Goal: Check status: Check status

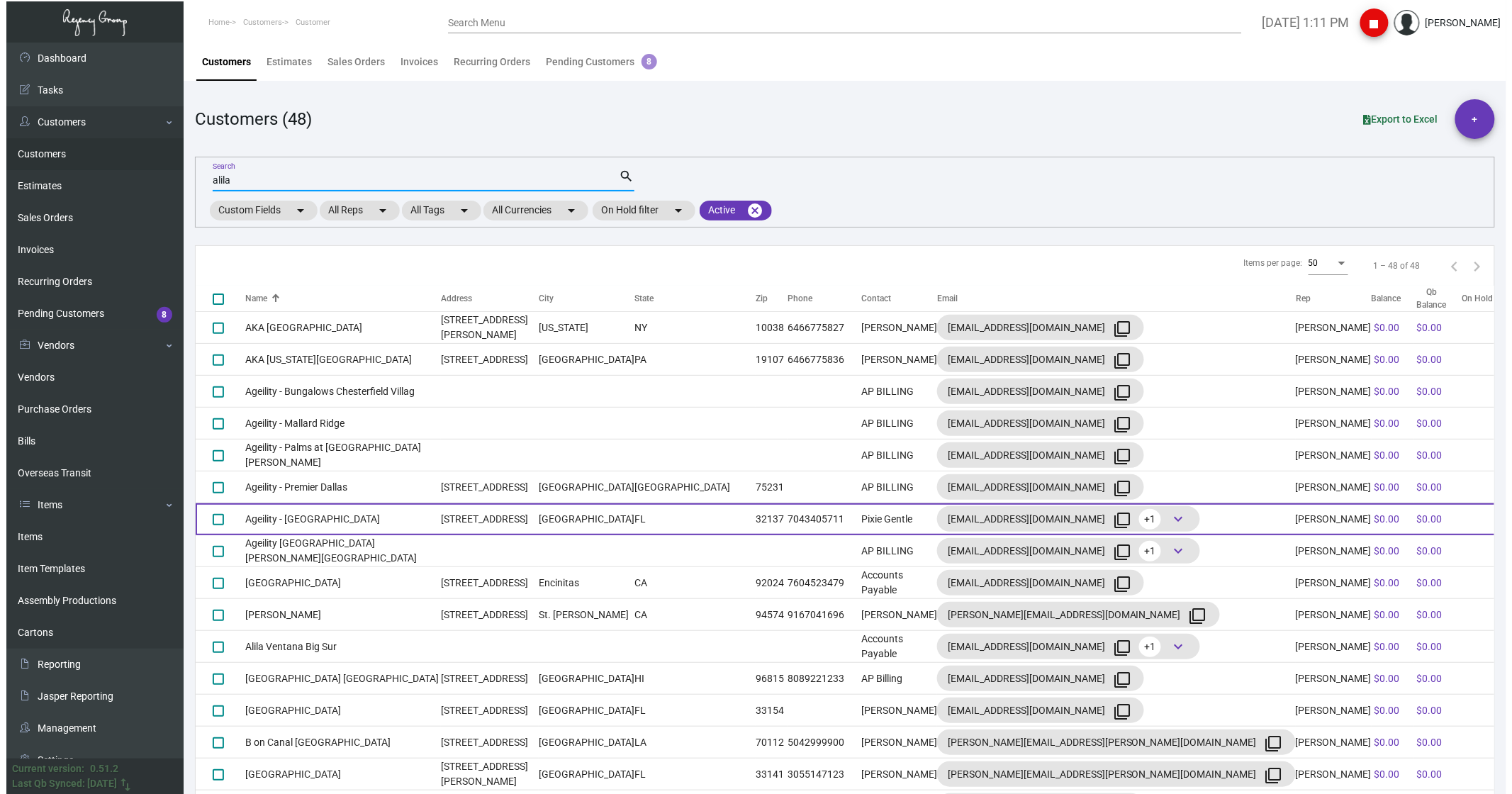
scroll to position [237, 0]
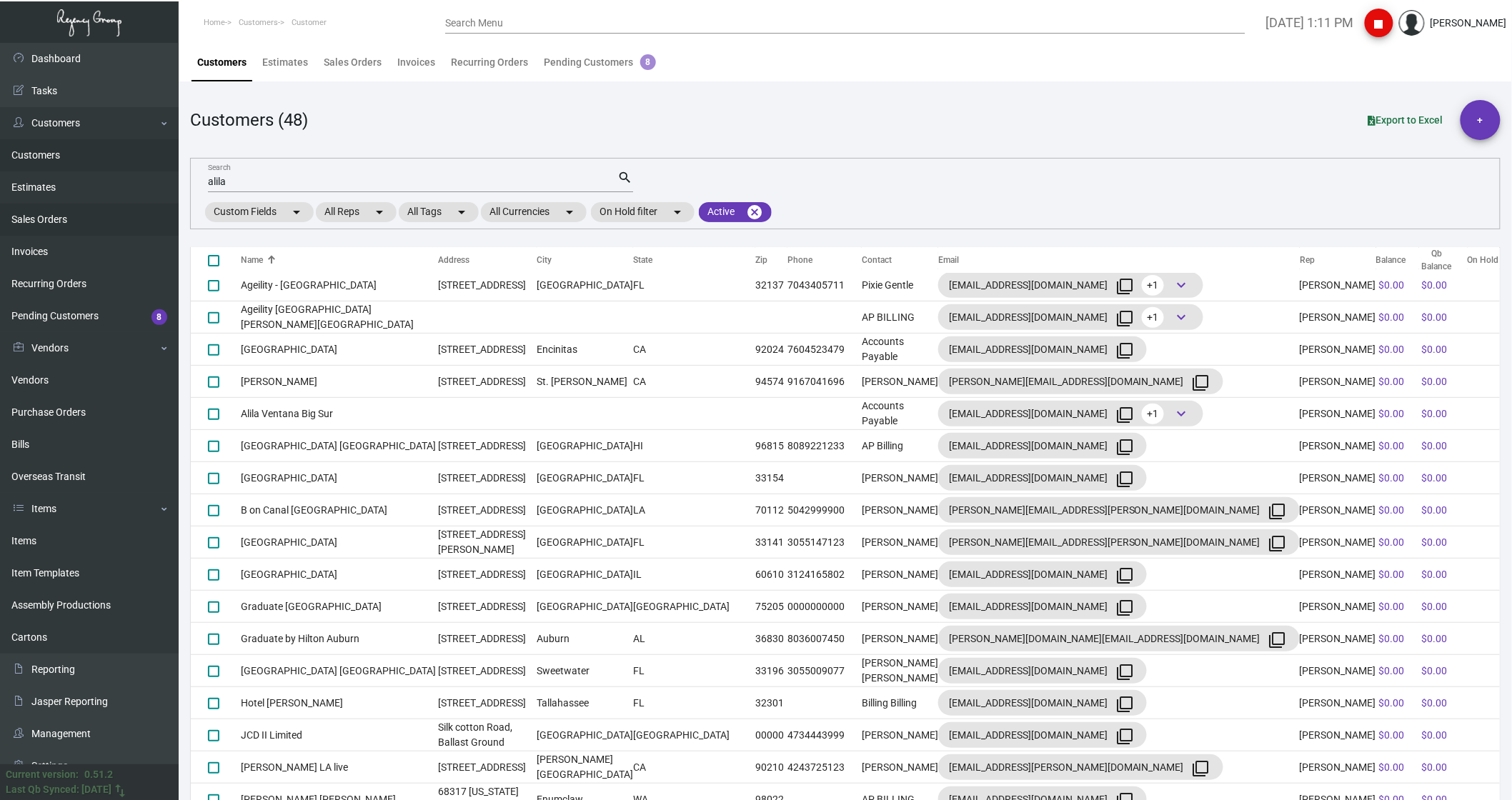
click at [40, 215] on link "Sales Orders" at bounding box center [89, 219] width 178 height 32
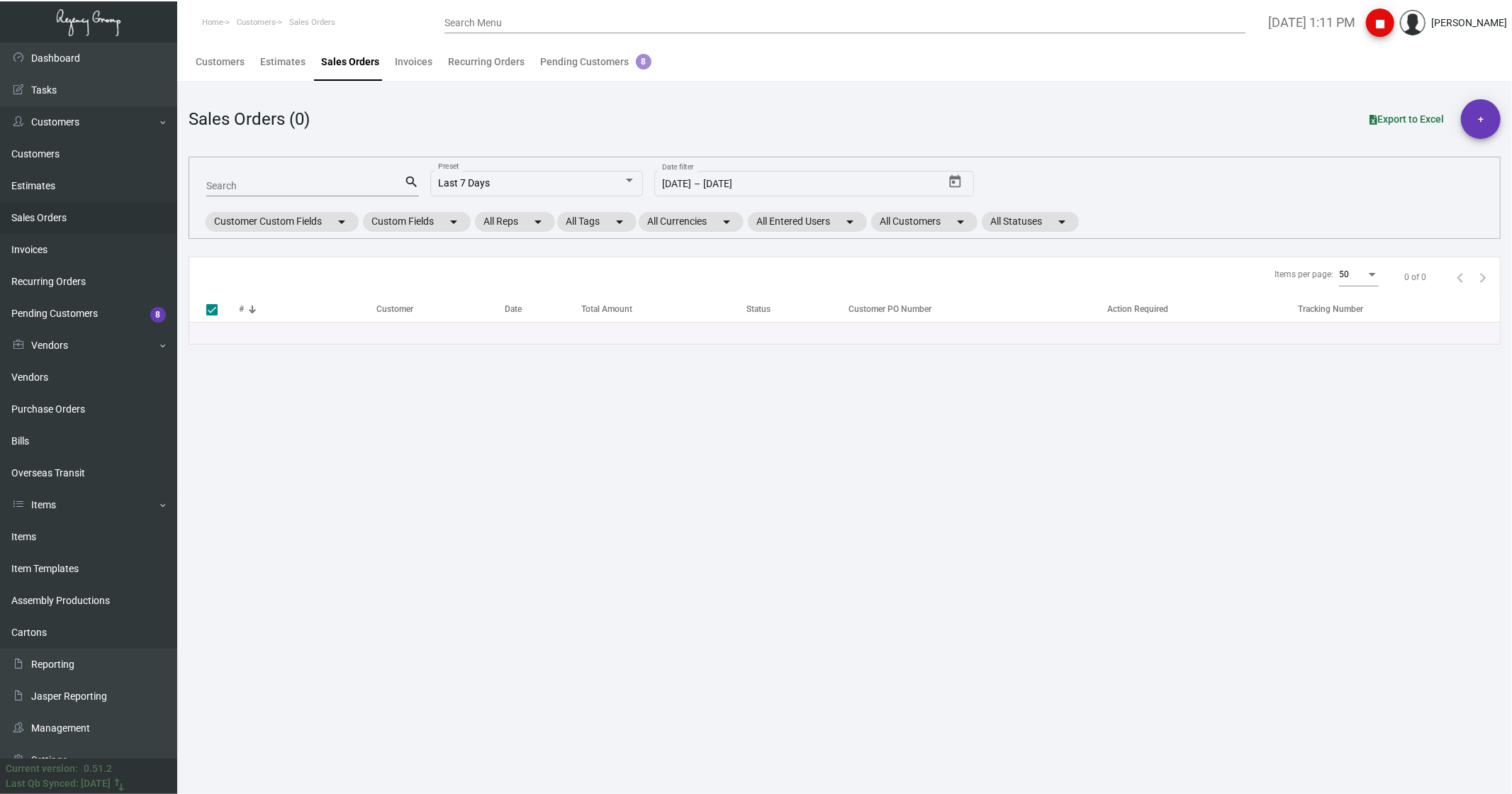
click at [217, 189] on input "Search" at bounding box center [305, 187] width 198 height 12
paste input "126488"
type input "126488"
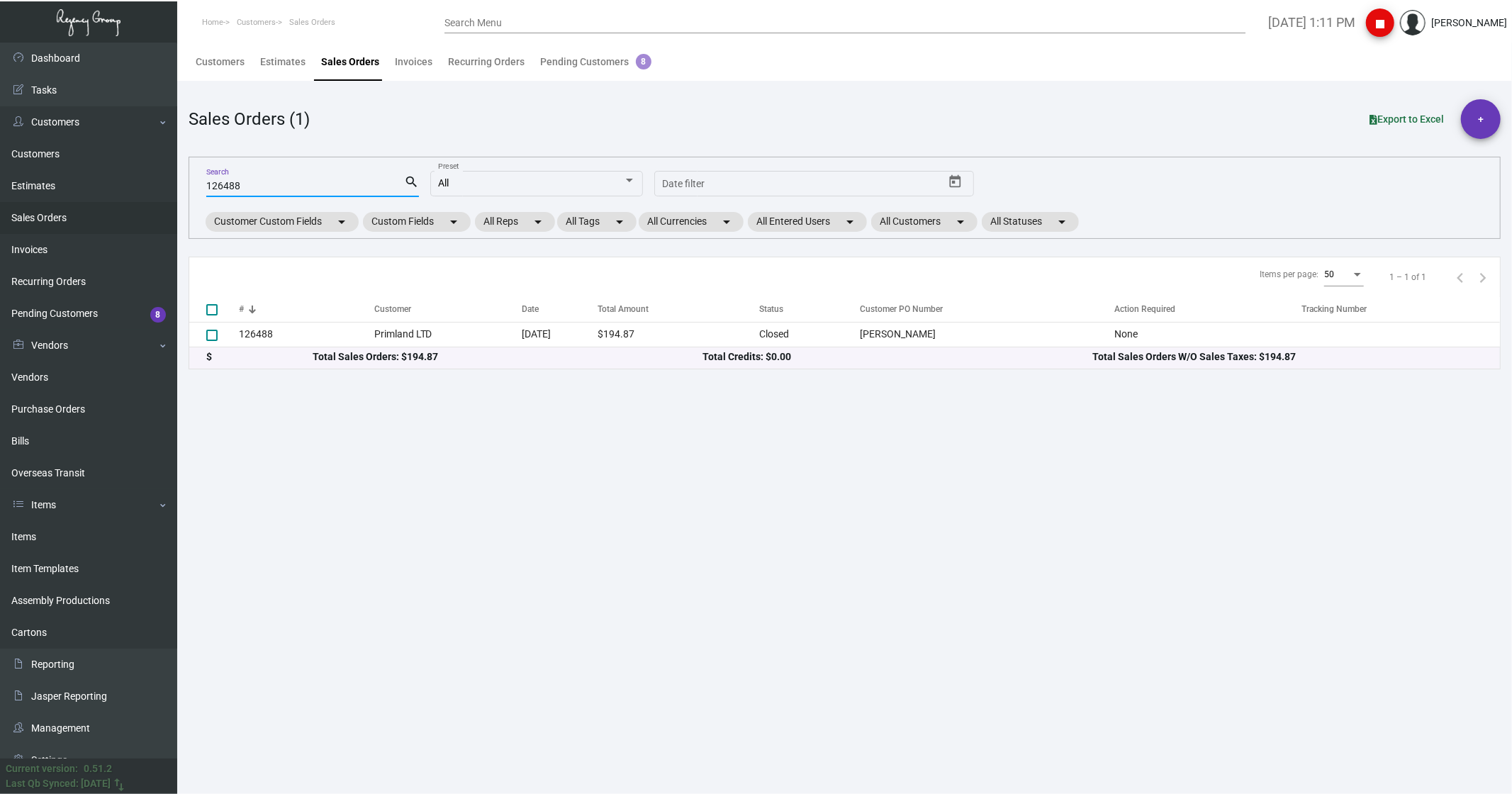
checkbox input "false"
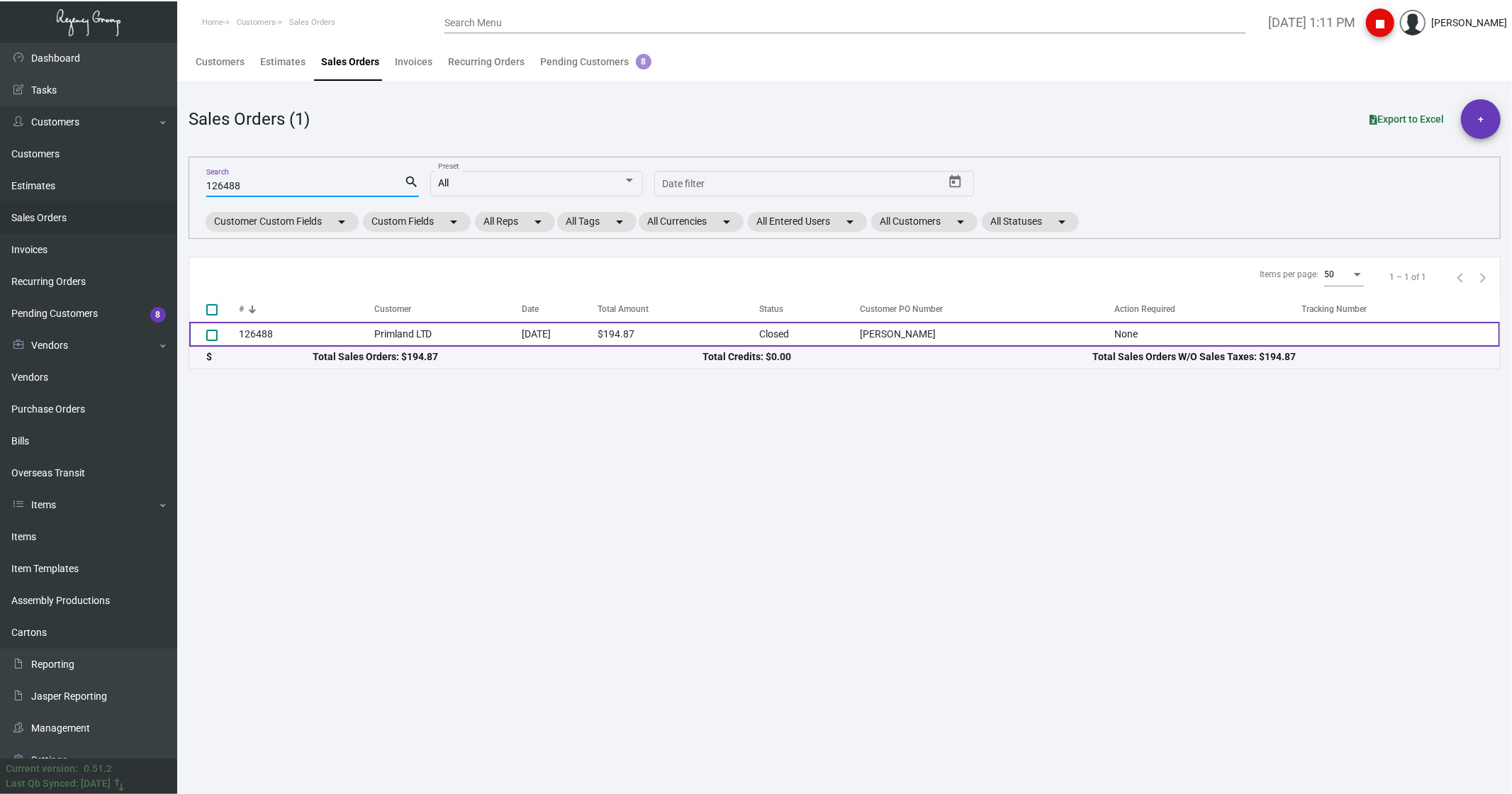
click at [378, 334] on td "Primland LTD" at bounding box center [448, 334] width 147 height 25
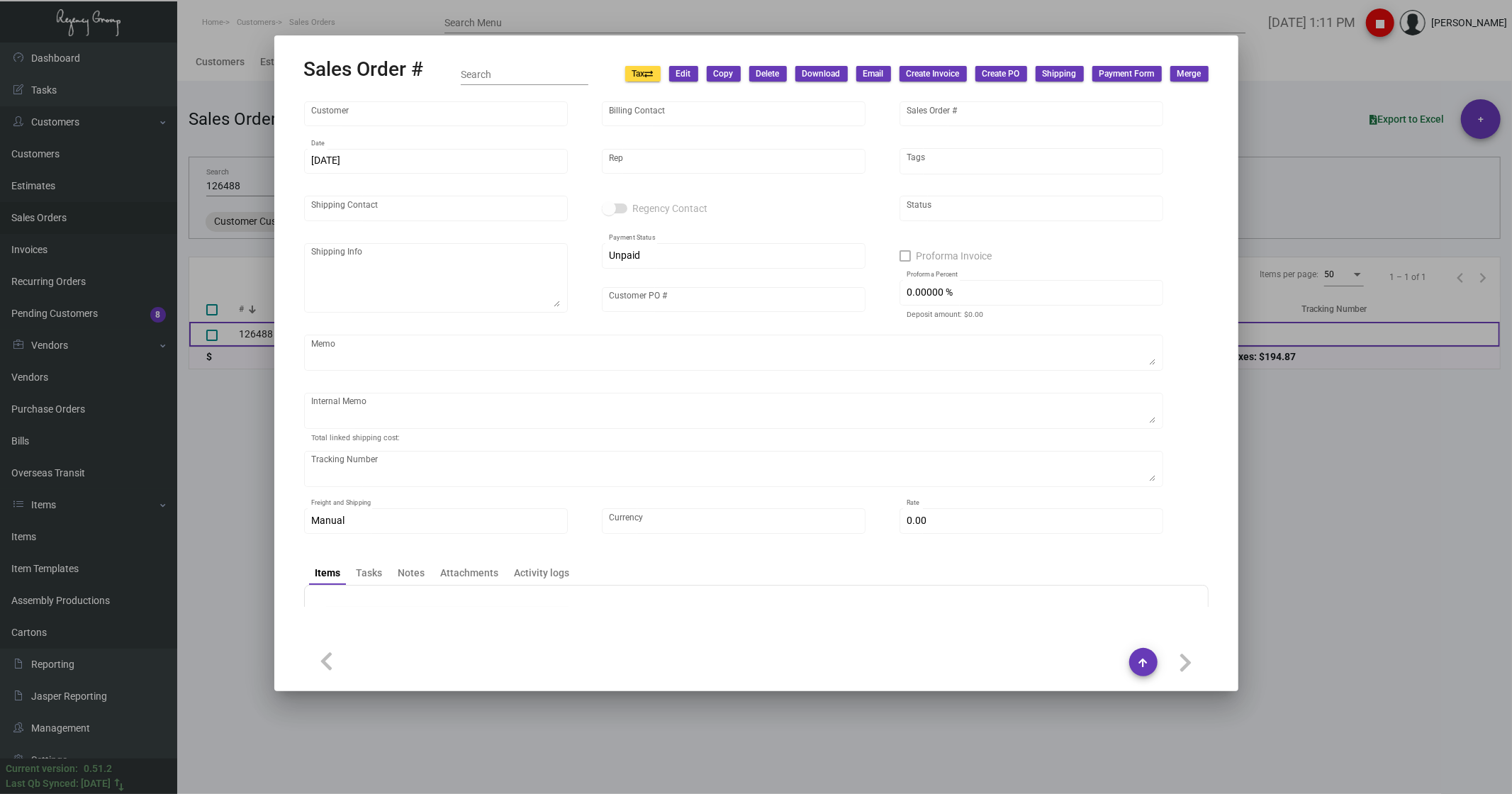
type input "Primland LTD"
type input "[PERSON_NAME]"
type input "126488"
type input "[DATE]"
type input "[PERSON_NAME]"
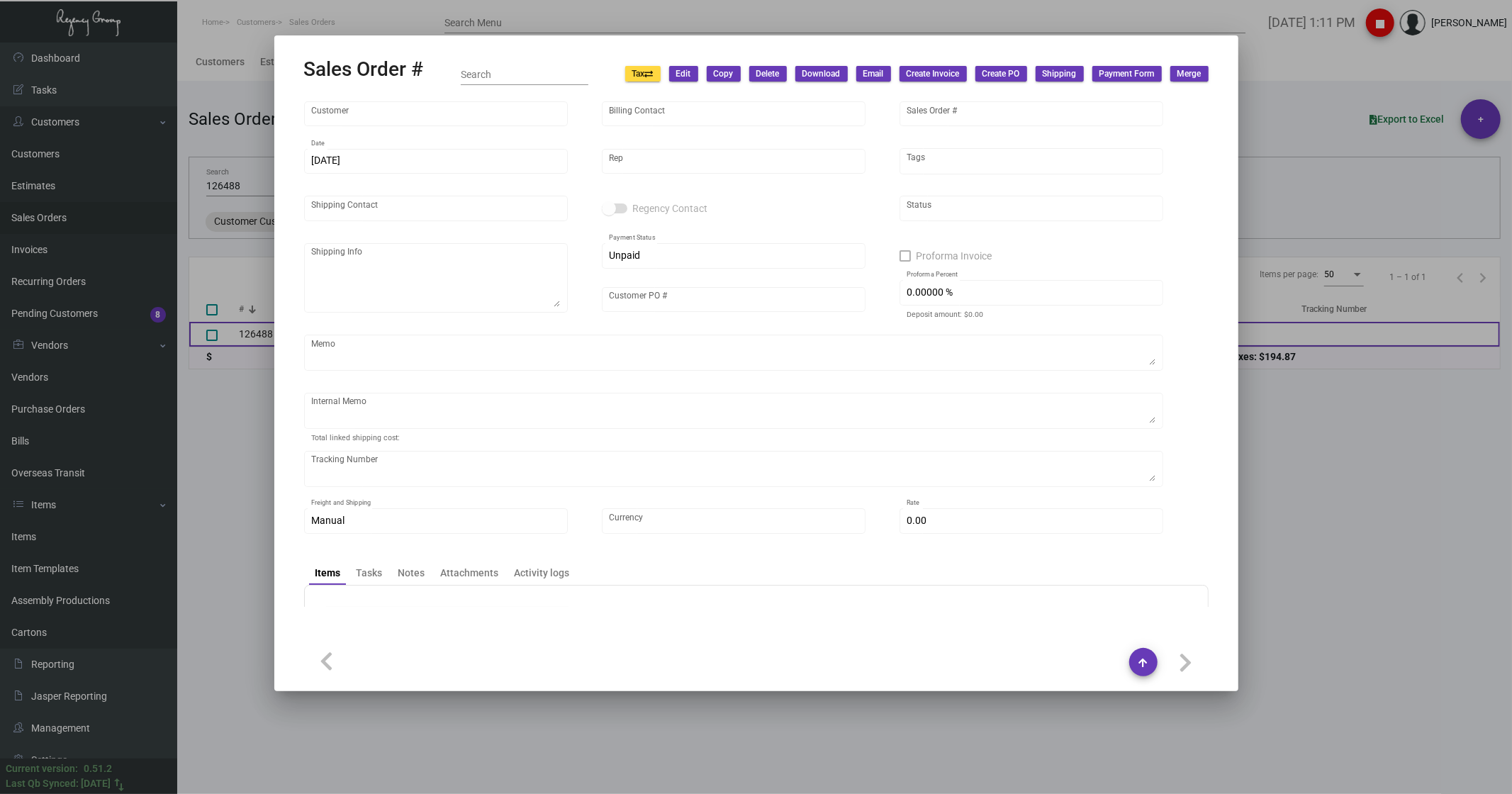
type input "[PERSON_NAME]"
type textarea "Primland LTD [PERSON_NAME] 2000 Busted Rock Rd. [PERSON_NAME] of [PERSON_NAME],…"
type input "[PERSON_NAME]"
type input "United States Dollar $"
type input "$ 15.87"
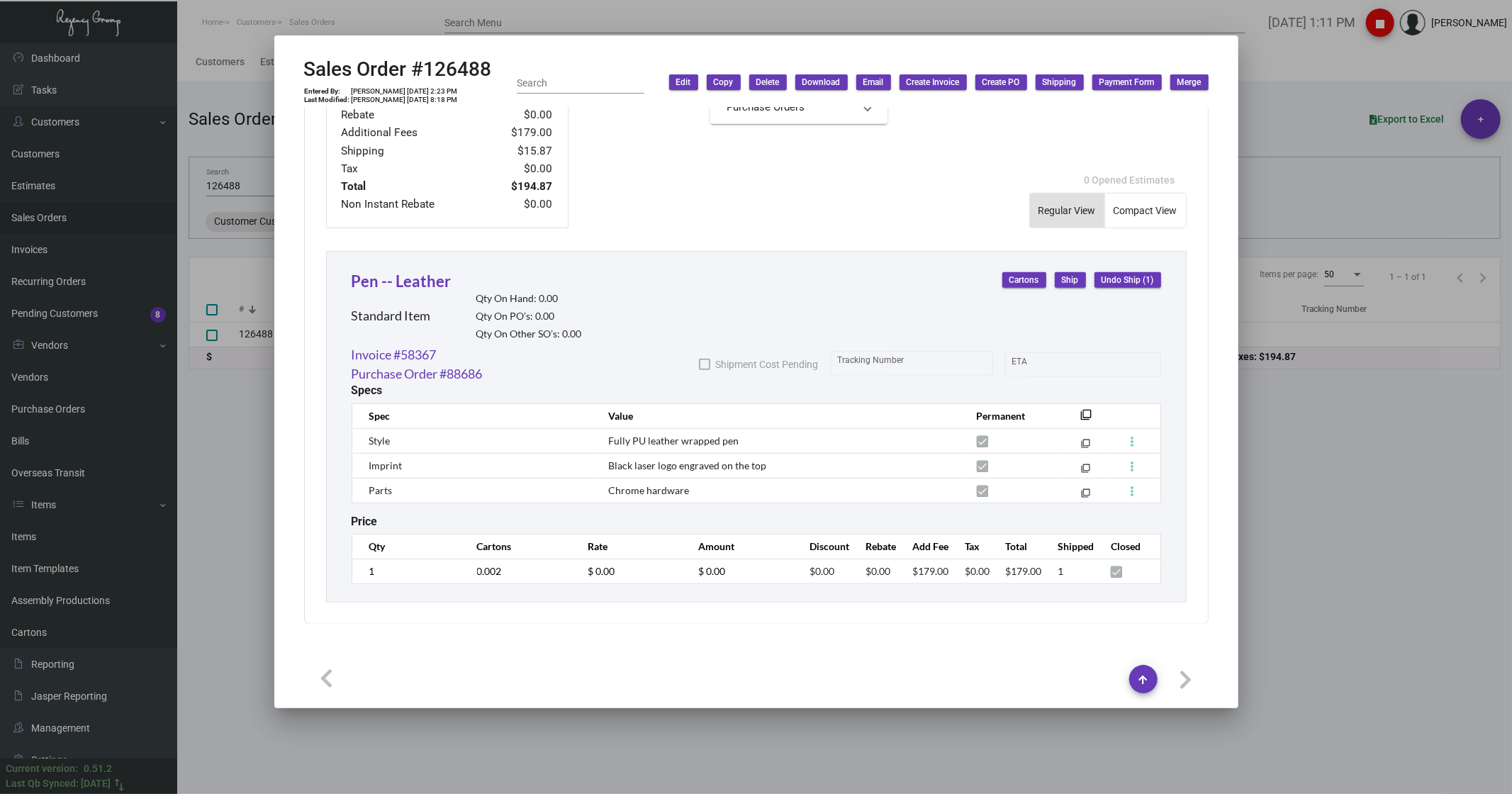
scroll to position [640, 0]
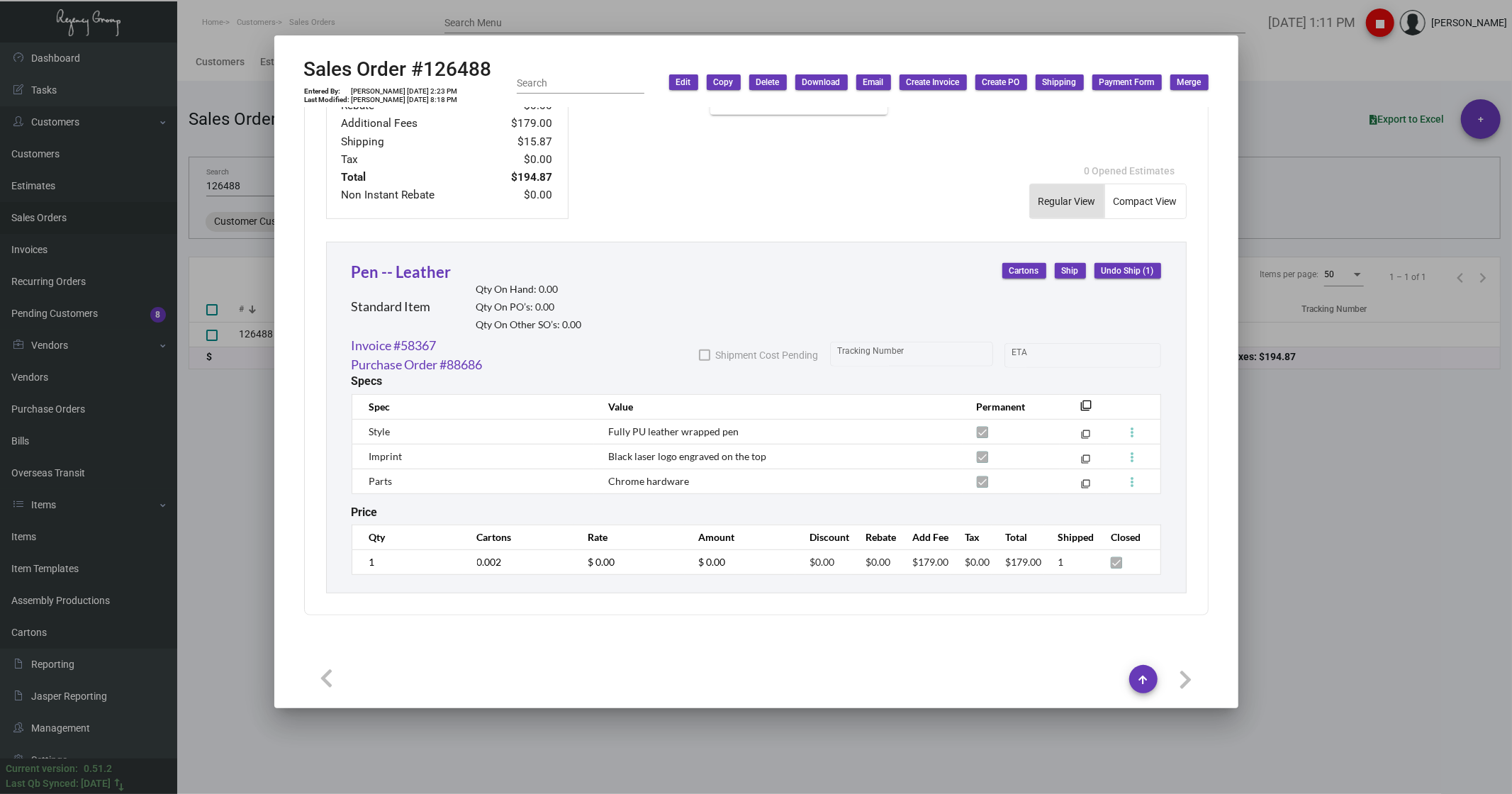
click at [1342, 528] on div at bounding box center [756, 397] width 1512 height 794
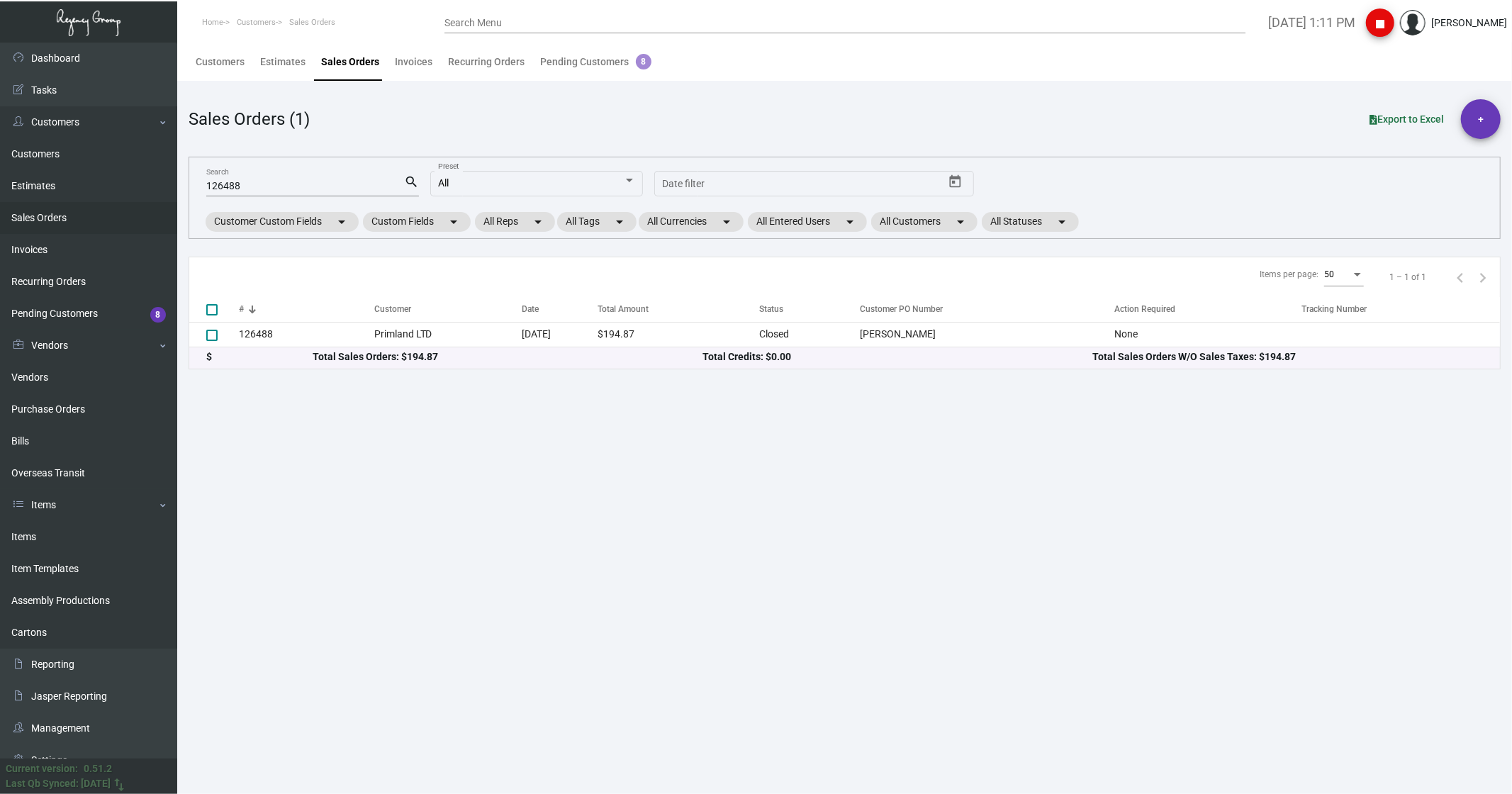
click at [248, 189] on input "126488" at bounding box center [305, 187] width 198 height 12
click at [248, 189] on input "126488" at bounding box center [305, 187] width 198 height 12
paste input "5216"
type input "125216"
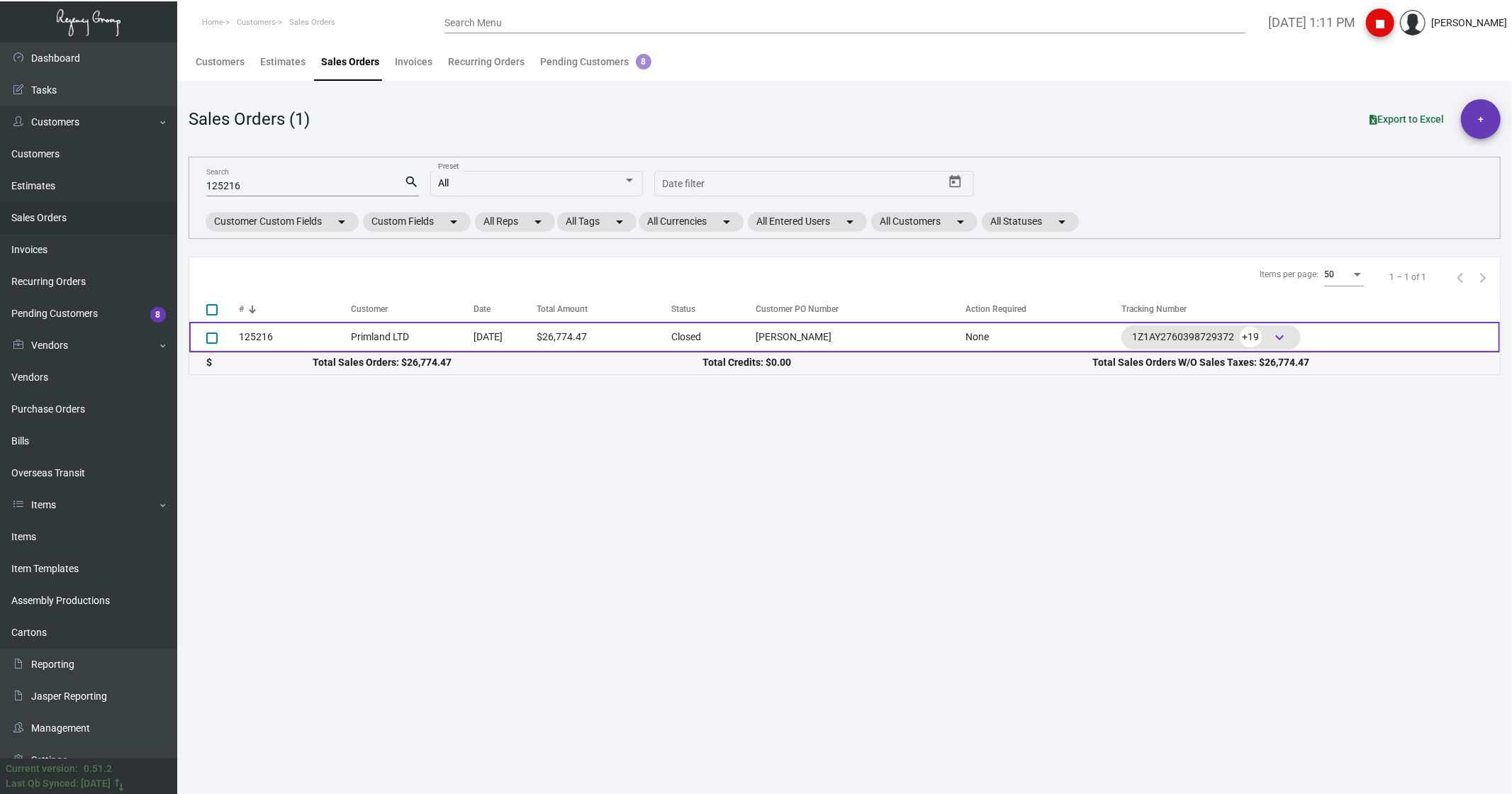
click at [351, 342] on td "Primland LTD" at bounding box center [412, 337] width 122 height 31
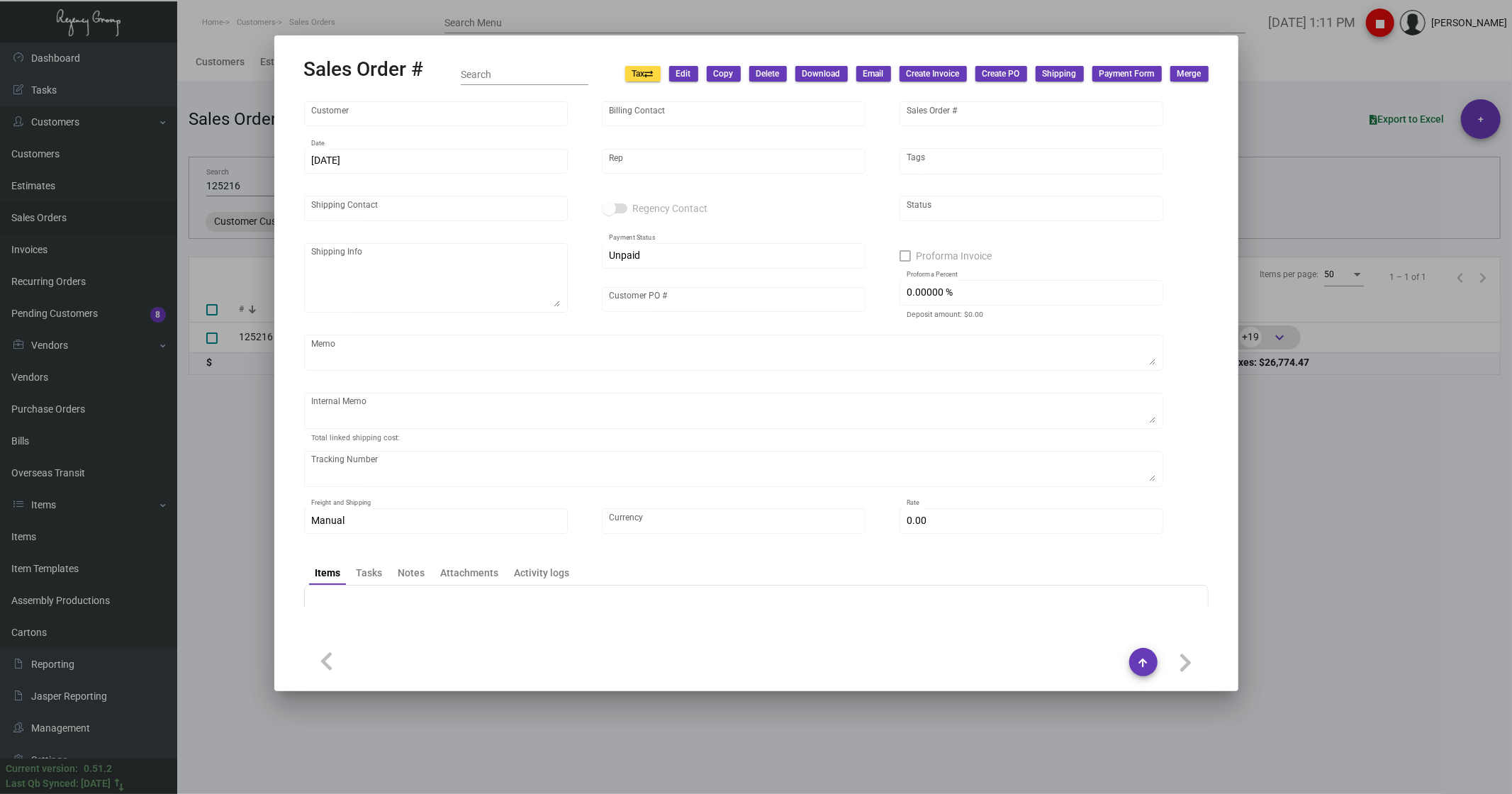
type input "Primland LTD"
type input "[PERSON_NAME]"
type input "125216"
type input "[DATE]"
type input "[PERSON_NAME]"
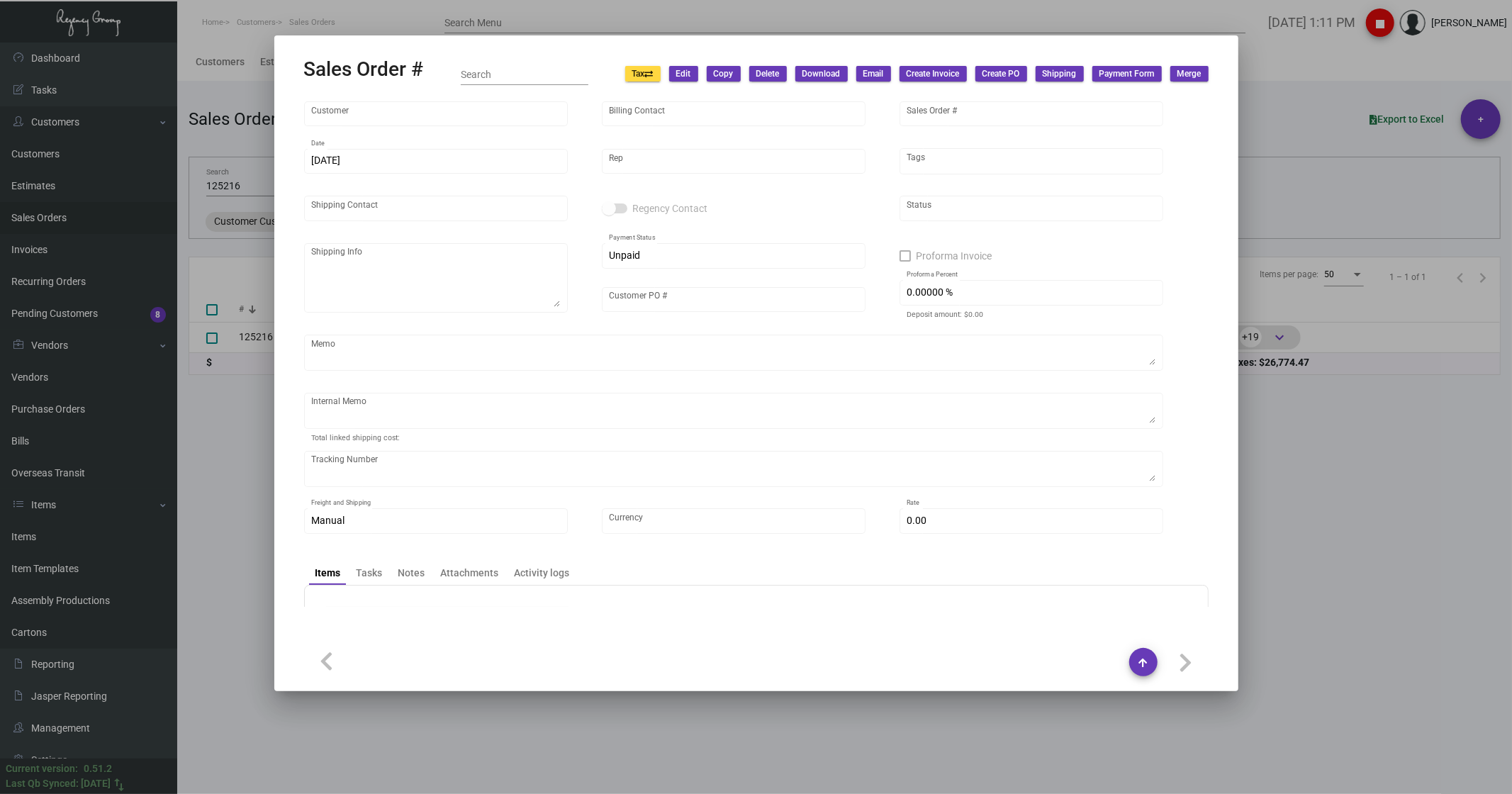
type input "[PERSON_NAME]"
type textarea "Primland LTD - [PERSON_NAME] [STREET_ADDRESS] [PERSON_NAME] of [PERSON_NAME], […"
type input "[PERSON_NAME]"
type textarea "139.32 1k shipped 6/13 - 144.00 10/24 - 3 pallets, fast freight/[PERSON_NAME] 9…"
type input "United States Dollar $"
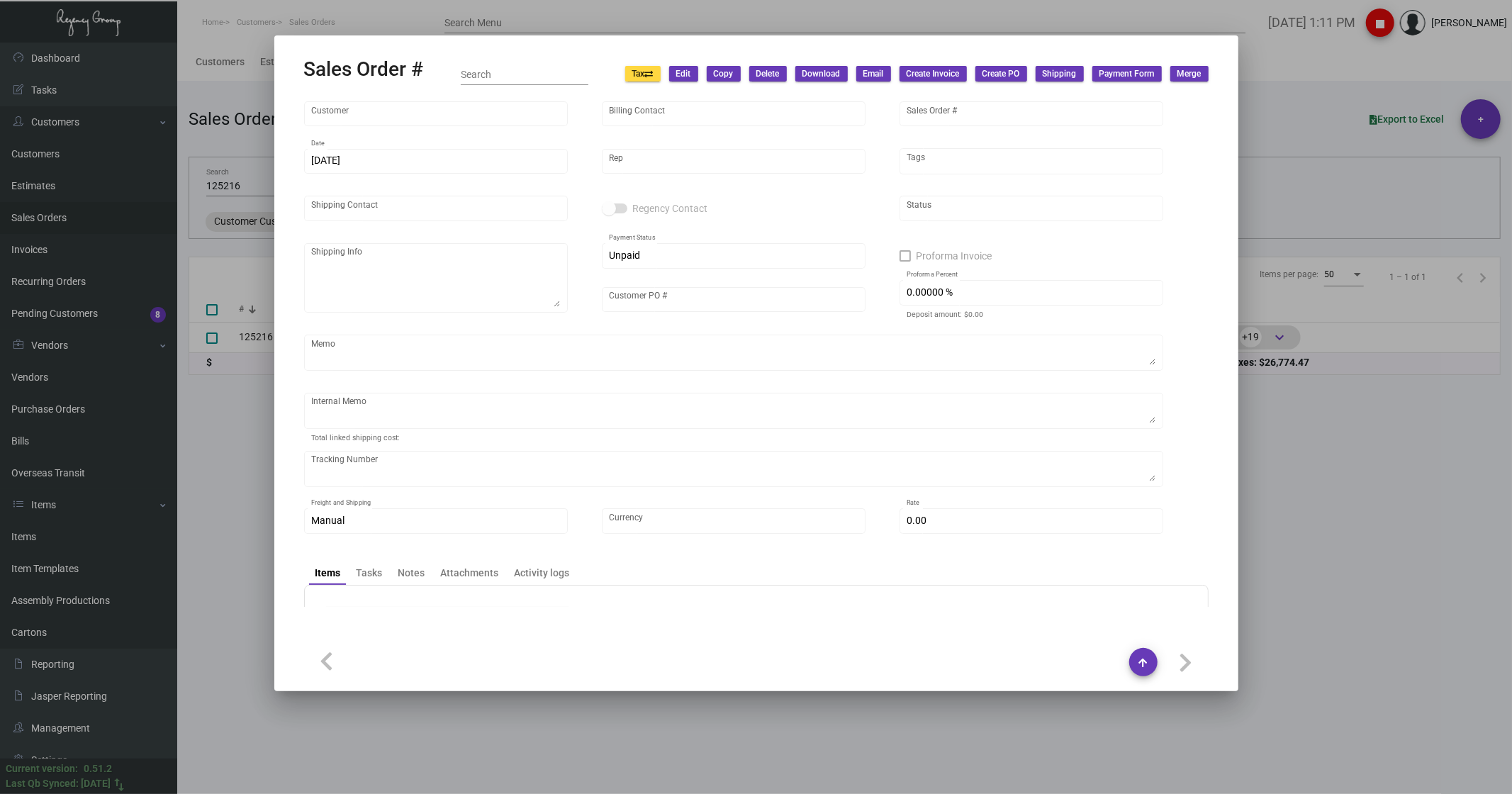
type input "$ 1,874.47"
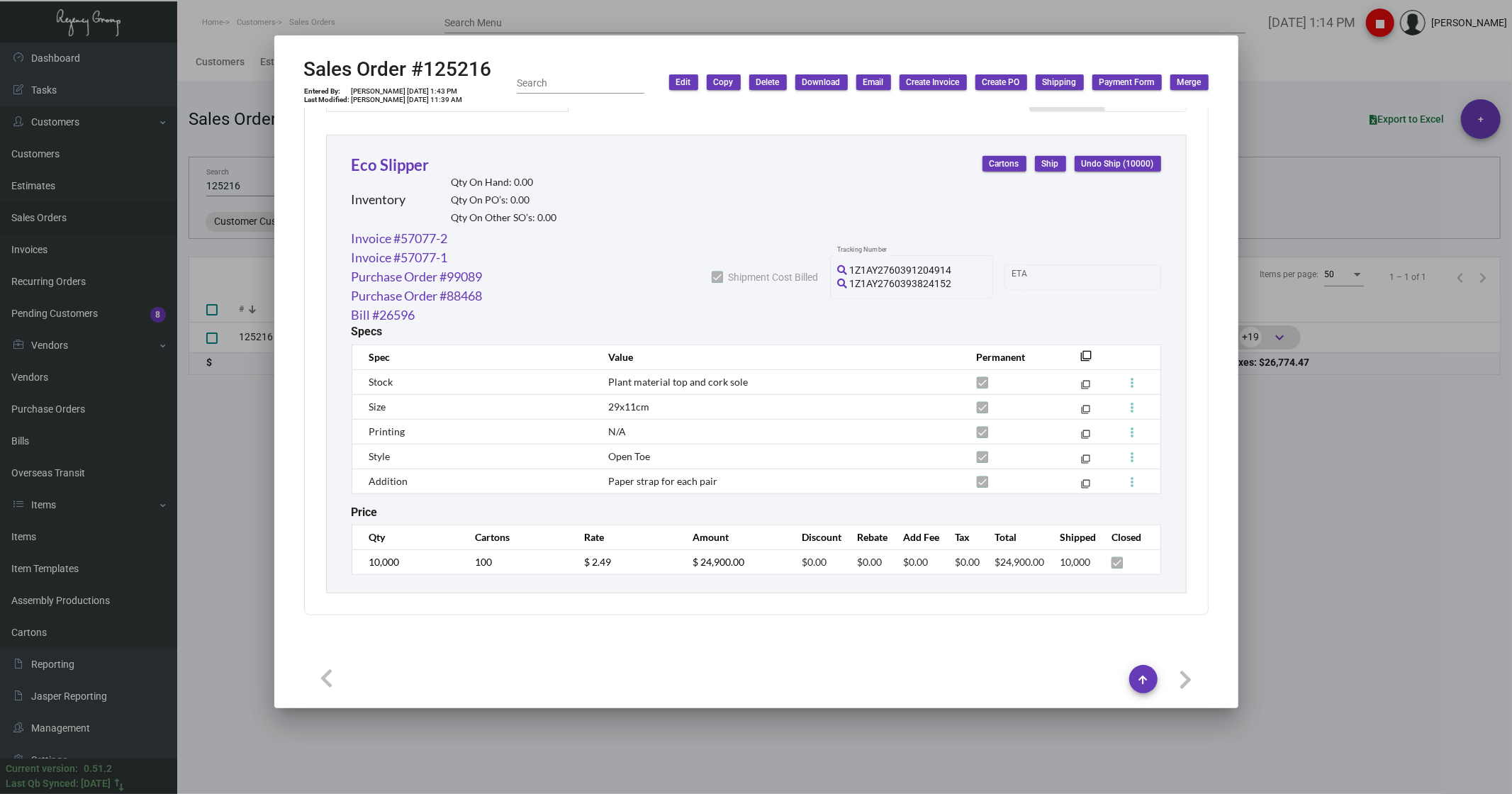
scroll to position [746, 0]
drag, startPoint x: 726, startPoint y: 494, endPoint x: 605, endPoint y: 482, distance: 121.6
click at [605, 482] on td "Paper strap for each pair" at bounding box center [778, 481] width 368 height 25
copy span "Paper strap for each pair"
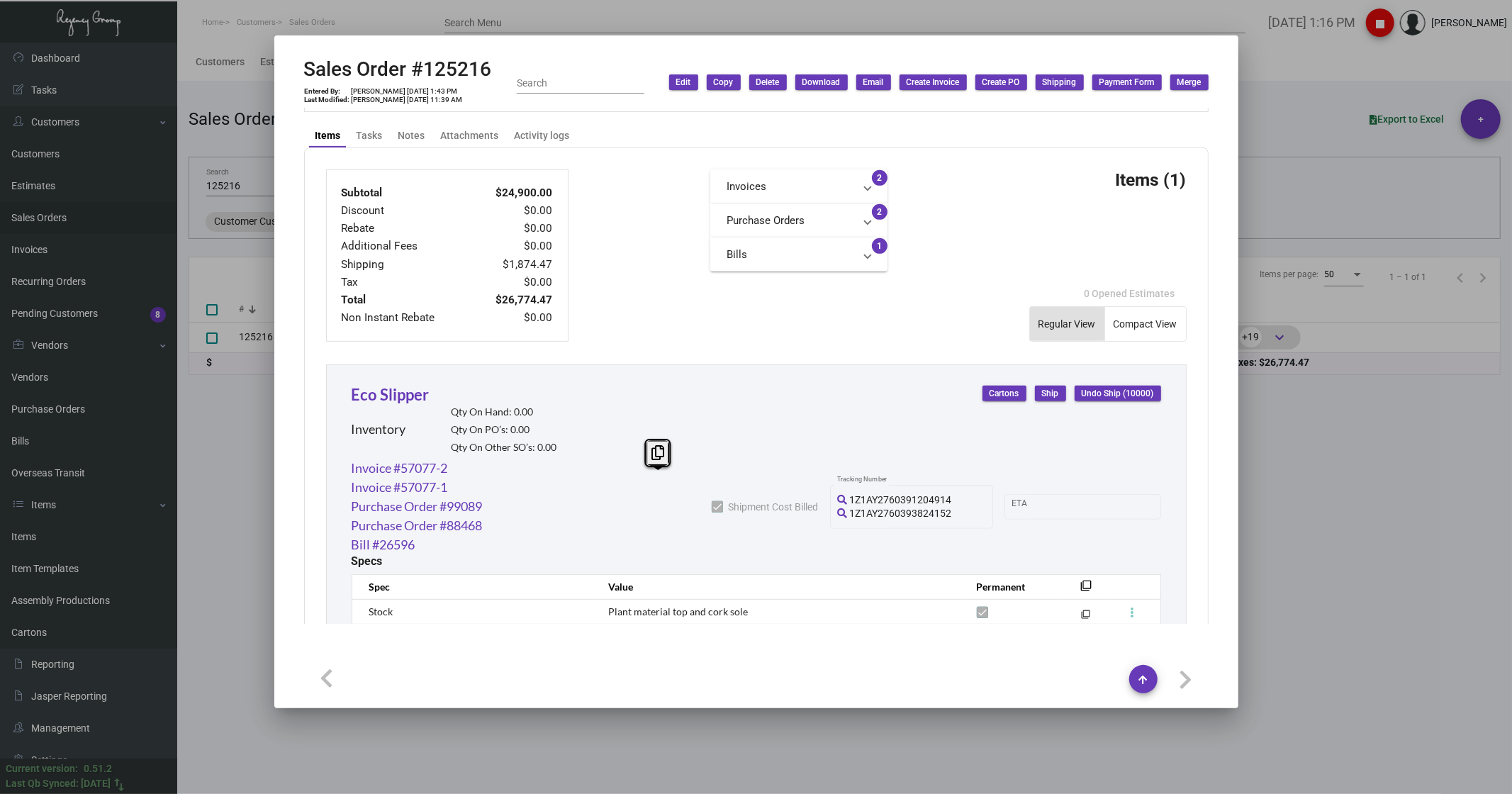
scroll to position [509, 0]
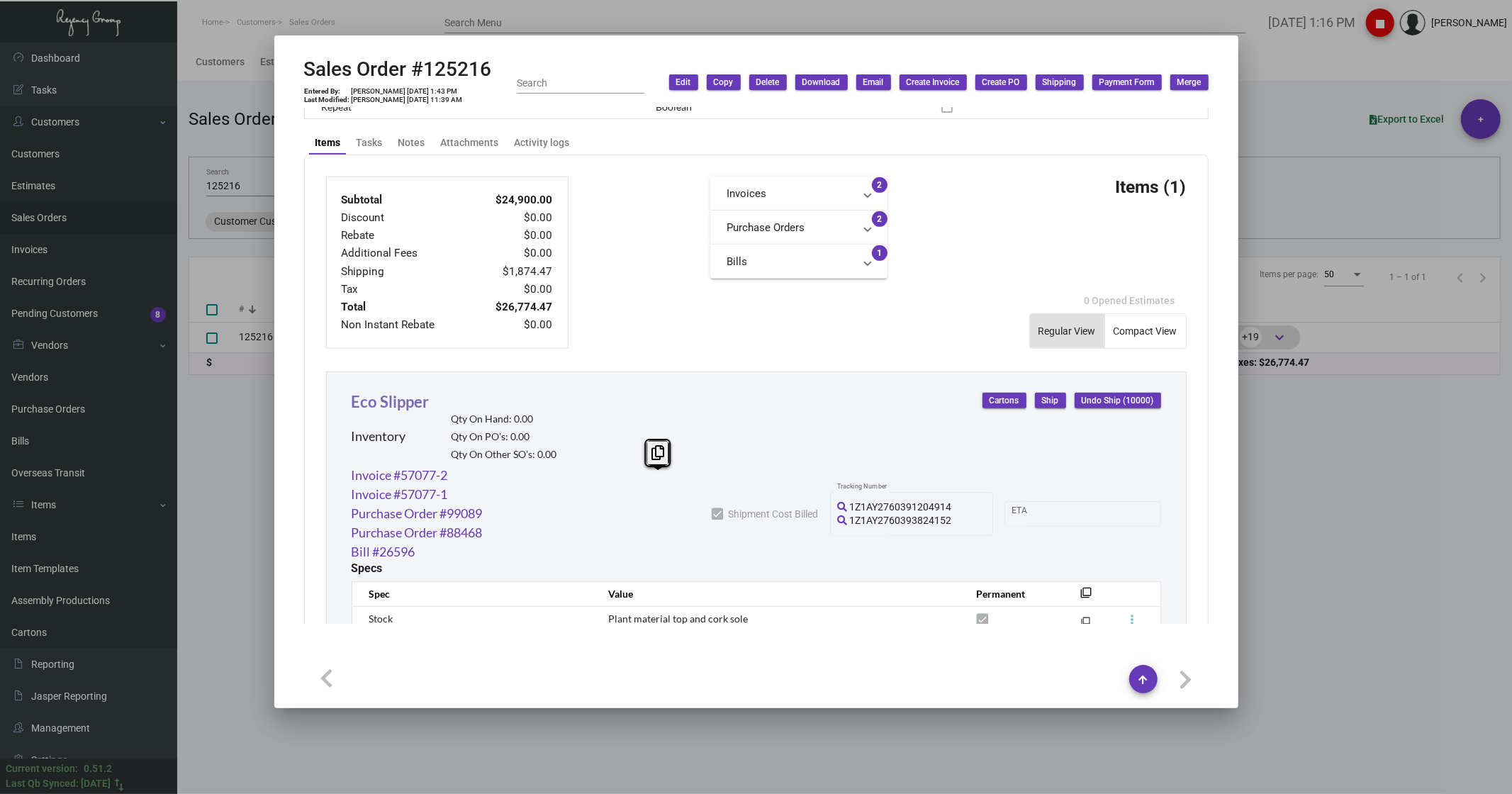
click at [404, 397] on link "Eco Slipper" at bounding box center [390, 401] width 78 height 19
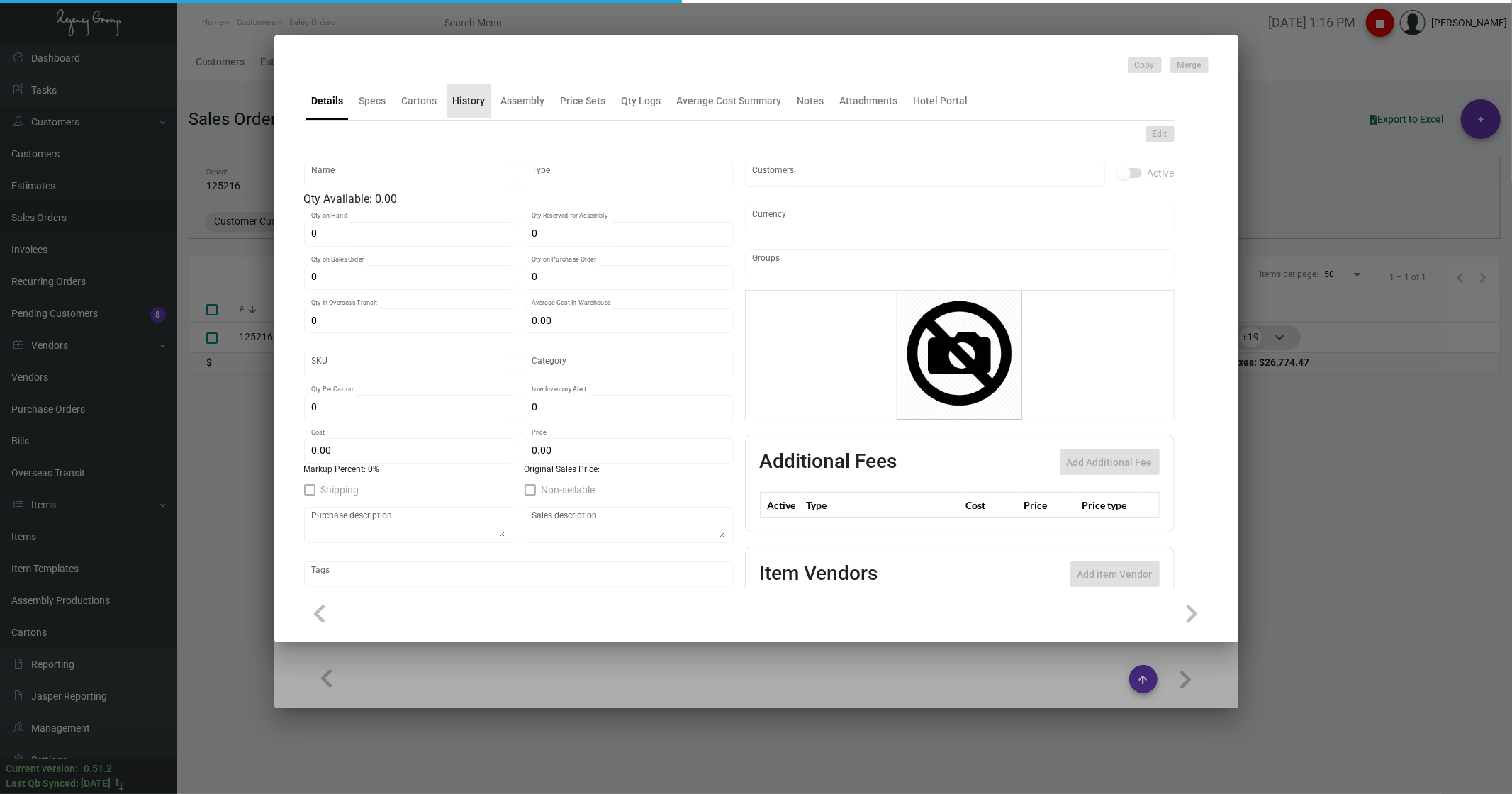
click at [456, 110] on div "History" at bounding box center [469, 100] width 44 height 34
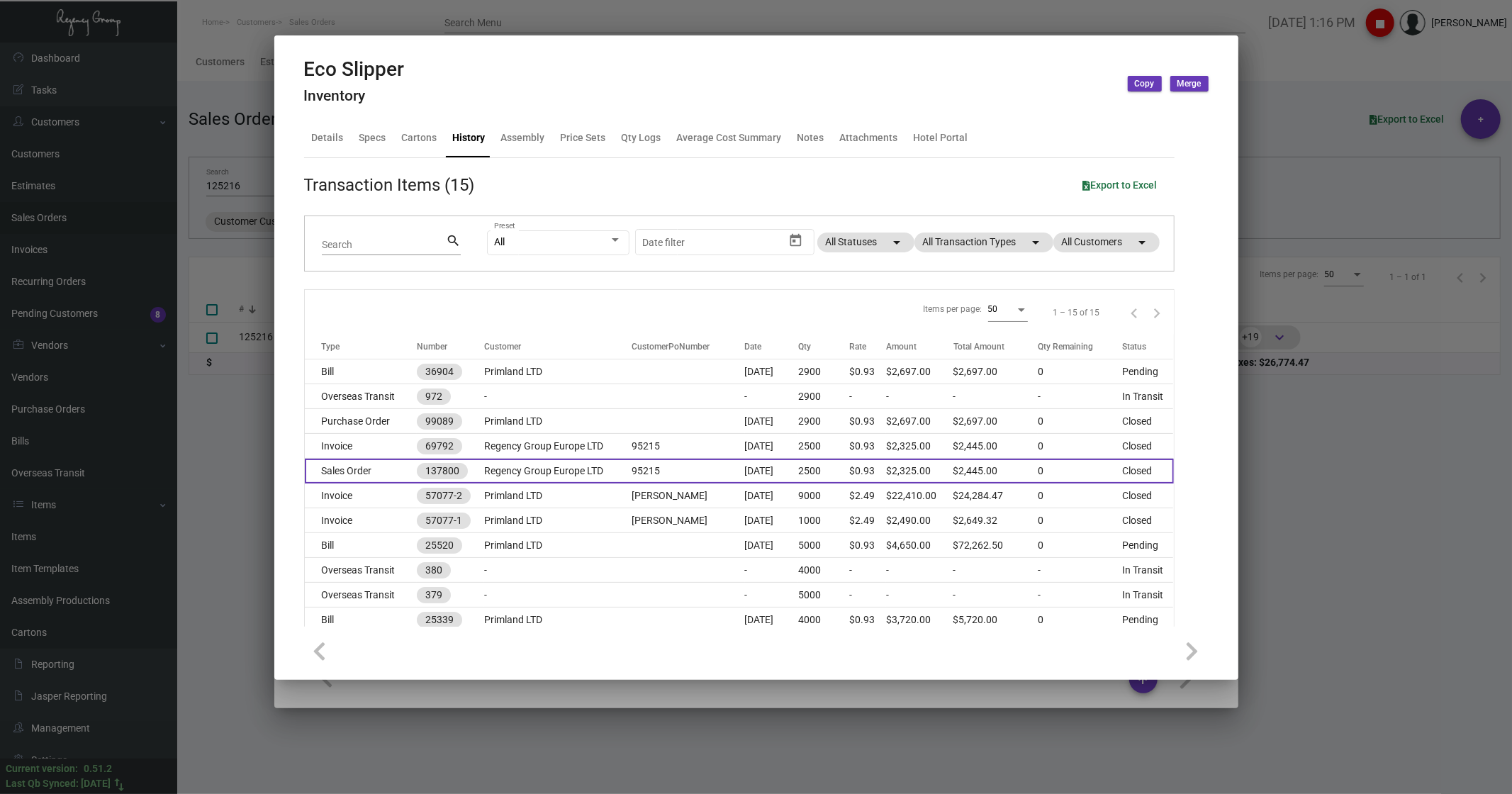
click at [349, 466] on td "Sales Order" at bounding box center [361, 471] width 112 height 25
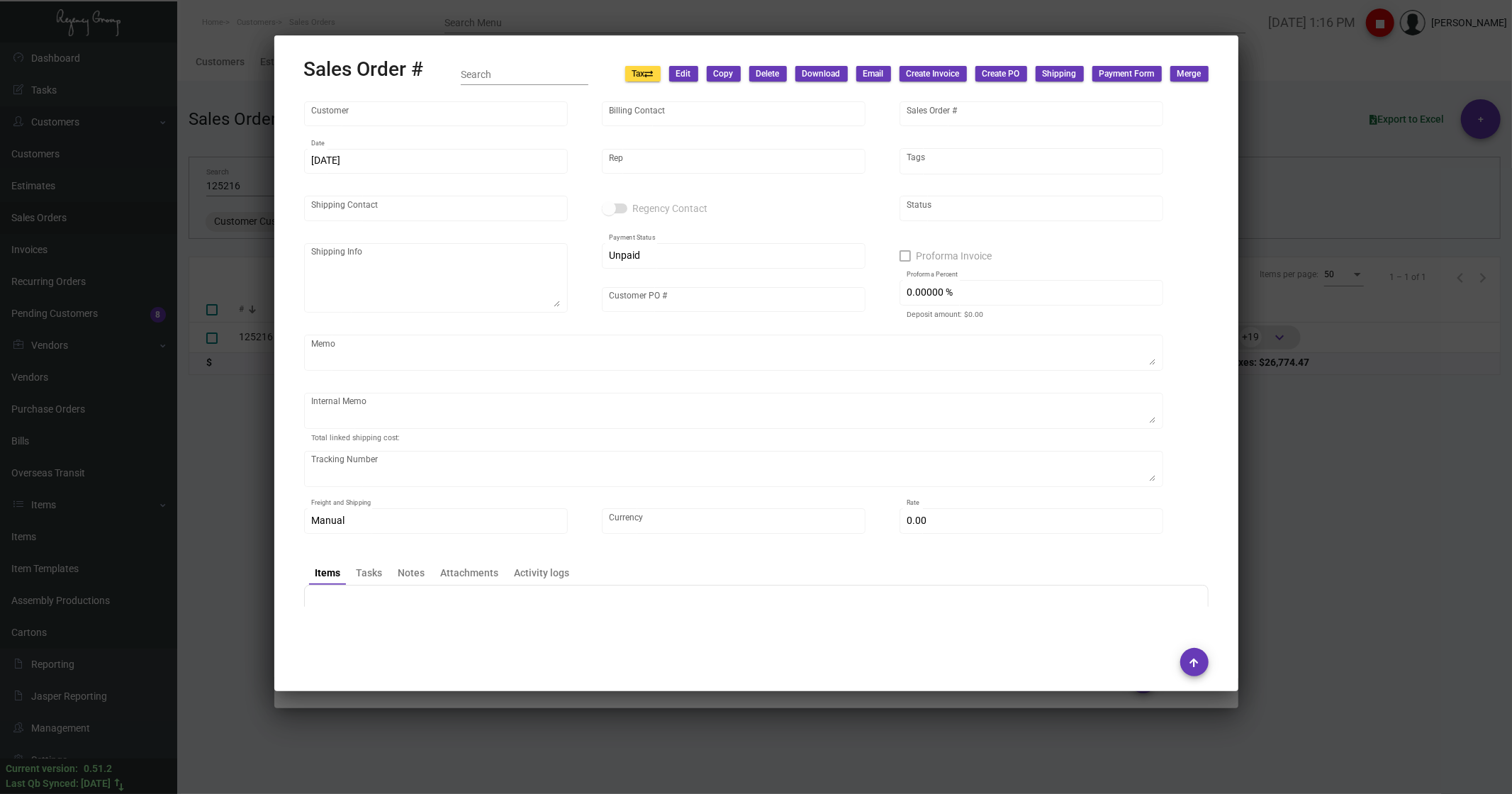
type input "Regency Group Europe LTD"
type input "[PERSON_NAME]"
type input "137800"
type input "[DATE]"
type input "Admin Admin"
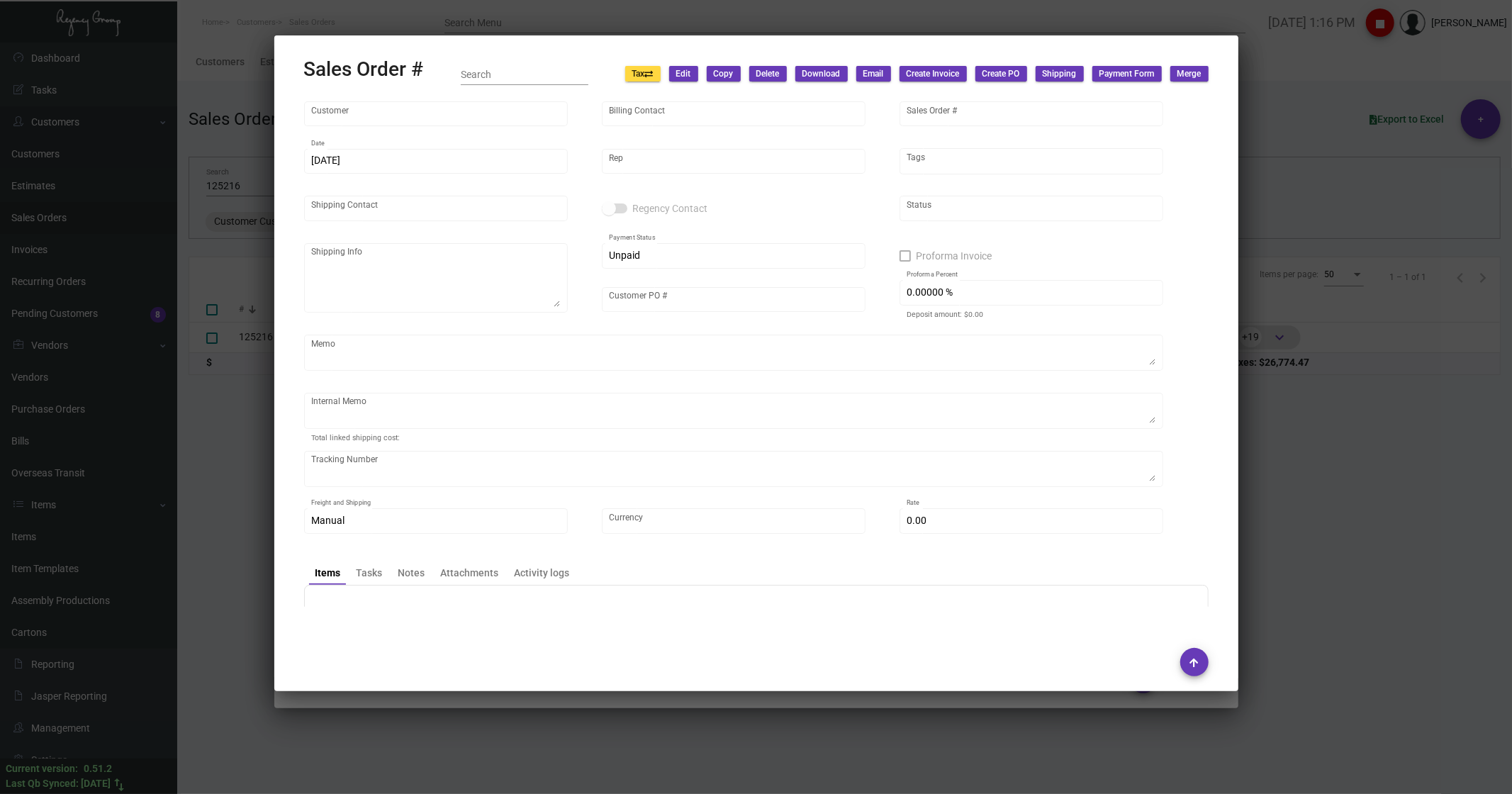
type input "[PERSON_NAME]"
type textarea "Regency Group Europe LTD - [PERSON_NAME] [STREET_ADDRESS]"
type input "95215"
type textarea "[PERSON_NAME] [DATE]--------$120 Accurate Freight Systems c/o Farmville print […"
type input "United States Dollar $"
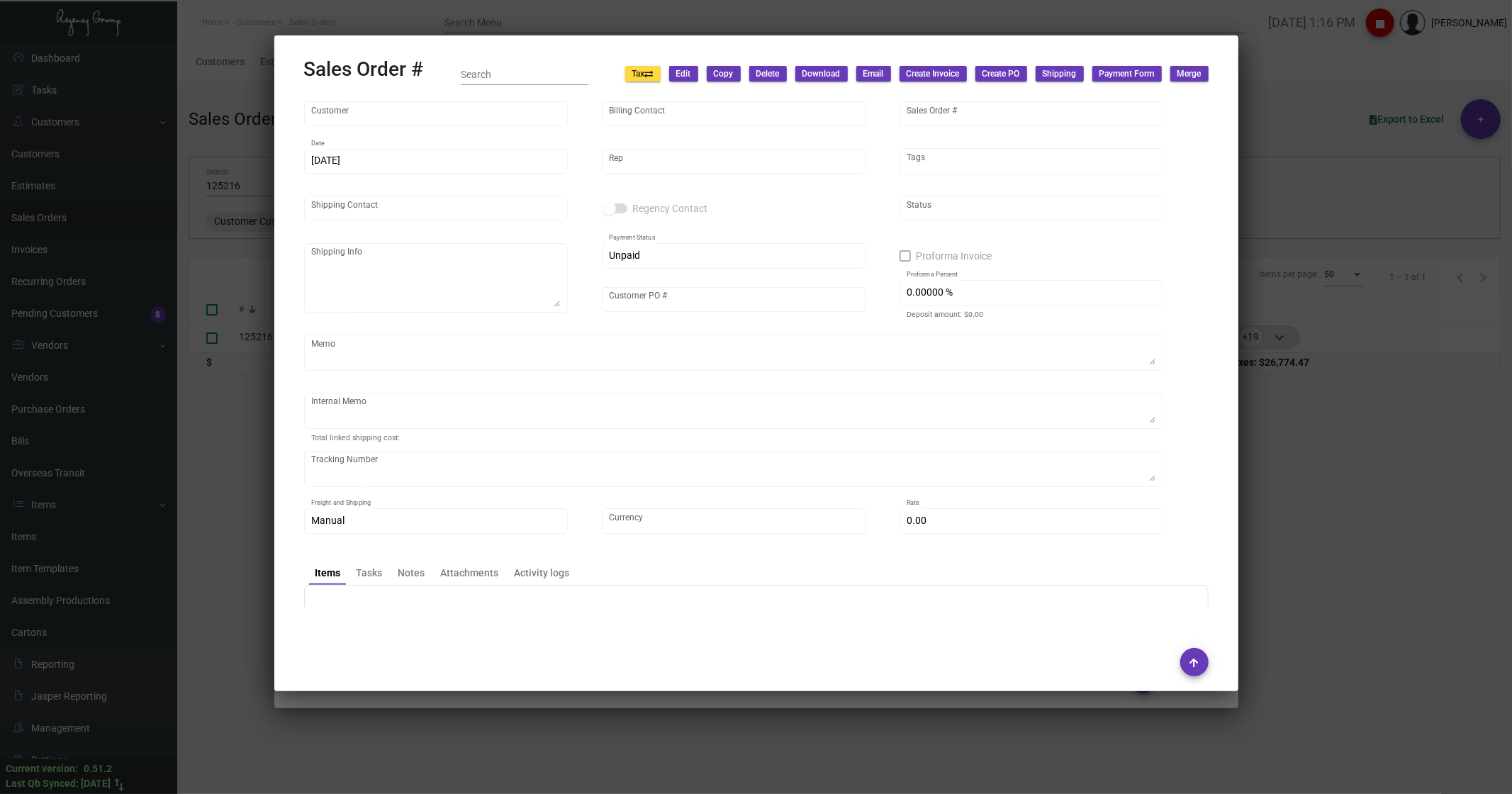
type input "$ 120.00"
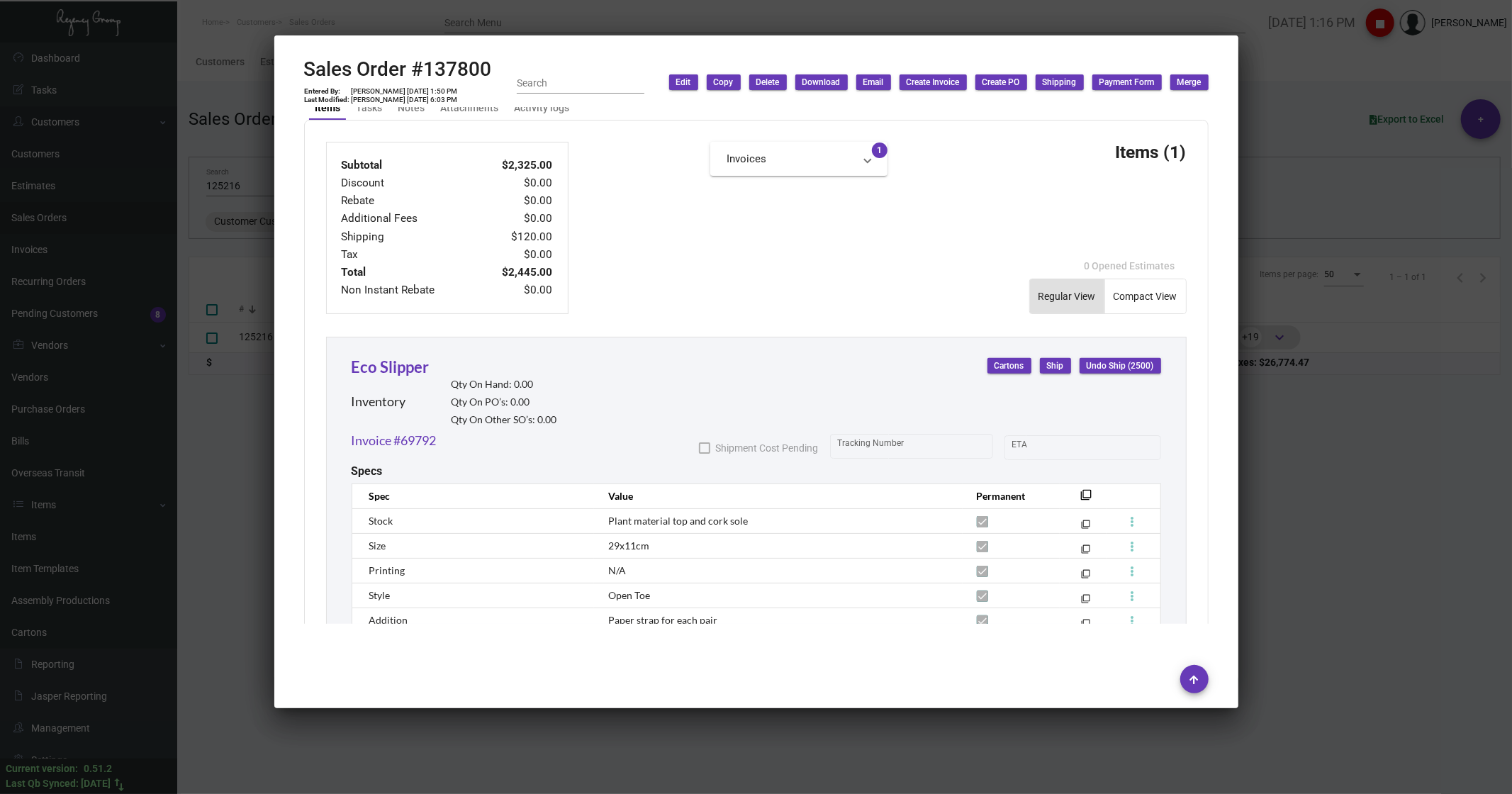
scroll to position [629, 0]
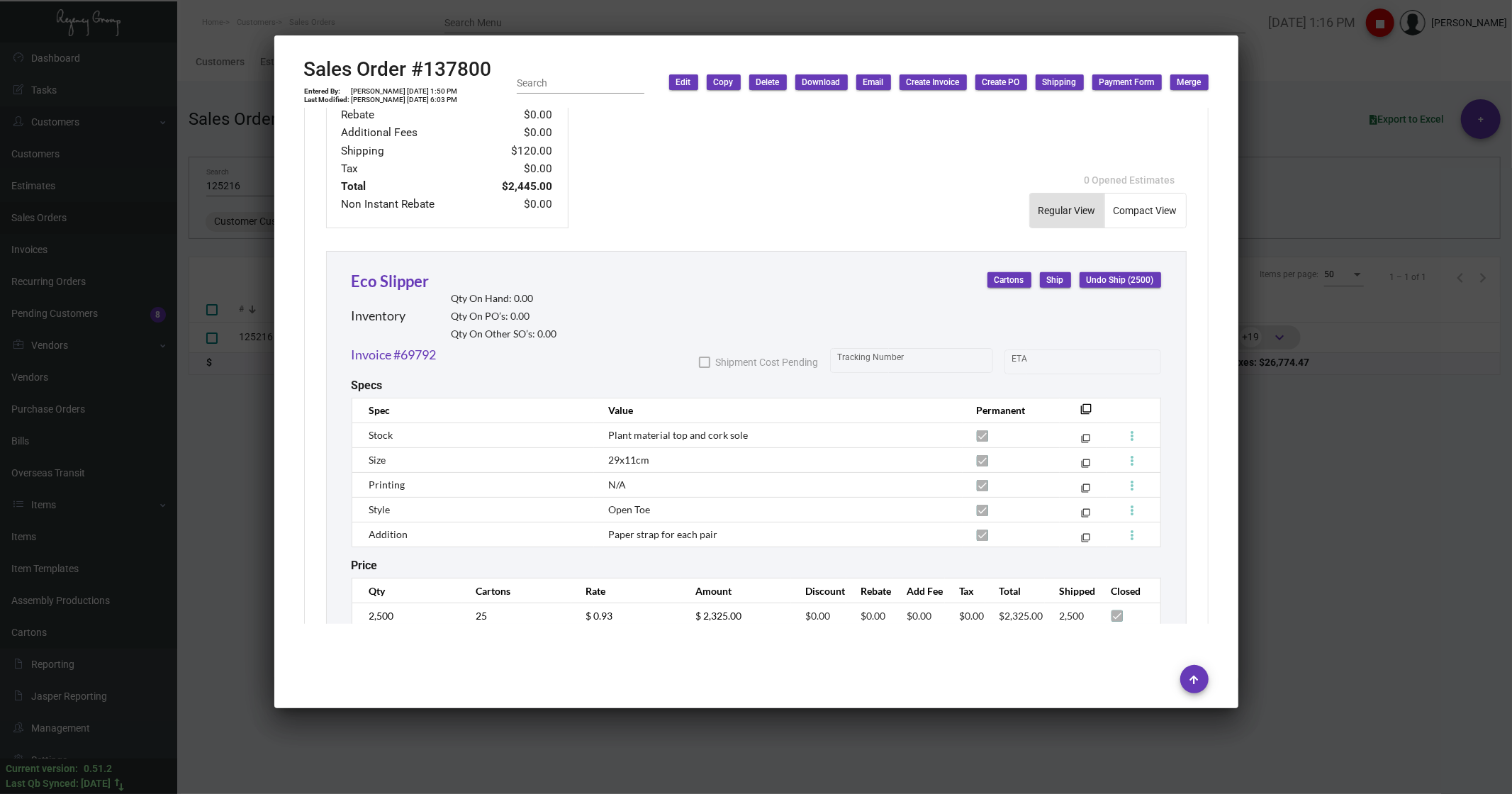
click at [217, 437] on div at bounding box center [756, 397] width 1512 height 794
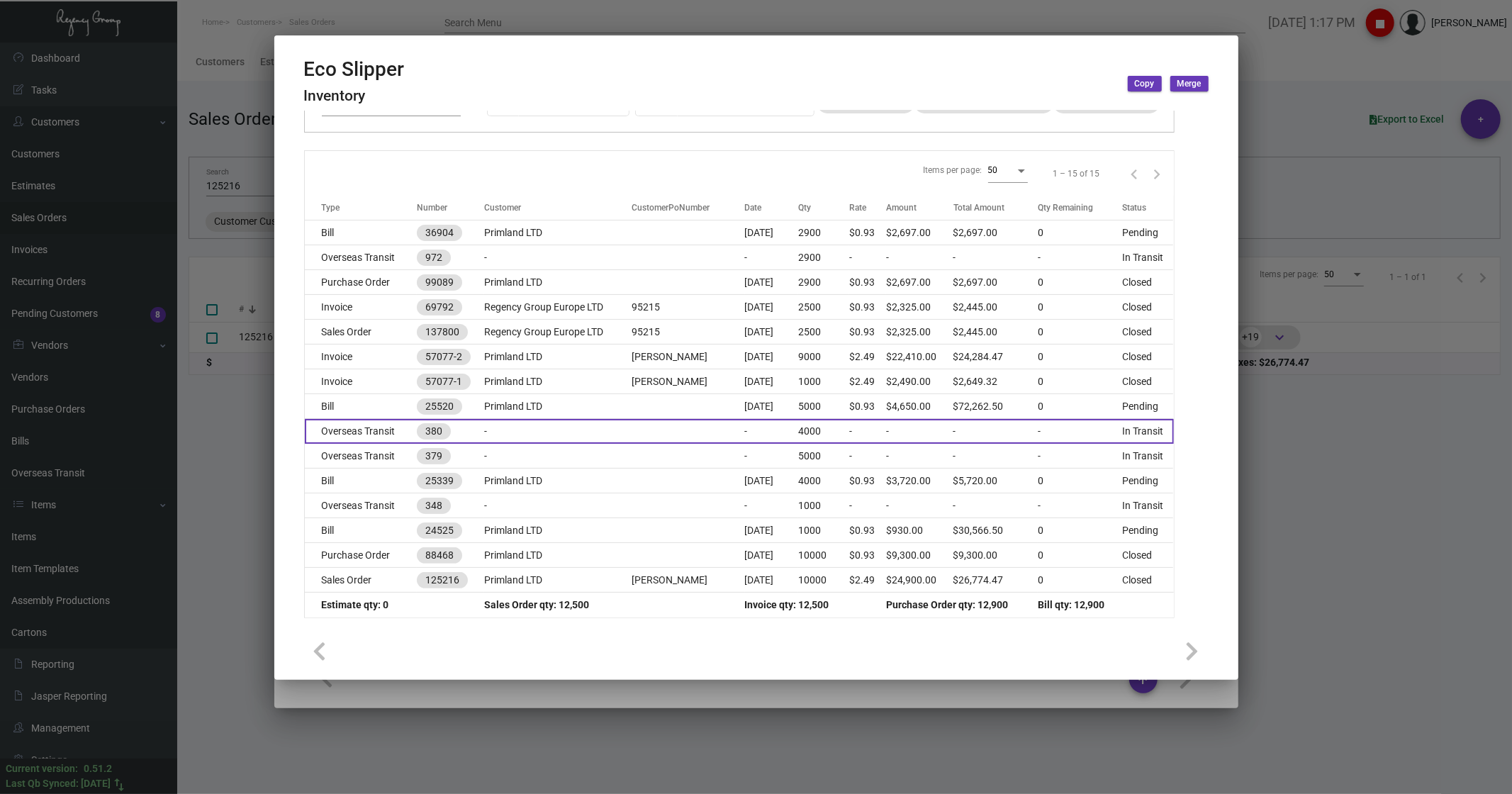
scroll to position [0, 0]
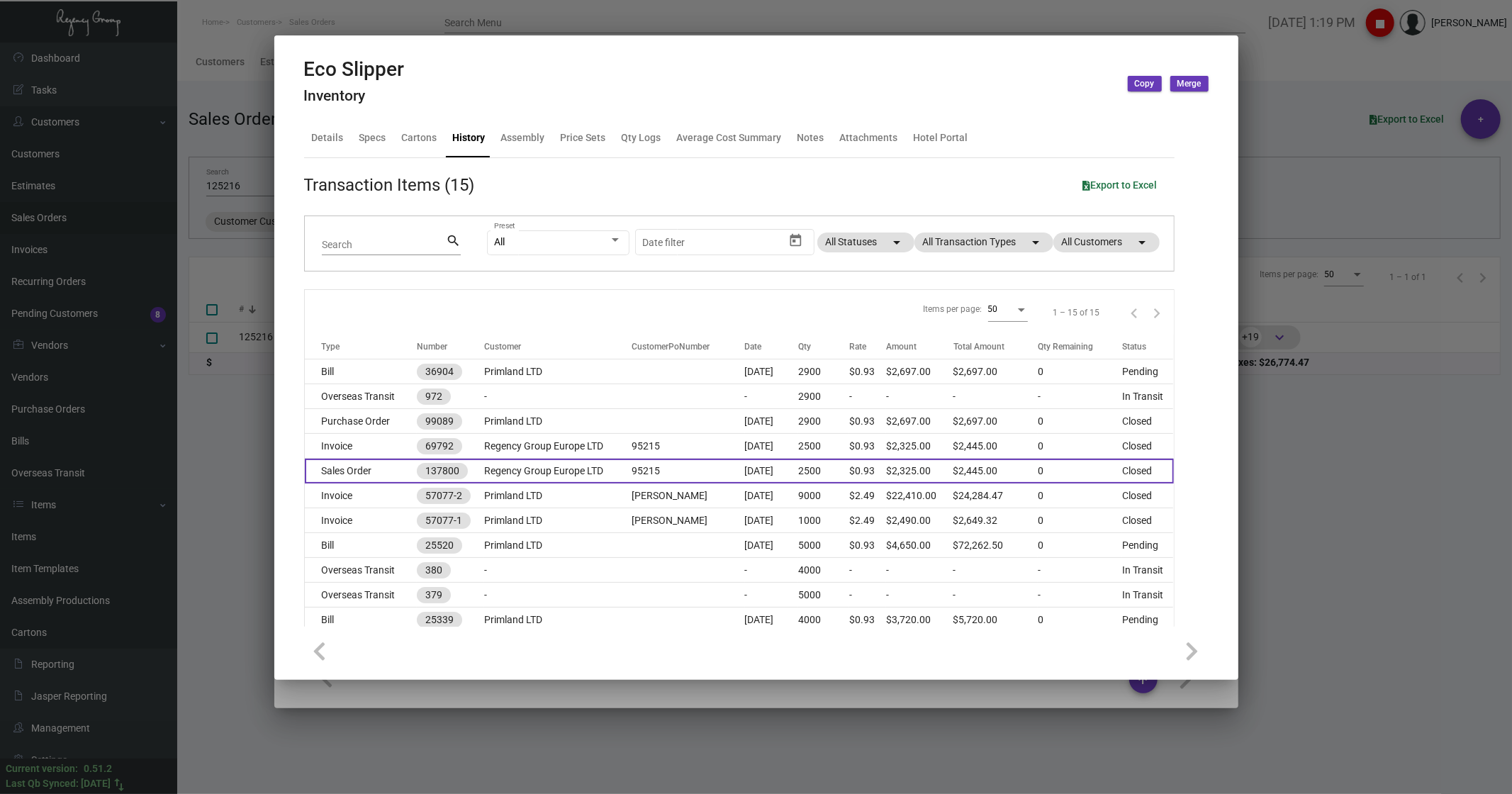
click at [520, 474] on td "Regency Group Europe LTD" at bounding box center [558, 471] width 148 height 25
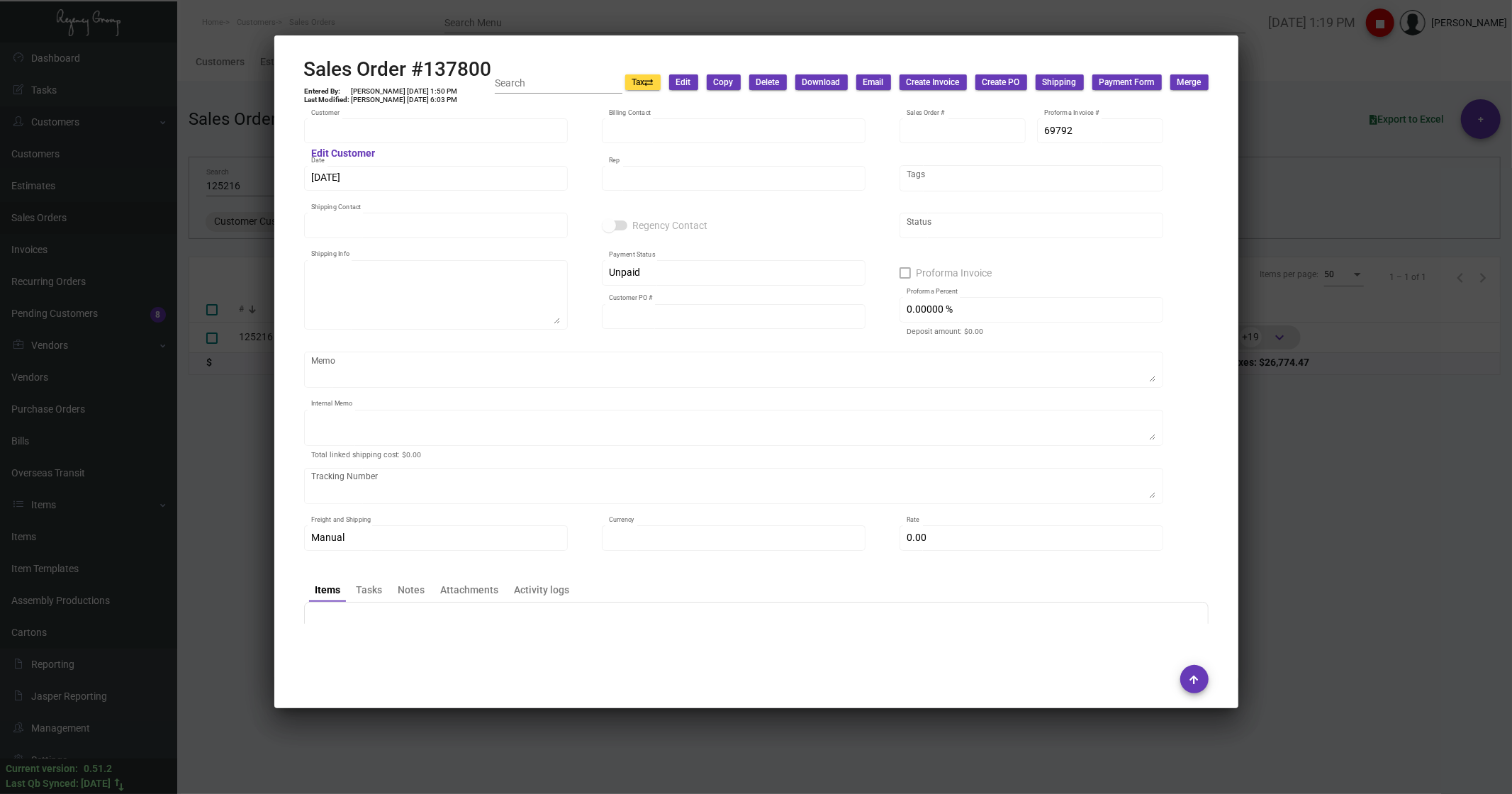
type input "Regency Group Europe LTD"
type input "[PERSON_NAME]"
type input "137800"
type input "[DATE]"
type input "Admin Admin"
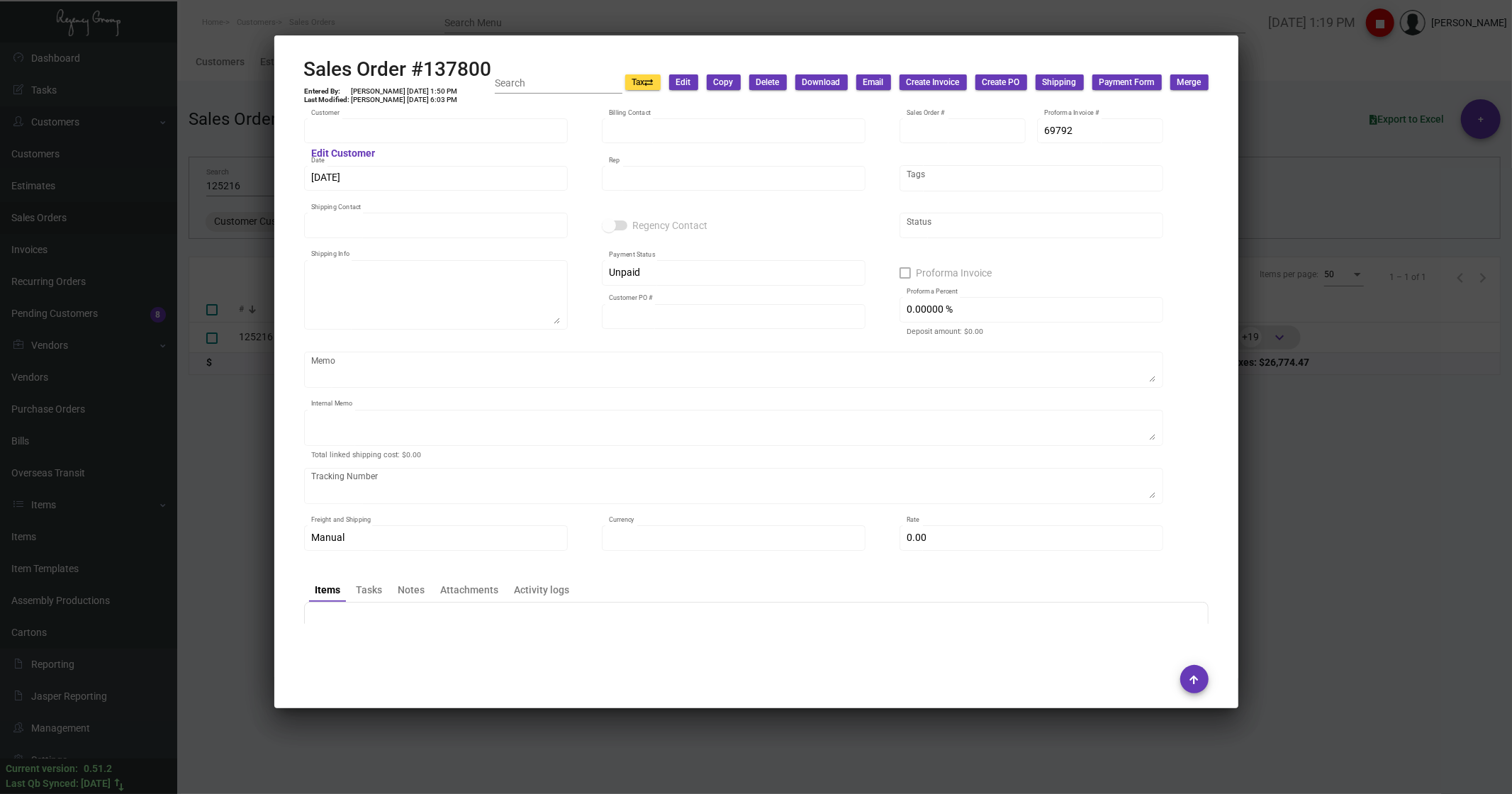
type input "[PERSON_NAME]"
type textarea "Regency Group Europe LTD - [PERSON_NAME] [STREET_ADDRESS]"
type input "95215"
type textarea "[PERSON_NAME] [DATE]--------$120 Accurate Freight Systems c/o Farmville print […"
type input "United States Dollar $"
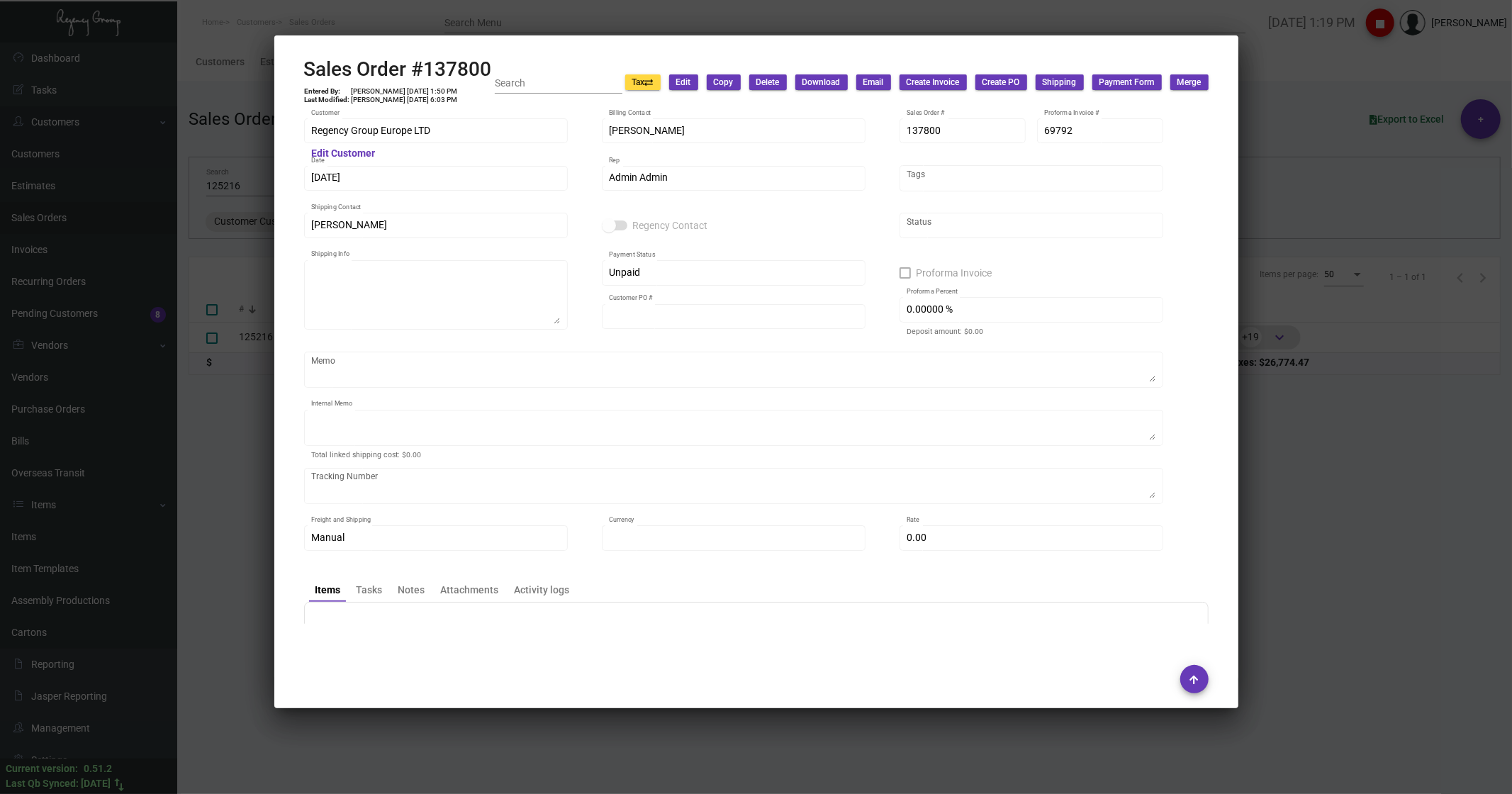
type input "$ 120.00"
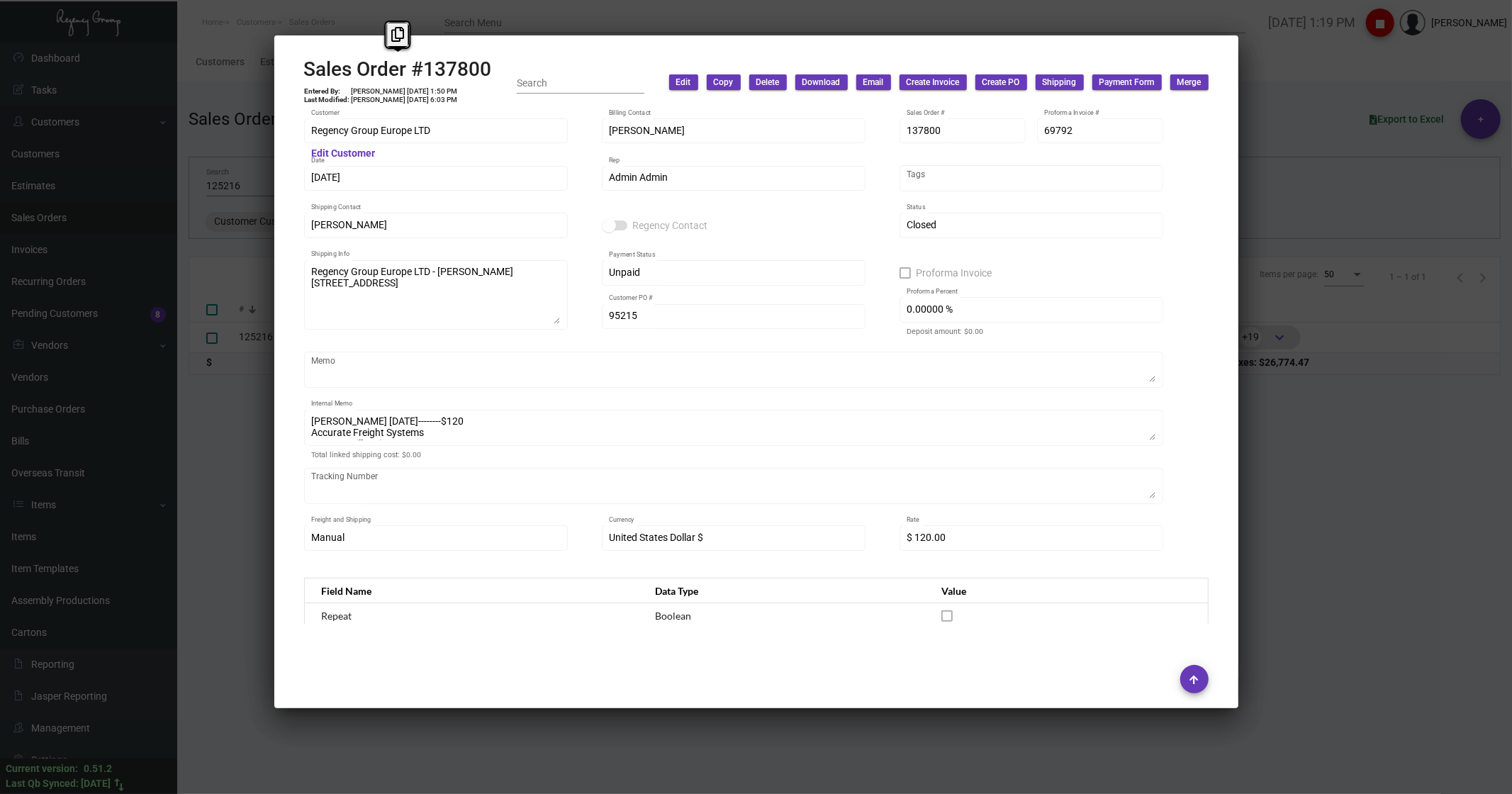
drag, startPoint x: 303, startPoint y: 67, endPoint x: 493, endPoint y: 71, distance: 190.0
click at [493, 71] on div "Sales Order #137800 Entered By: [PERSON_NAME] [DATE] 1:50 PM Last Modified: [PE…" at bounding box center [756, 82] width 904 height 50
copy h2 "Sales Order #137800"
click at [1163, 490] on div "Regency Group Europe LTD Customer Edit Customer [PERSON_NAME] Billing Contact 1…" at bounding box center [756, 367] width 904 height 501
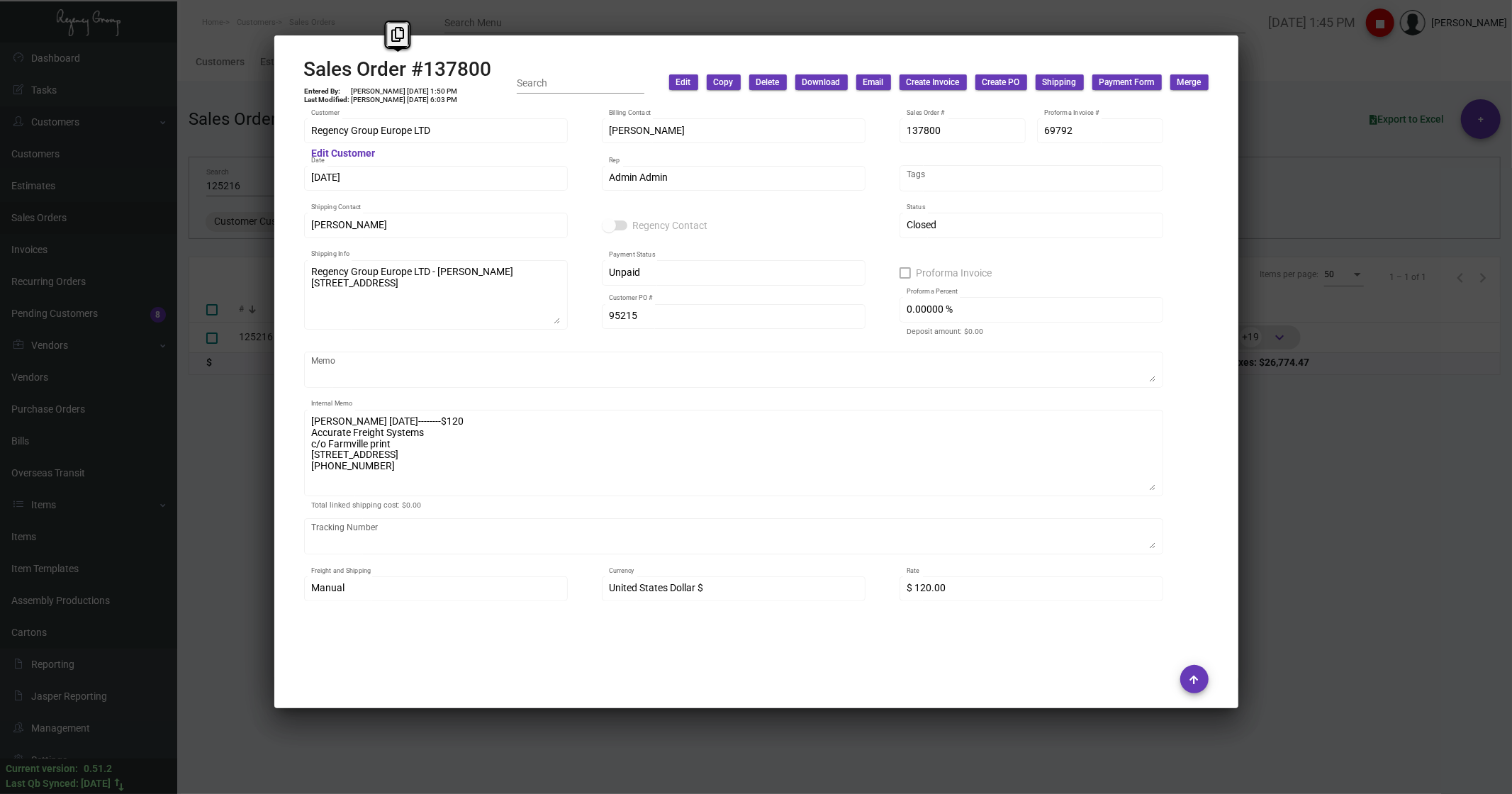
click at [1376, 74] on div at bounding box center [756, 397] width 1512 height 794
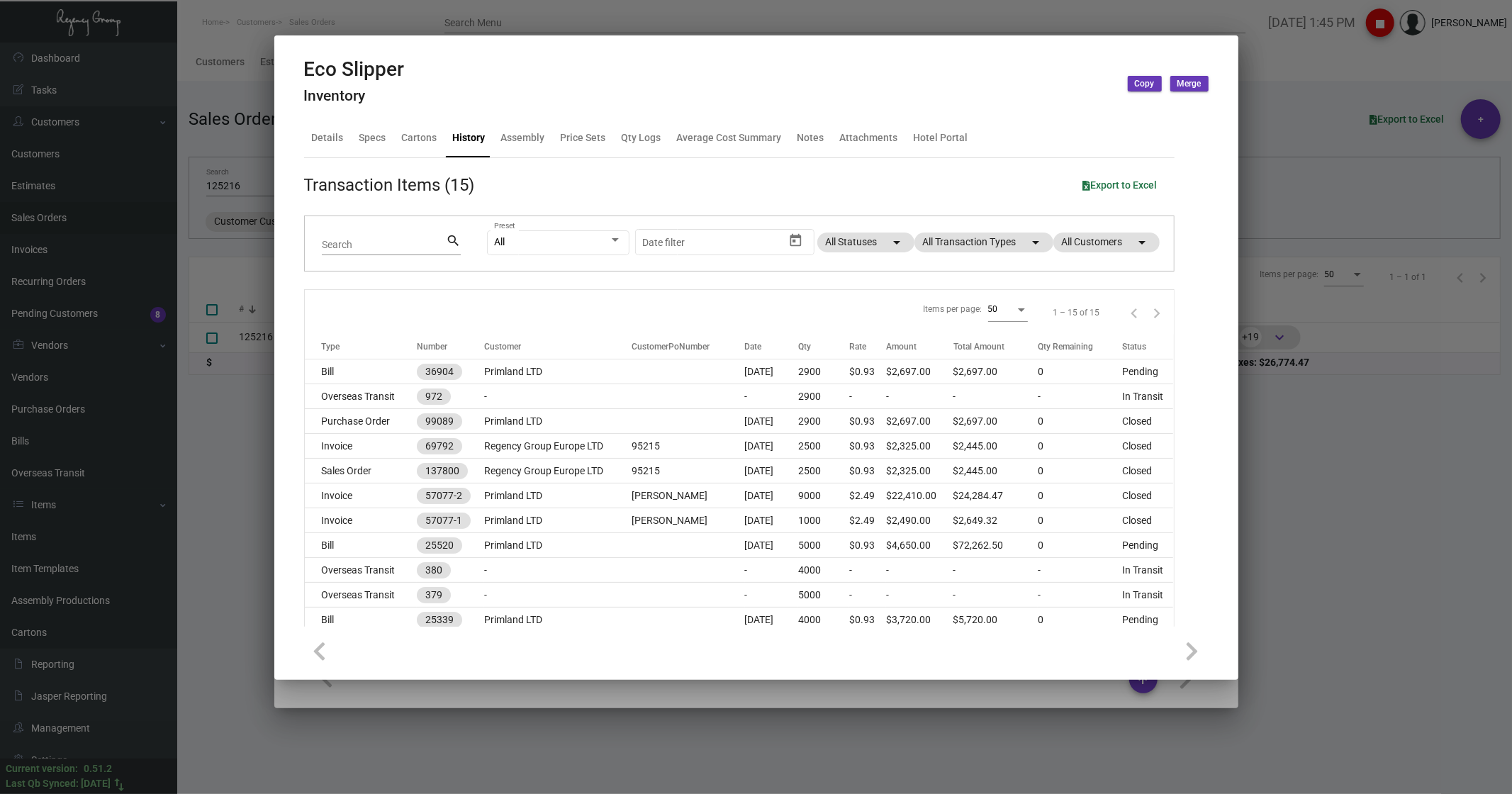
click at [369, 12] on div at bounding box center [756, 397] width 1512 height 794
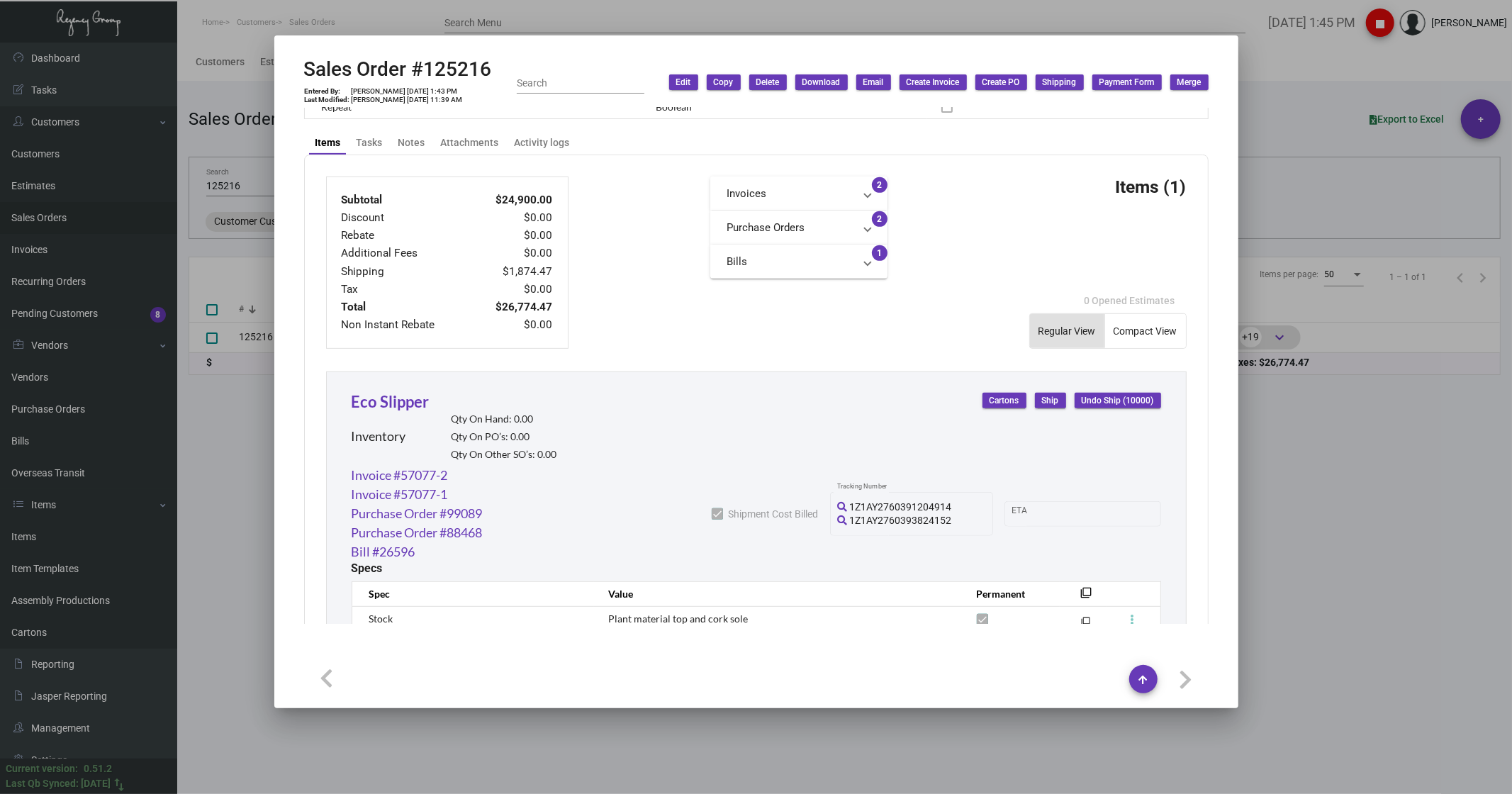
click at [355, 19] on div at bounding box center [756, 397] width 1512 height 794
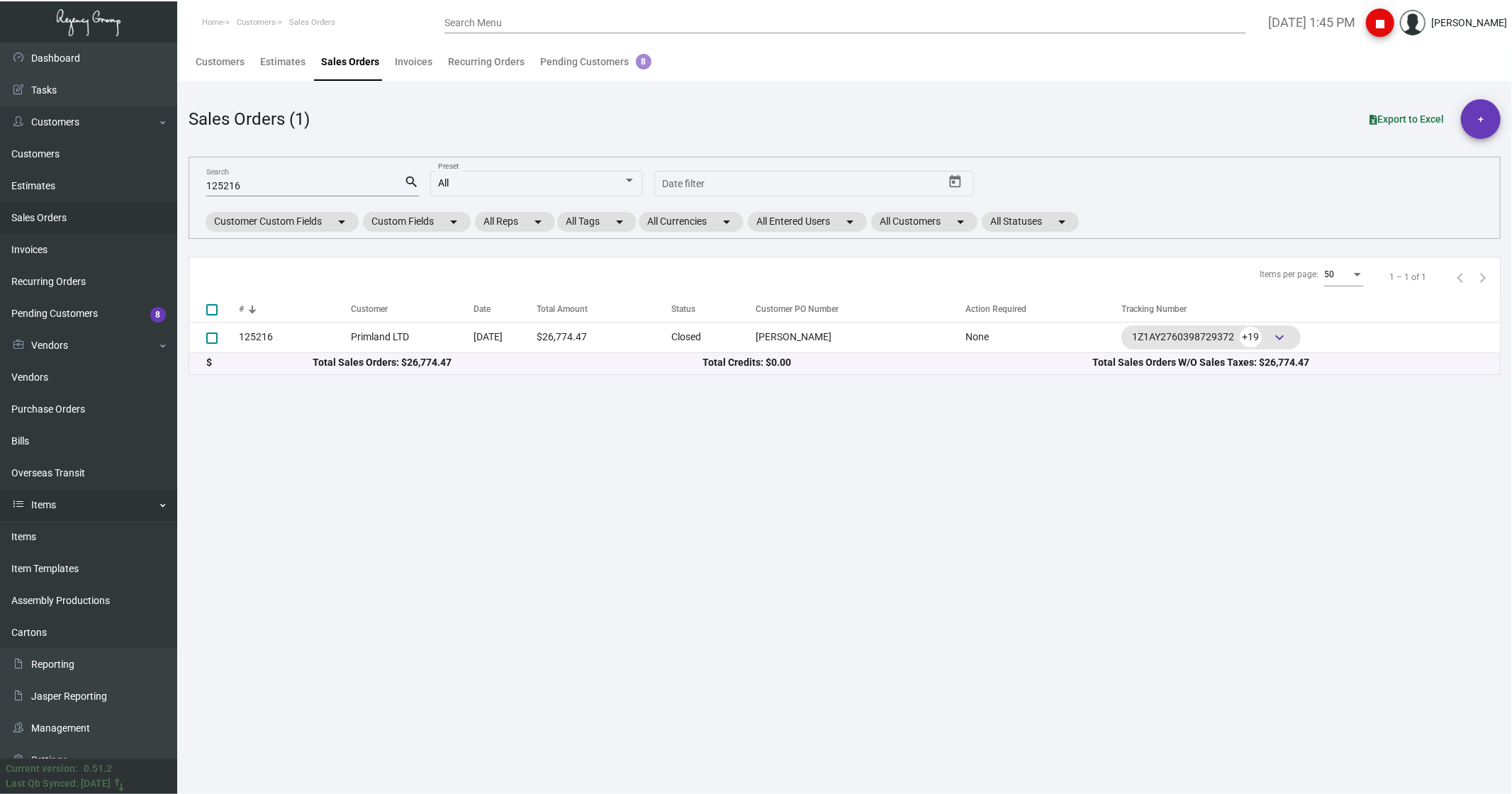
click at [32, 147] on link "Customers" at bounding box center [88, 154] width 177 height 32
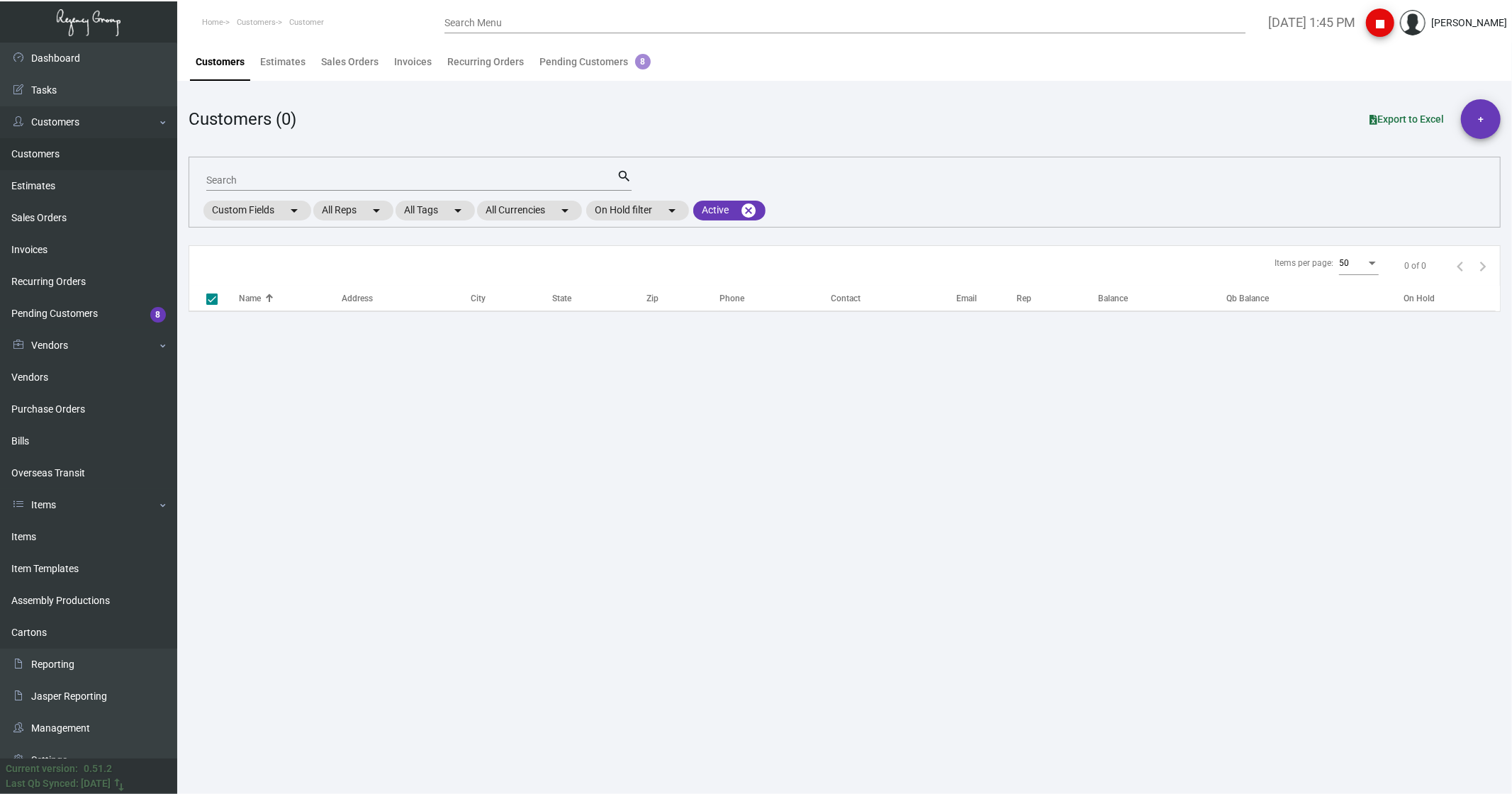
checkbox input "false"
click at [231, 179] on input "Search" at bounding box center [412, 181] width 410 height 12
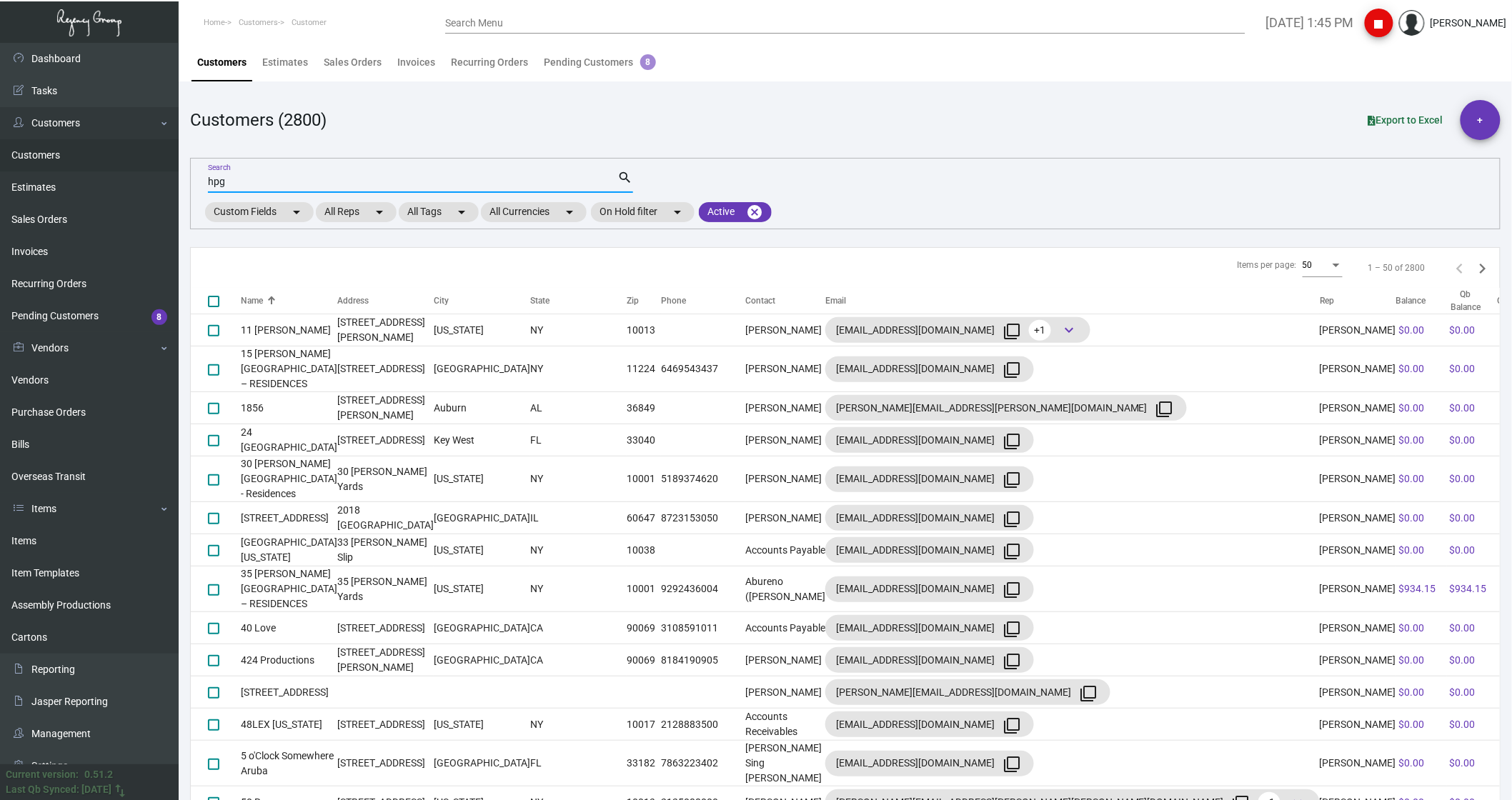
type input "hpg"
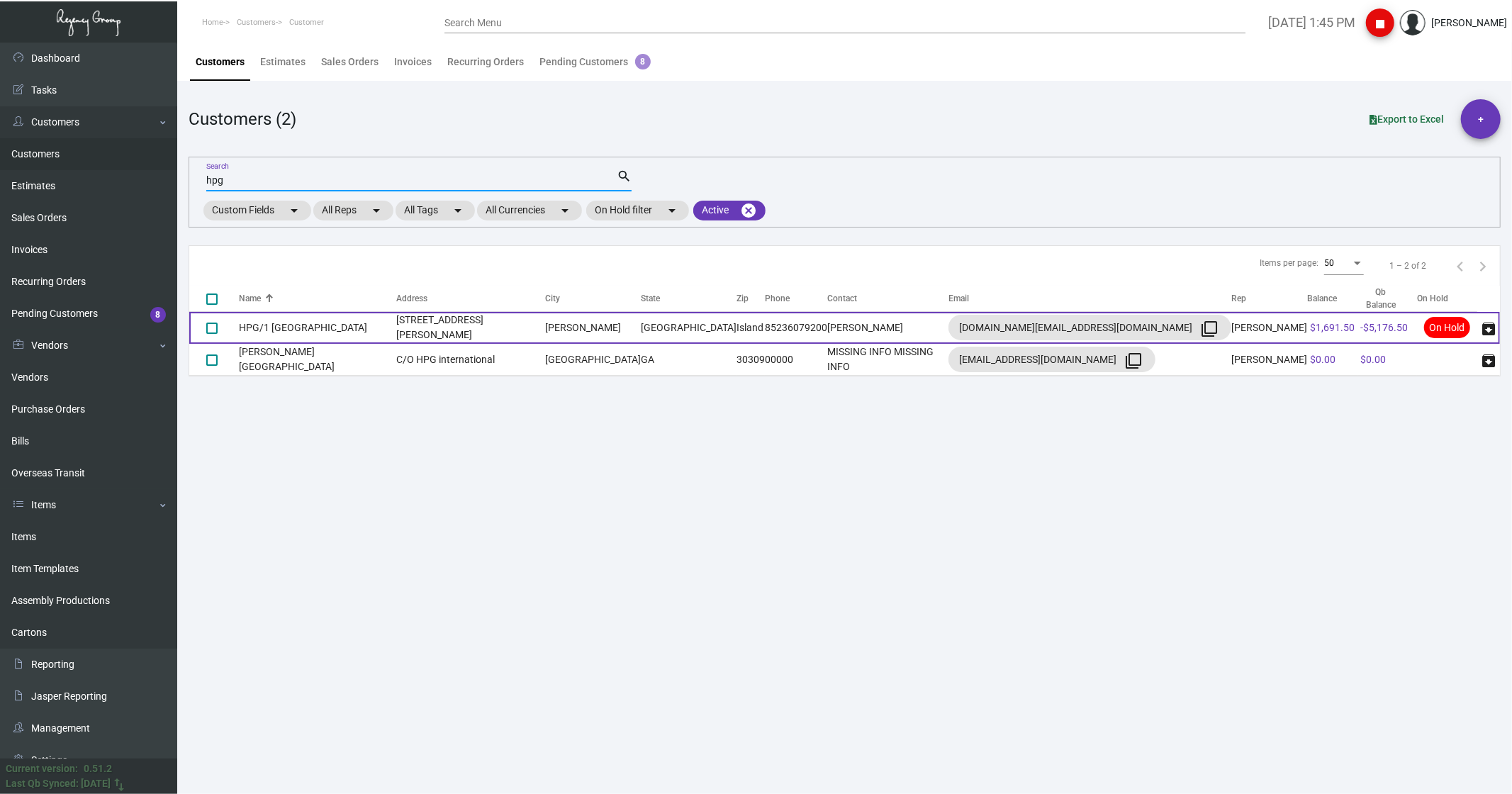
click at [279, 326] on td "HPG/1 [GEOGRAPHIC_DATA]" at bounding box center [317, 328] width 157 height 32
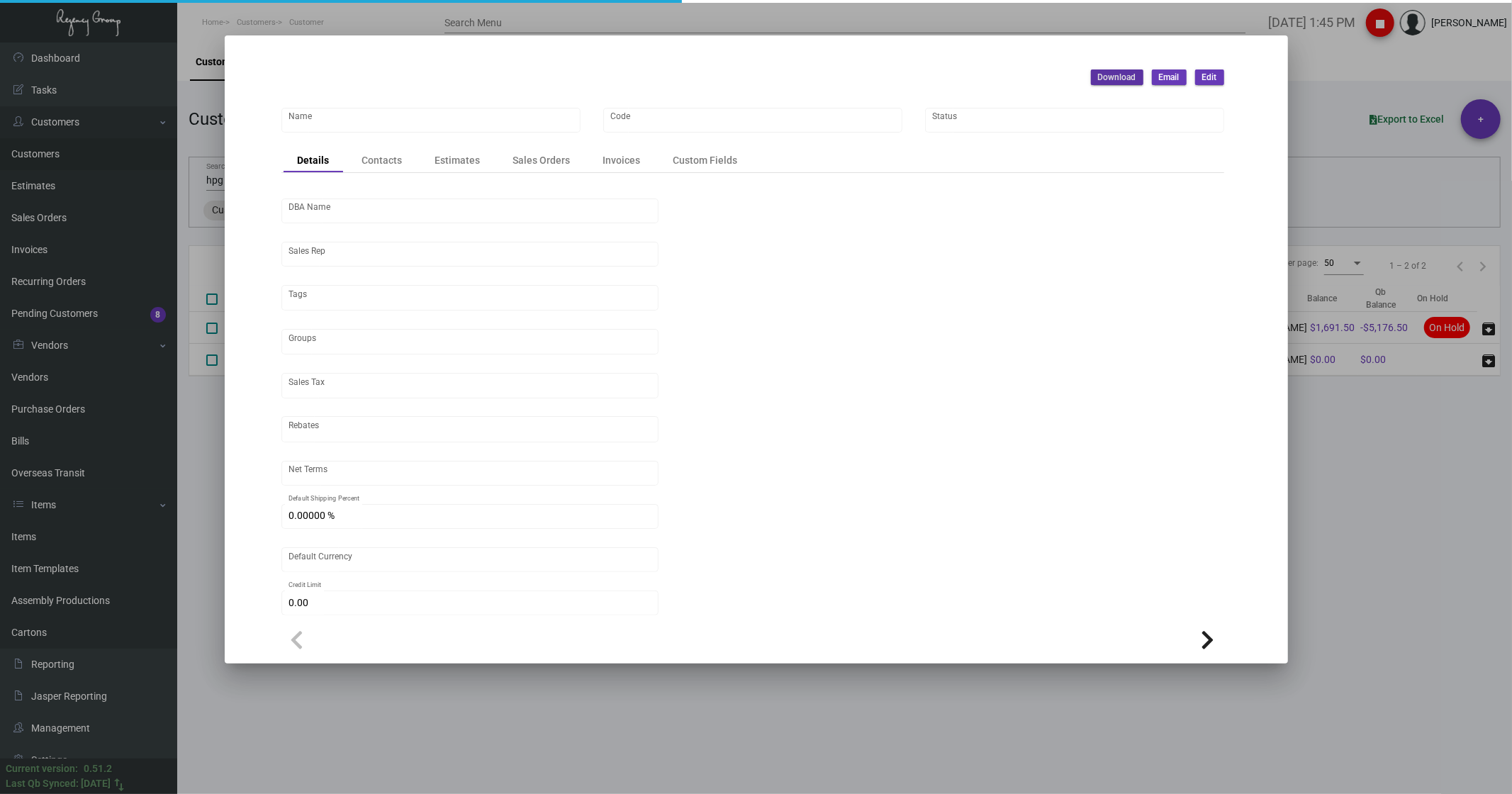
type input "HPG/1 [GEOGRAPHIC_DATA]"
type input "1htmel"
type input "ASSET1 WTH PTY Ltd"
type input "[PERSON_NAME]"
type input "Out of State"
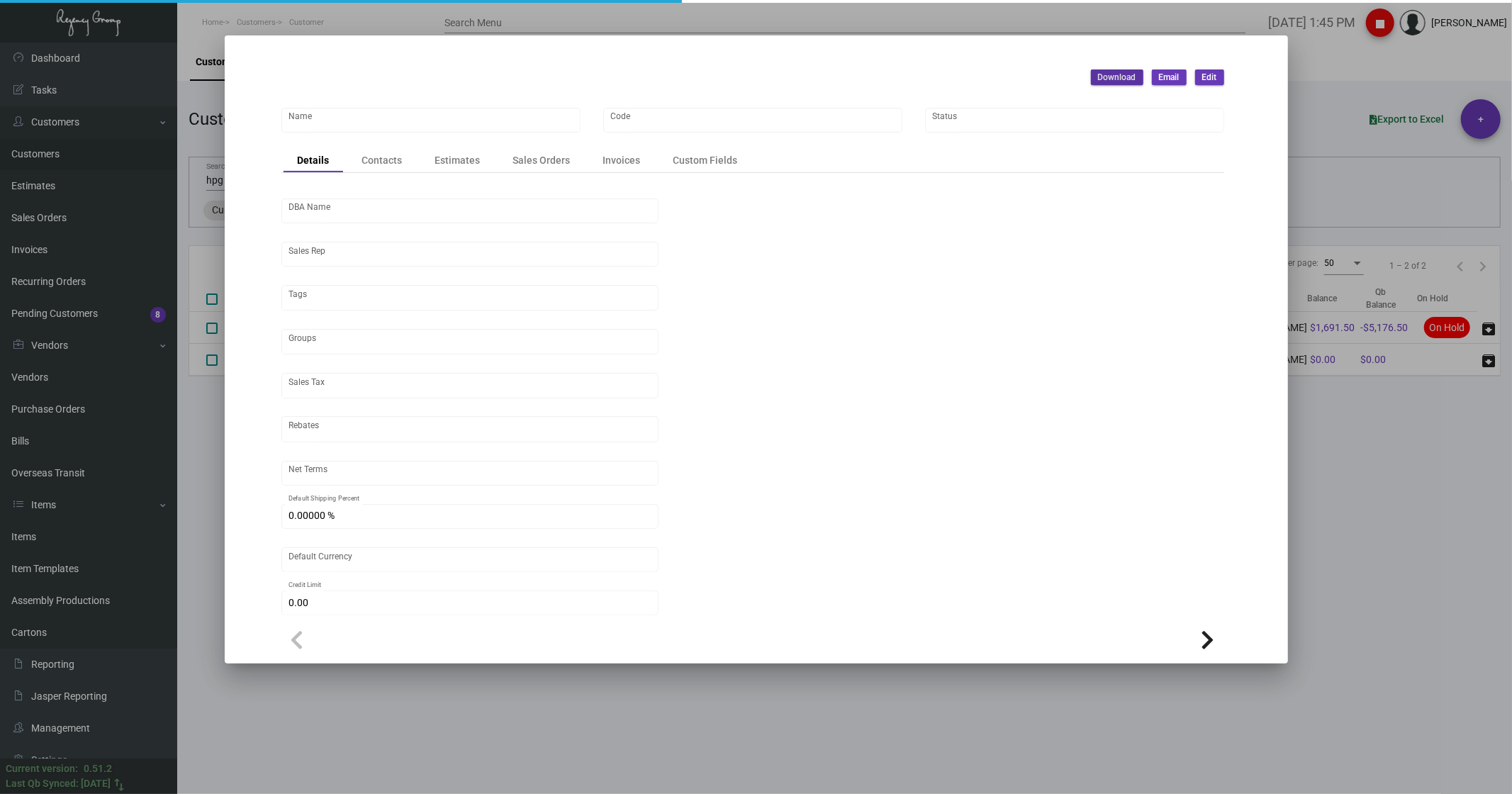
type input "COD"
type input "United States Dollar $"
type input "$ 0.00"
checkbox input "true"
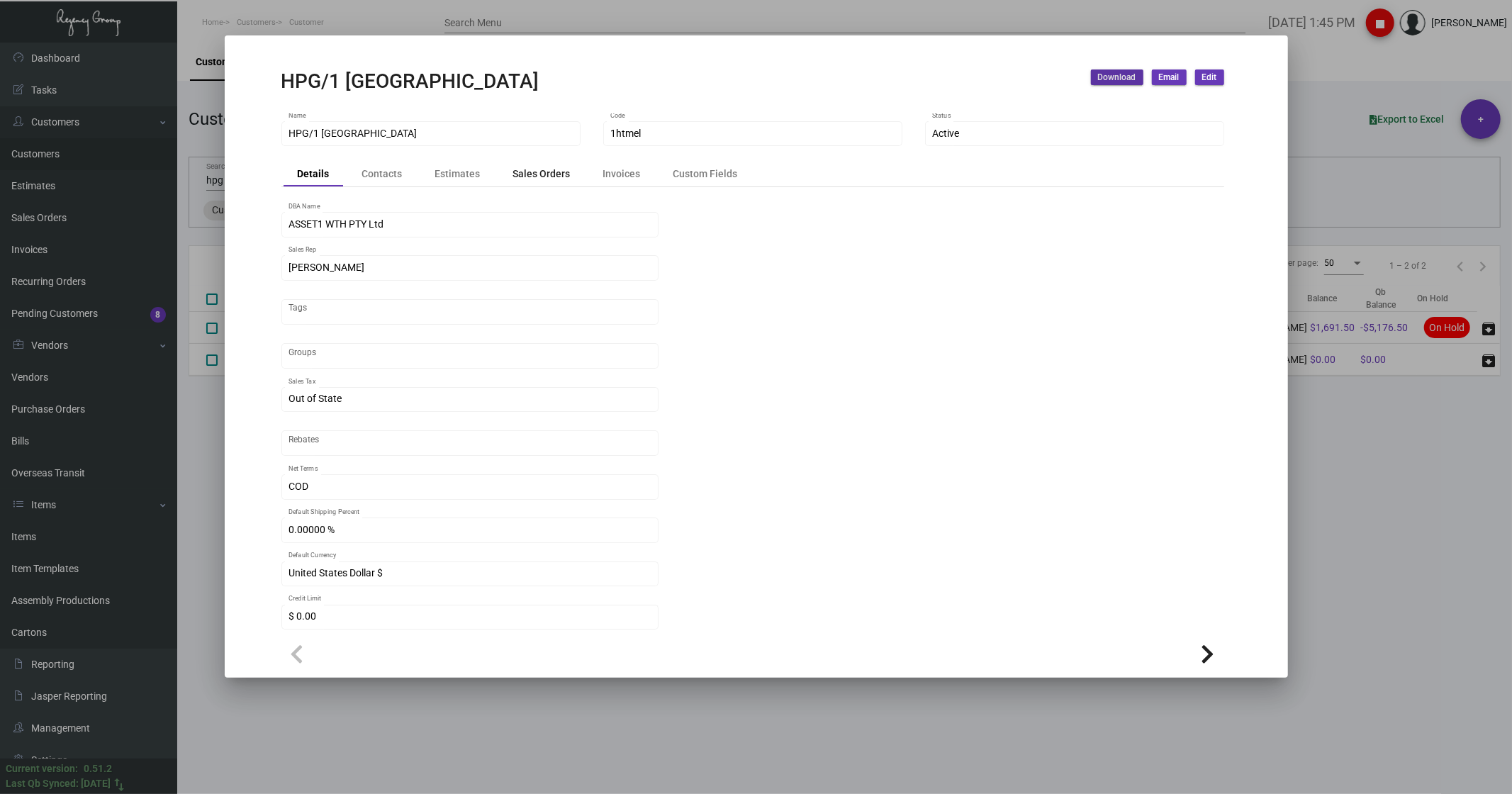
click at [537, 165] on div "Sales Orders" at bounding box center [542, 175] width 86 height 20
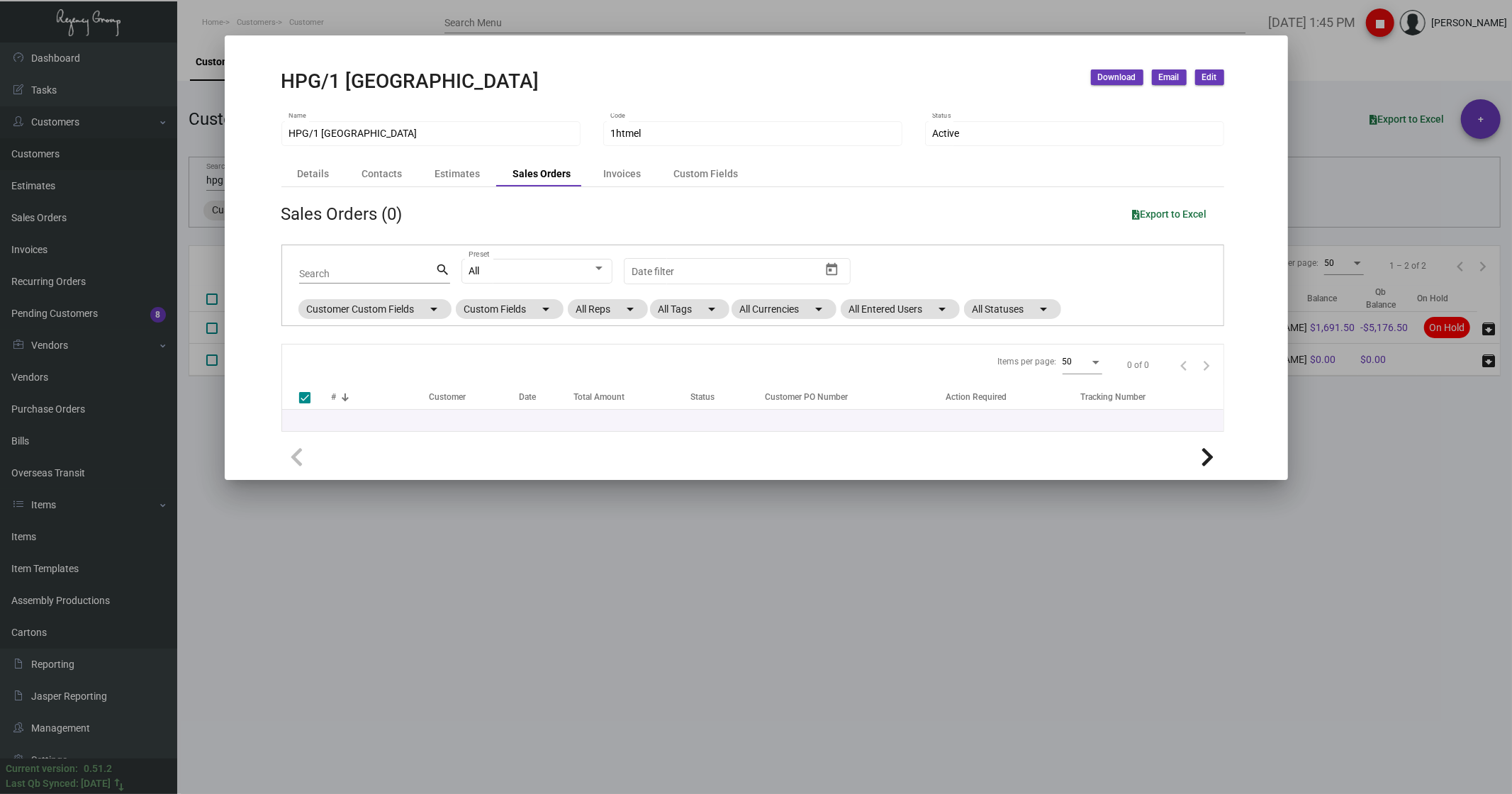
checkbox input "false"
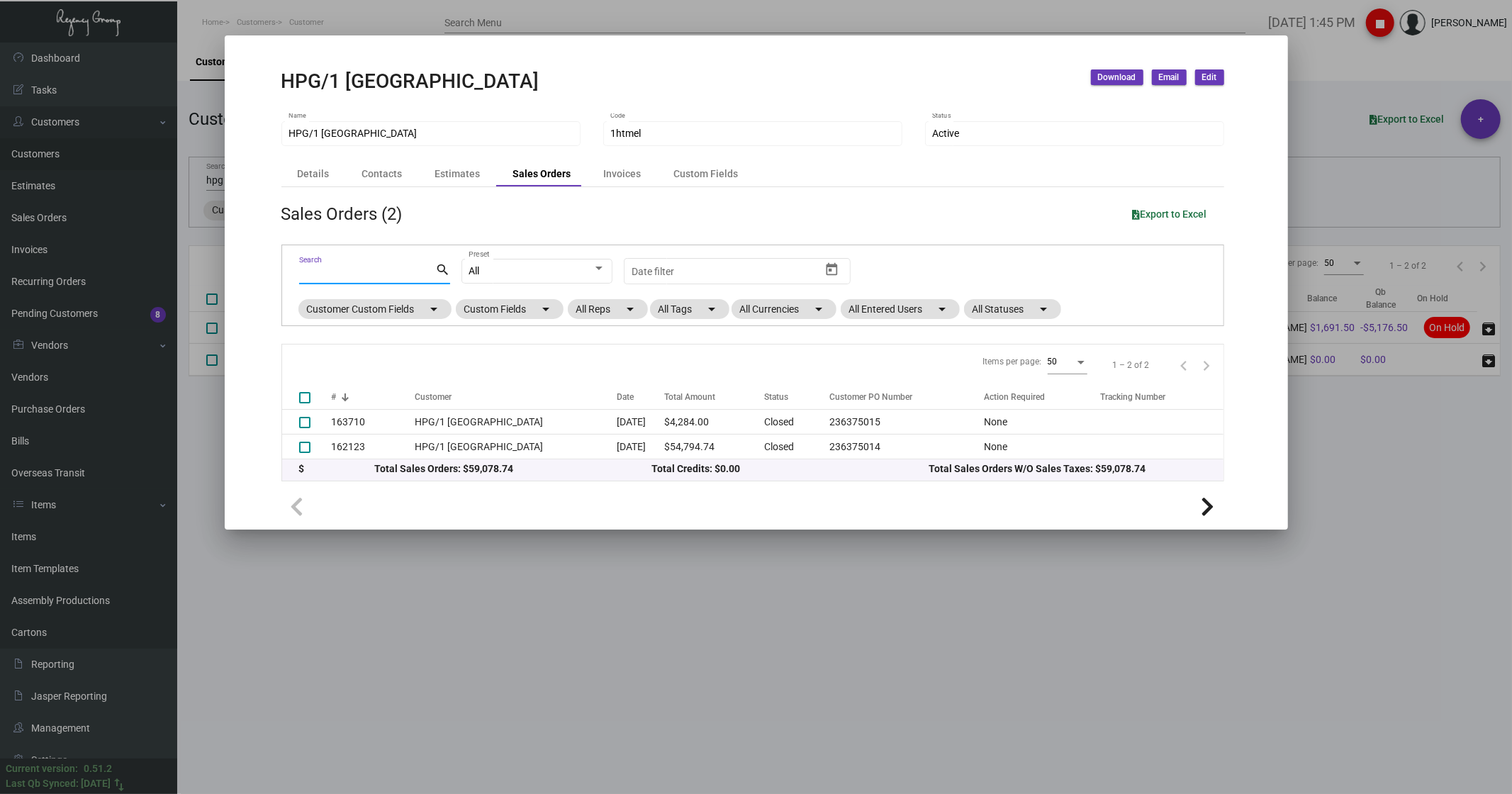
click at [351, 269] on input "Search" at bounding box center [367, 275] width 136 height 12
type input "cork"
checkbox input "true"
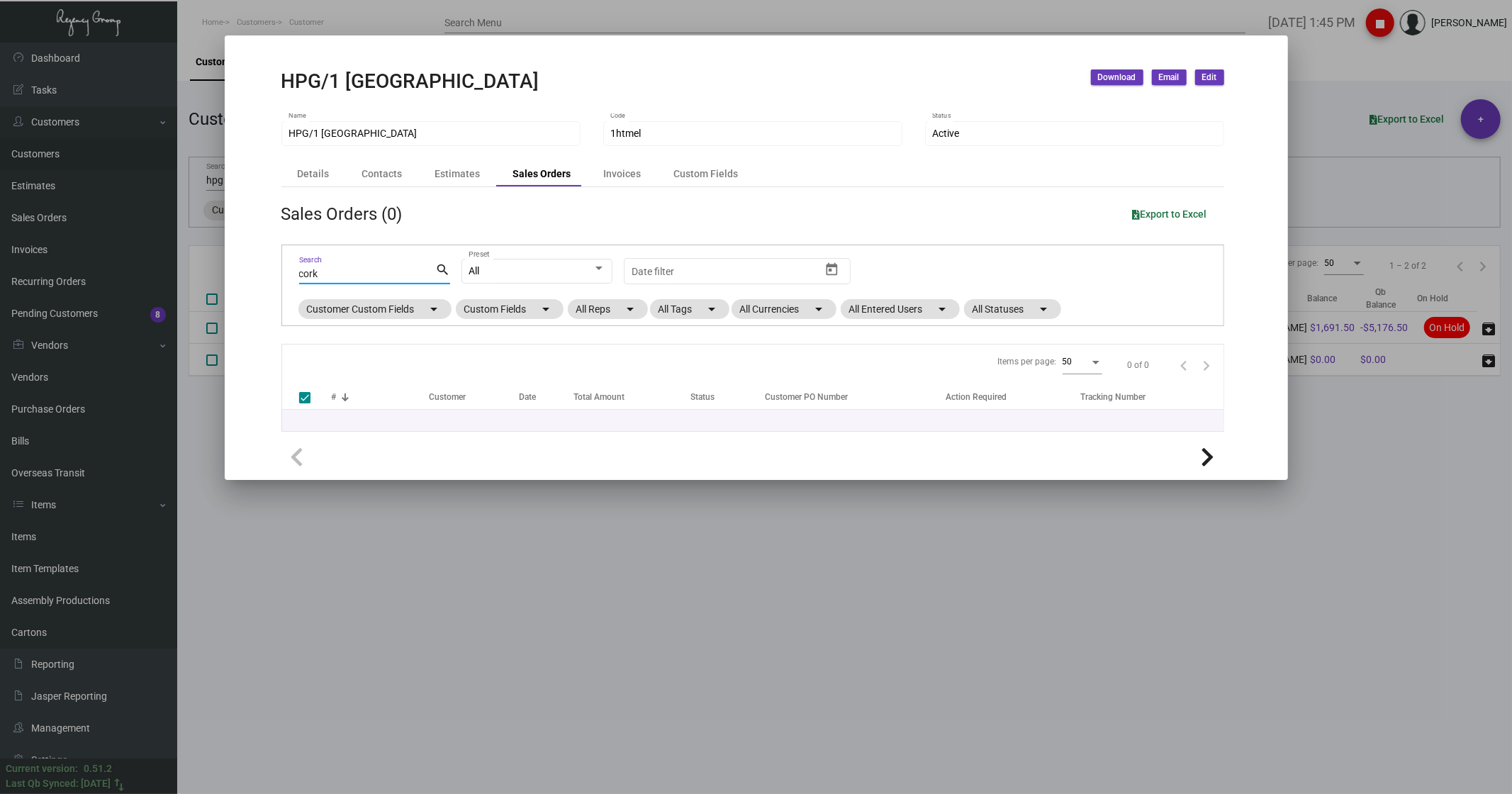
click at [441, 268] on mat-icon "search" at bounding box center [442, 270] width 15 height 17
click at [327, 280] on input "cork" at bounding box center [367, 275] width 136 height 12
type input "c"
checkbox input "false"
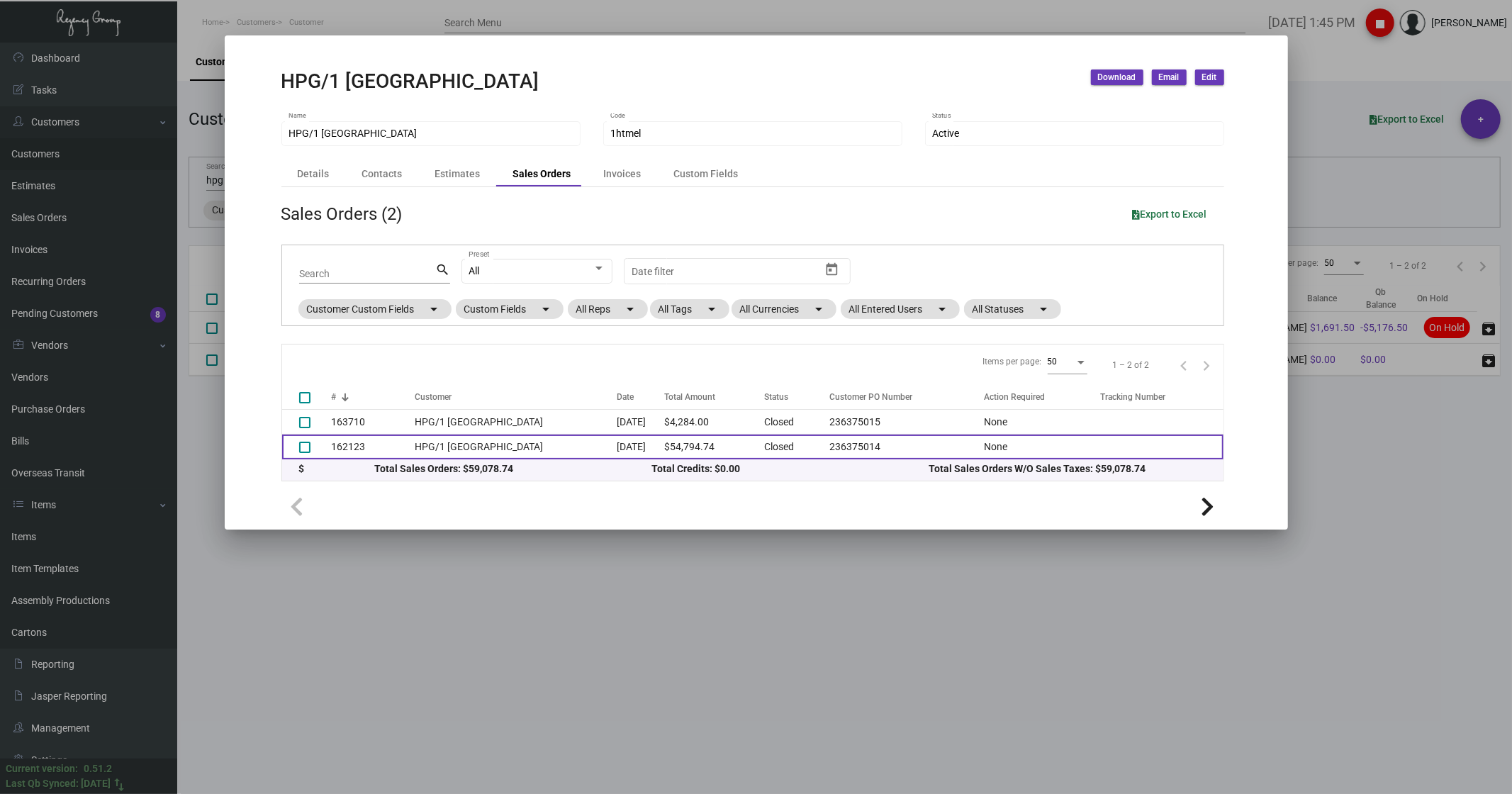
click at [478, 445] on td "HPG/1 [GEOGRAPHIC_DATA]" at bounding box center [516, 447] width 202 height 25
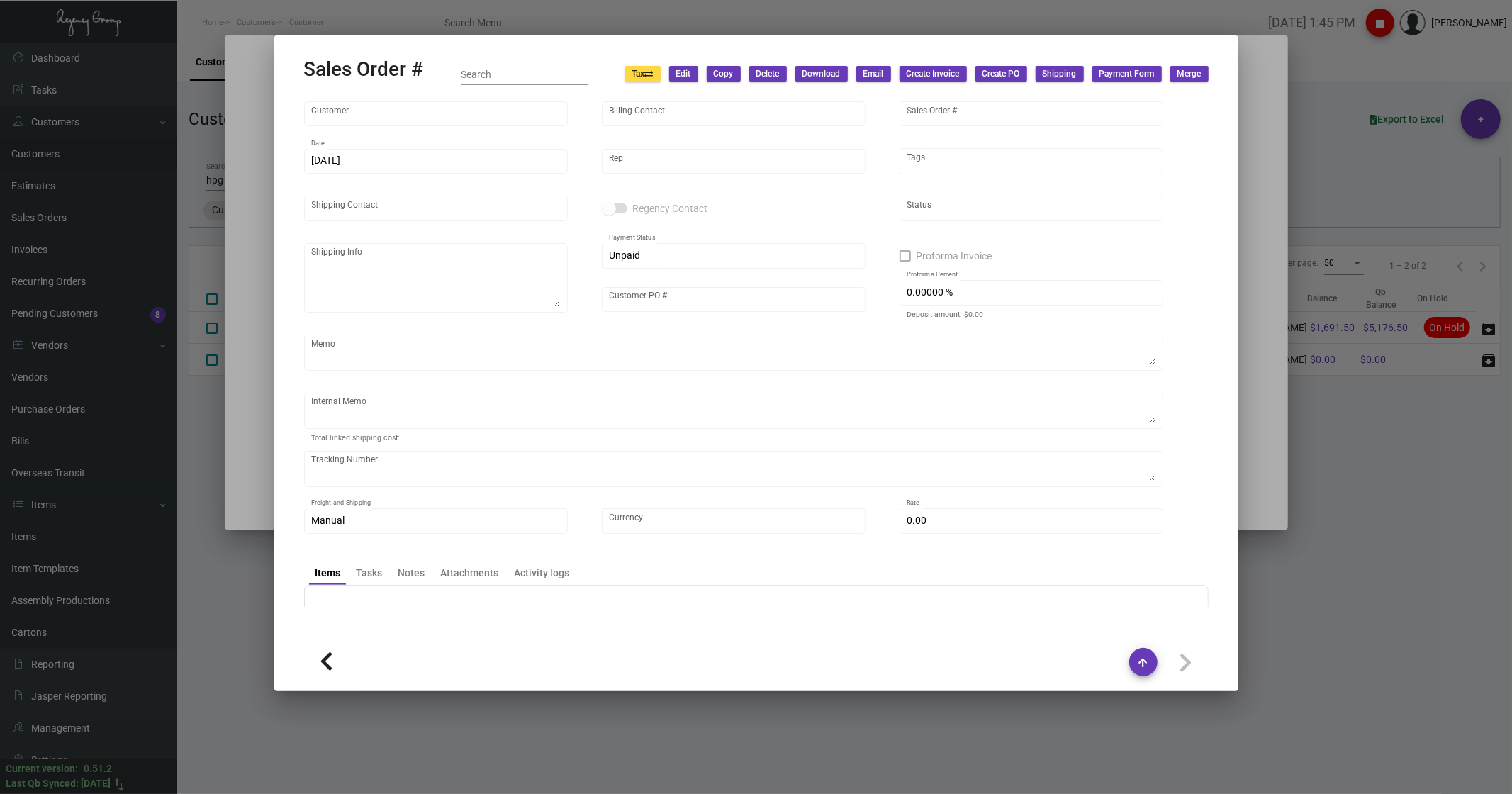
type input "HPG/1 [GEOGRAPHIC_DATA]"
type input "[PERSON_NAME]"
type input "162123"
type input "[DATE]"
type input "[PERSON_NAME]"
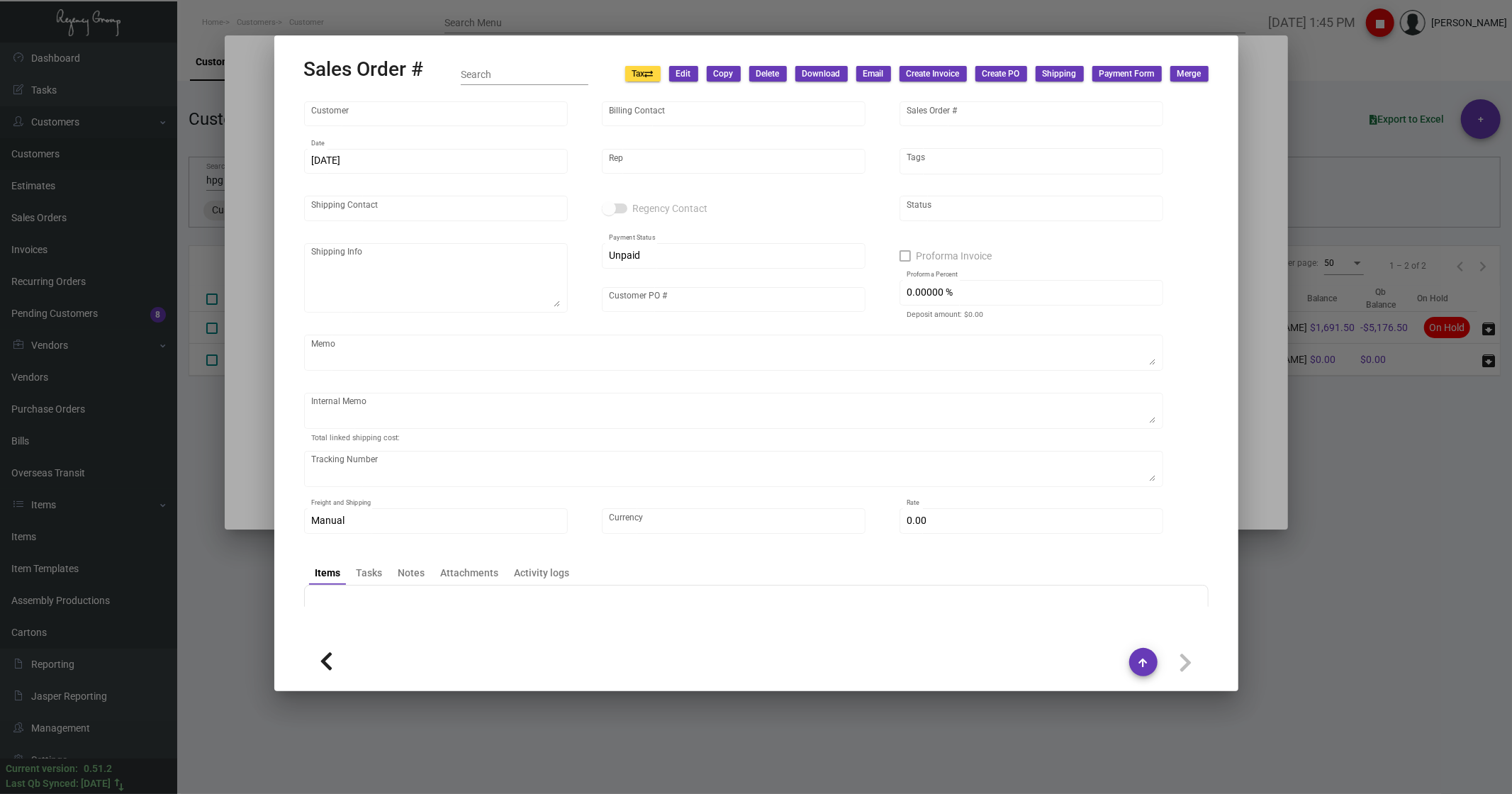
type input "Asset 1 WTH Pty Ltd"
type textarea "HPG/1 Hotel [GEOGRAPHIC_DATA] - Asset 1 WTH Pty Ltd [STREET_ADDRESS][PERSON_NAM…"
type input "236375014"
checkbox input "true"
type input "50.00000 %"
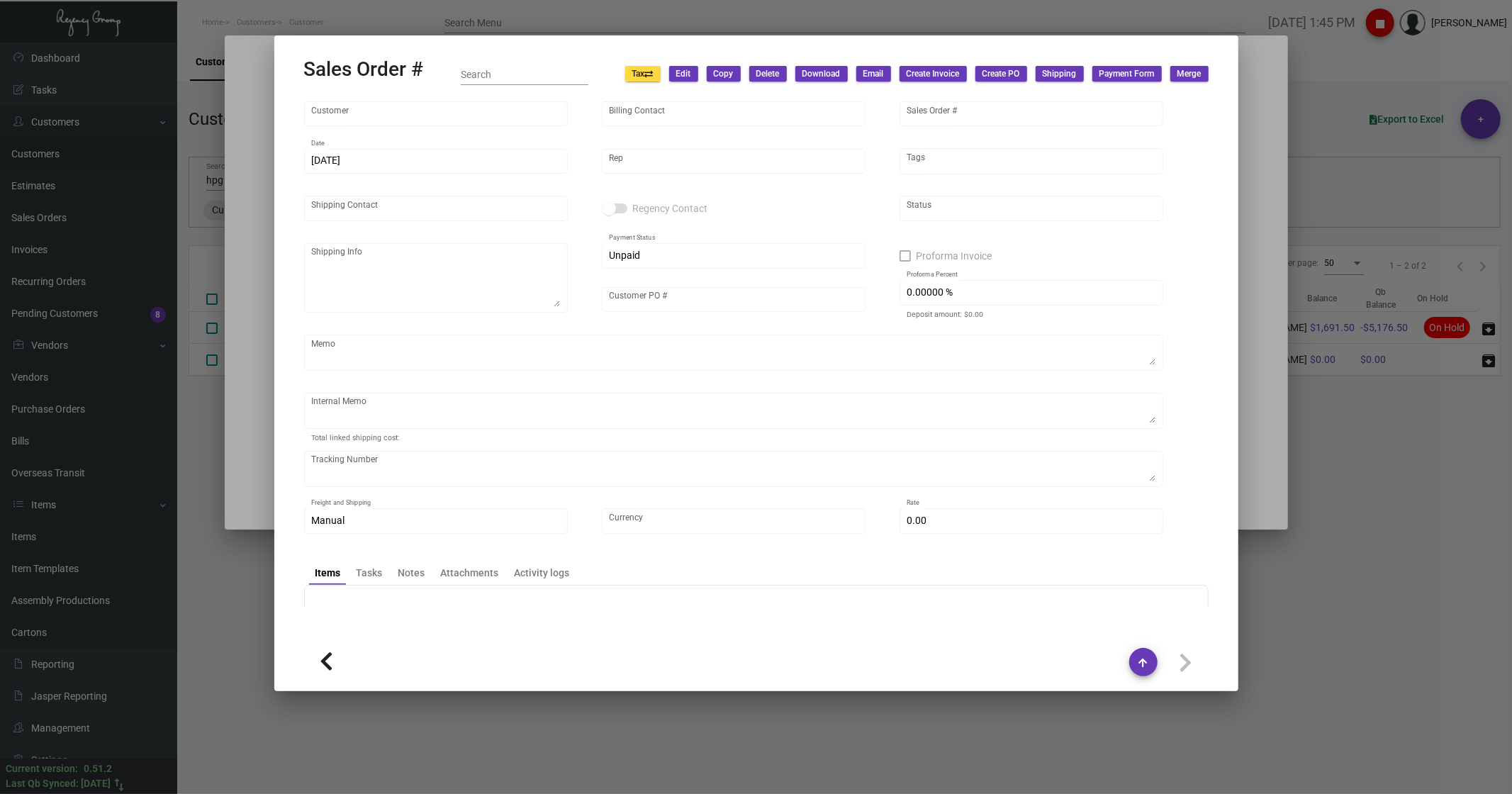
type textarea "[DATE] - PER [PERSON_NAME], UPDATE PACKING SLIP AND FINAL COMMERCIAL INVOICE WI…"
type input "United States Dollar $"
type input "$ 489.74"
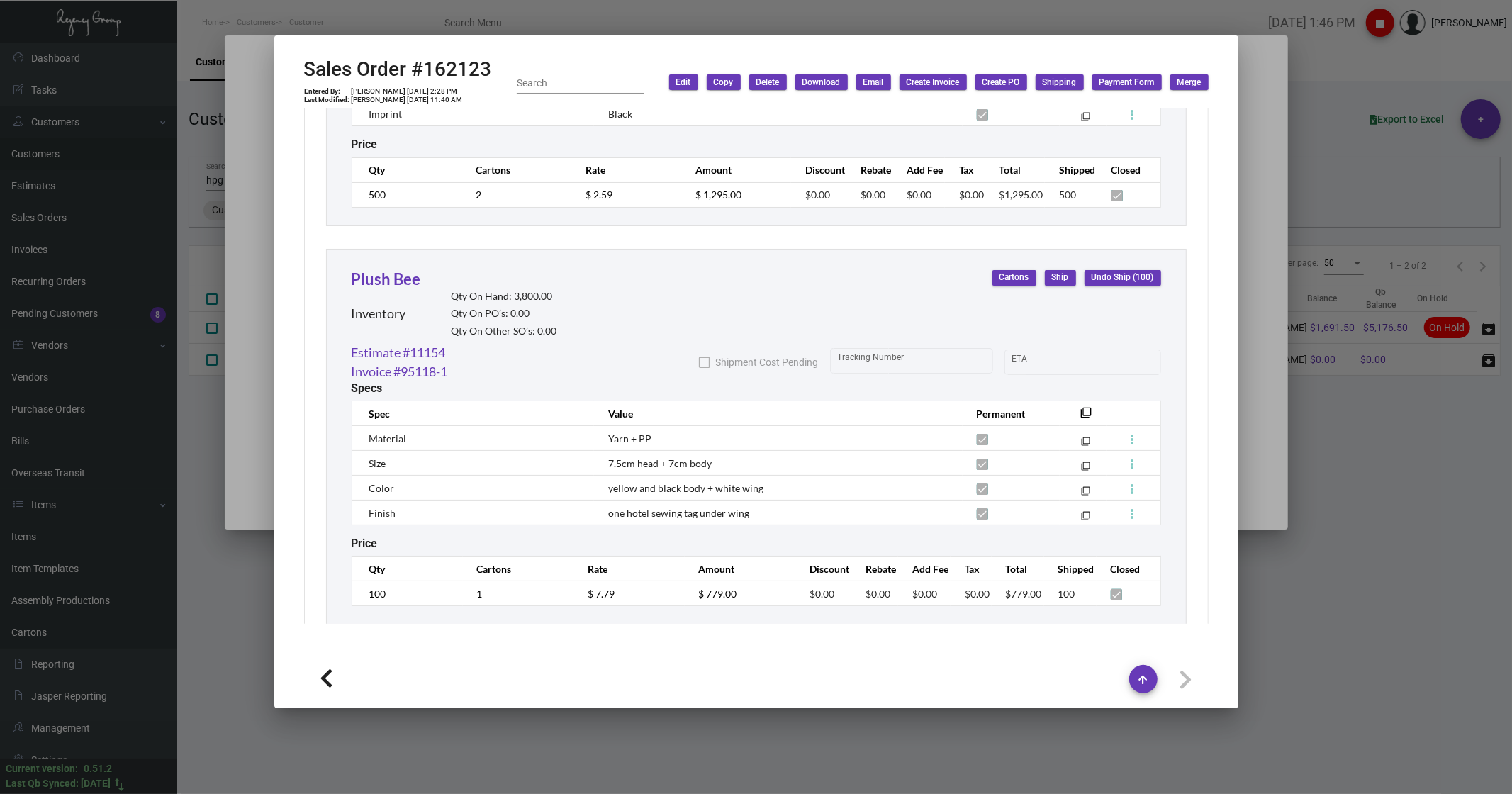
scroll to position [4679, 0]
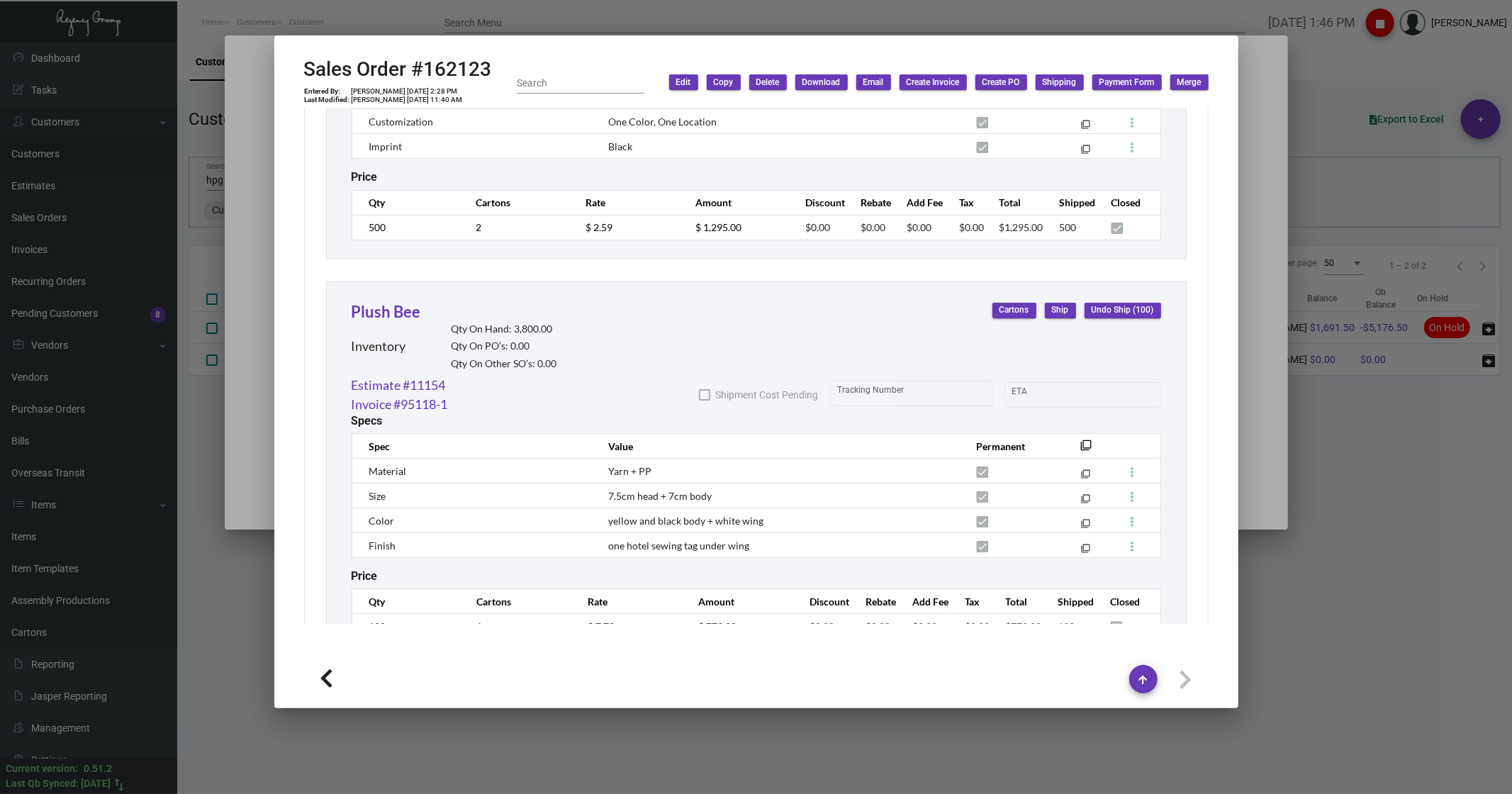
click at [1305, 653] on div at bounding box center [756, 397] width 1512 height 794
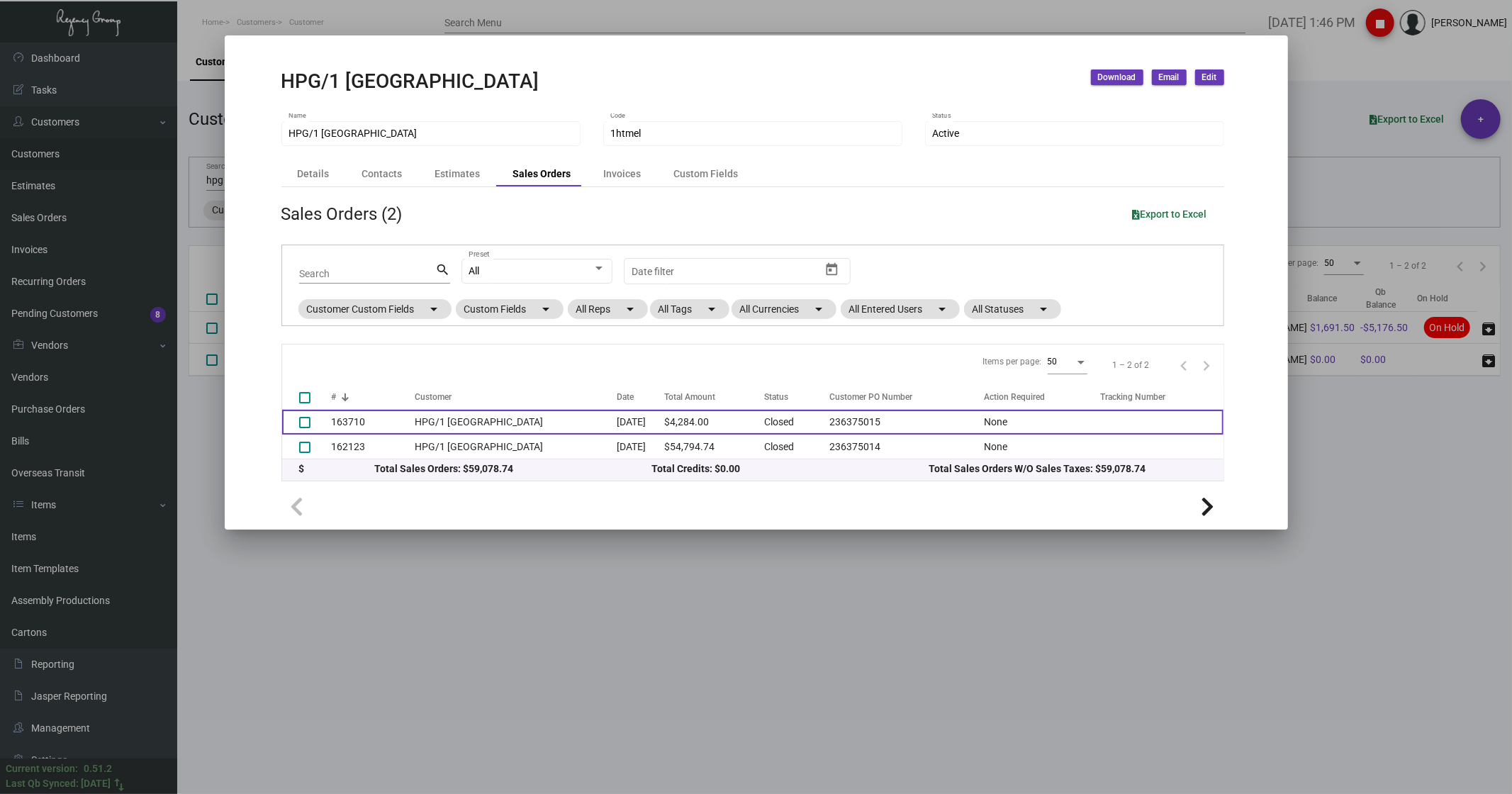
click at [466, 426] on td "HPG/1 [GEOGRAPHIC_DATA]" at bounding box center [516, 423] width 202 height 25
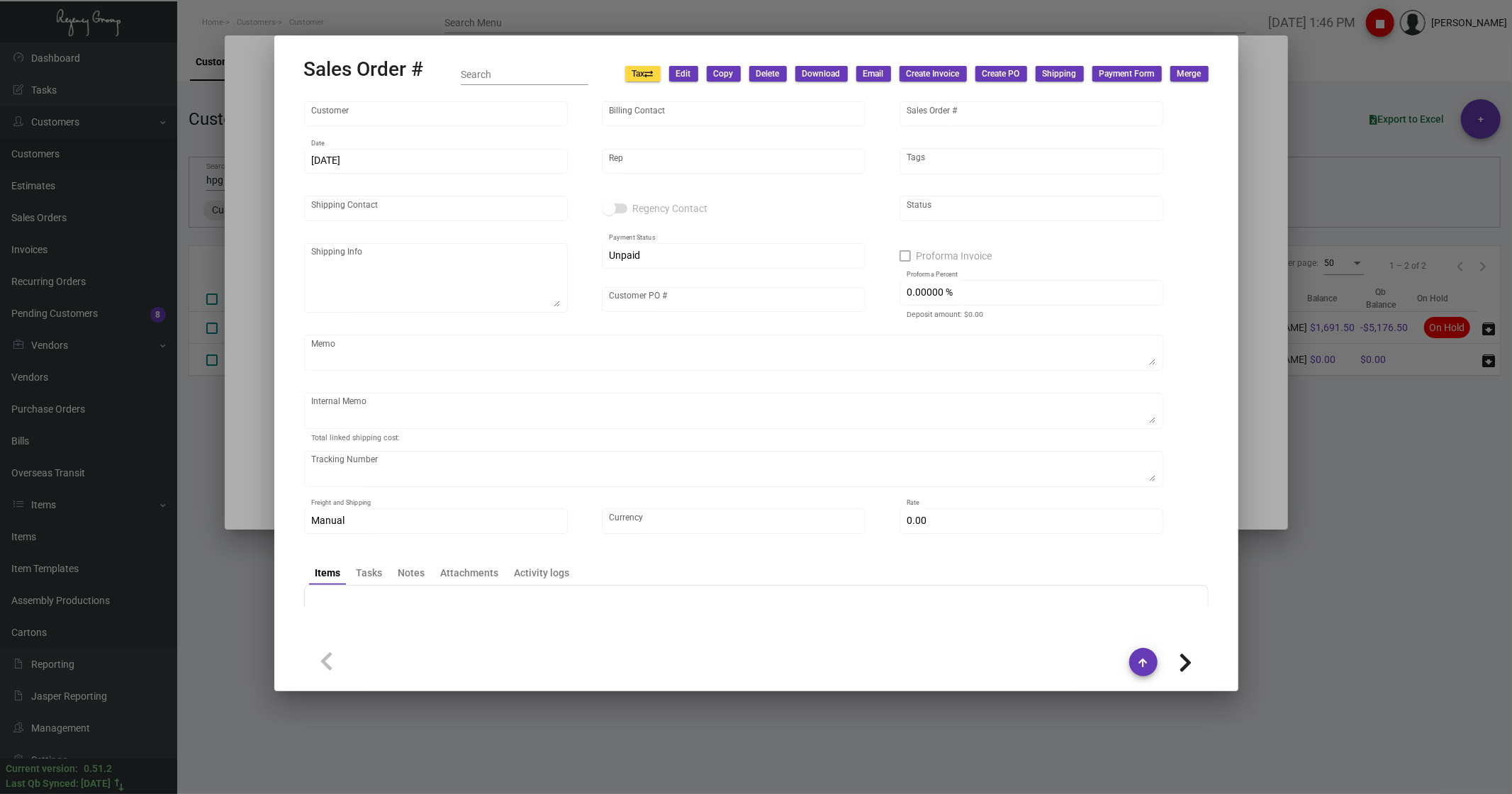
type input "HPG/1 [GEOGRAPHIC_DATA]"
type input "[PERSON_NAME]"
type input "163710"
type input "[DATE]"
type input "[PERSON_NAME]"
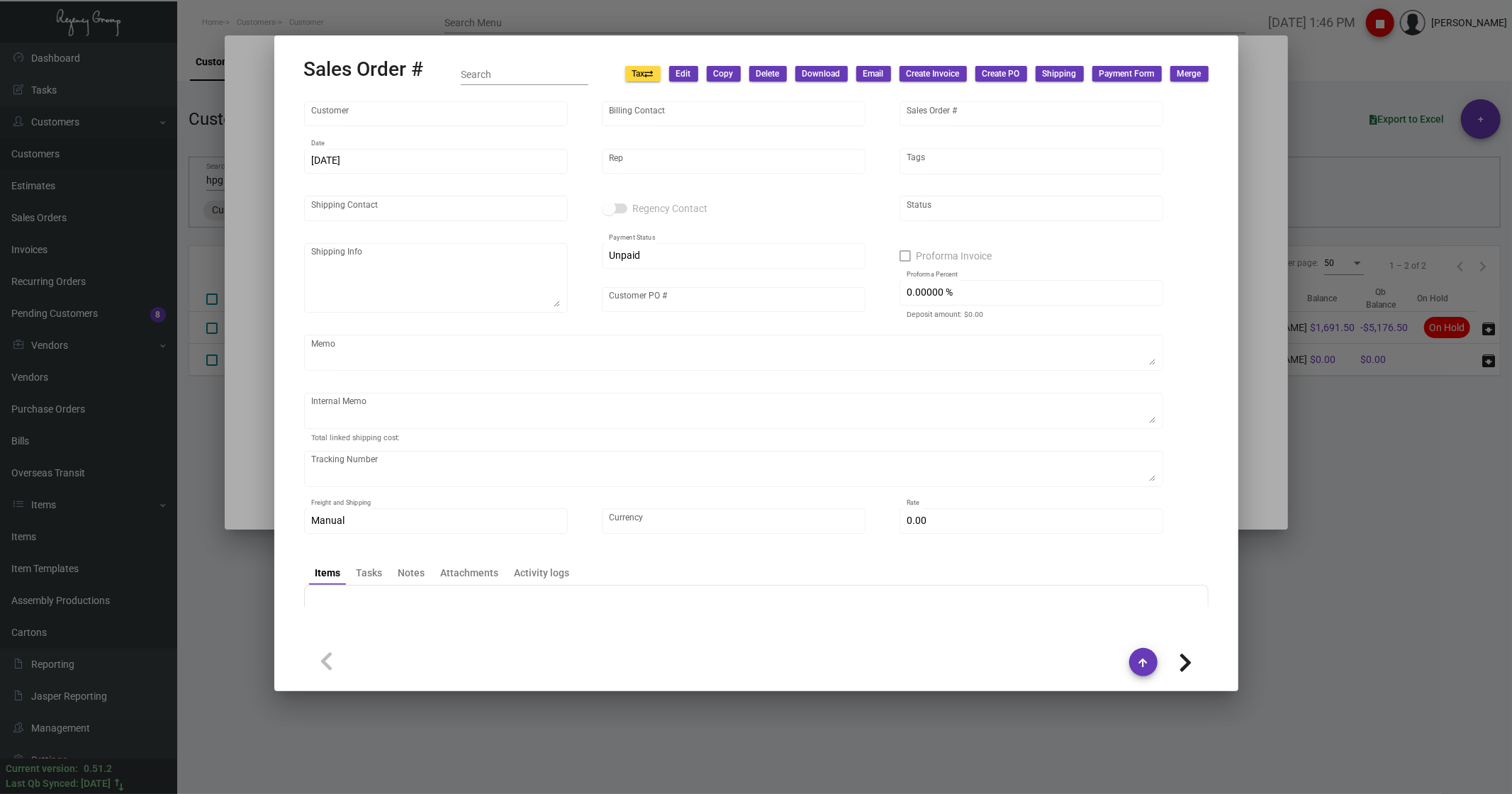
type input "[PERSON_NAME]"
type textarea "HPG/1 Hotel [GEOGRAPHIC_DATA] - [PERSON_NAME] TBD, TBD [GEOGRAPHIC_DATA], [GEOG…"
type input "236375015"
checkbox input "true"
type input "50.00000 %"
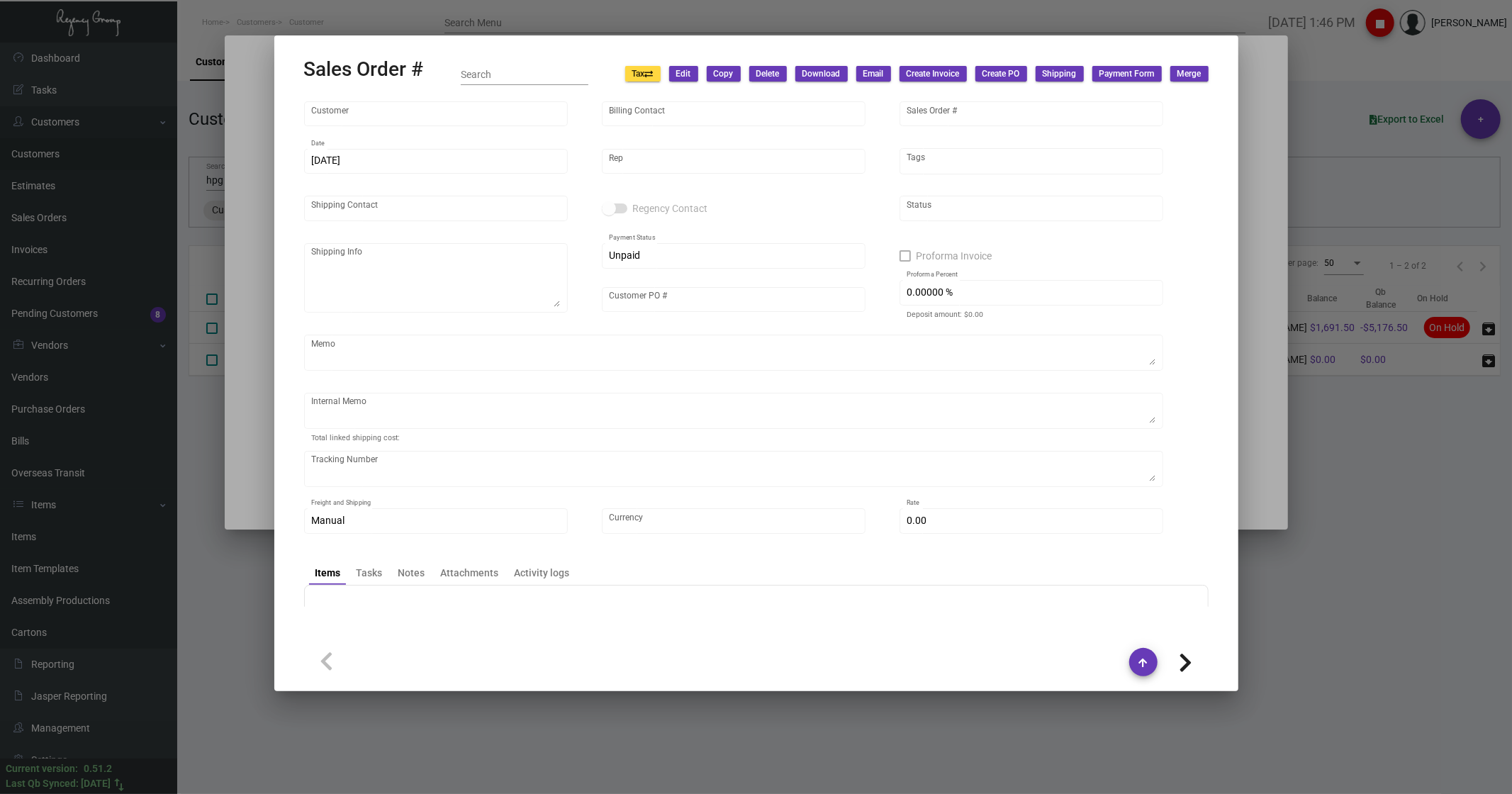
type textarea "[DATE] - per [PERSON_NAME], add 100 PET SIGNS [DATE] - CUSTOMER ARRANGED PICK U…"
type input "United States Dollar $"
type input "$ 95.00"
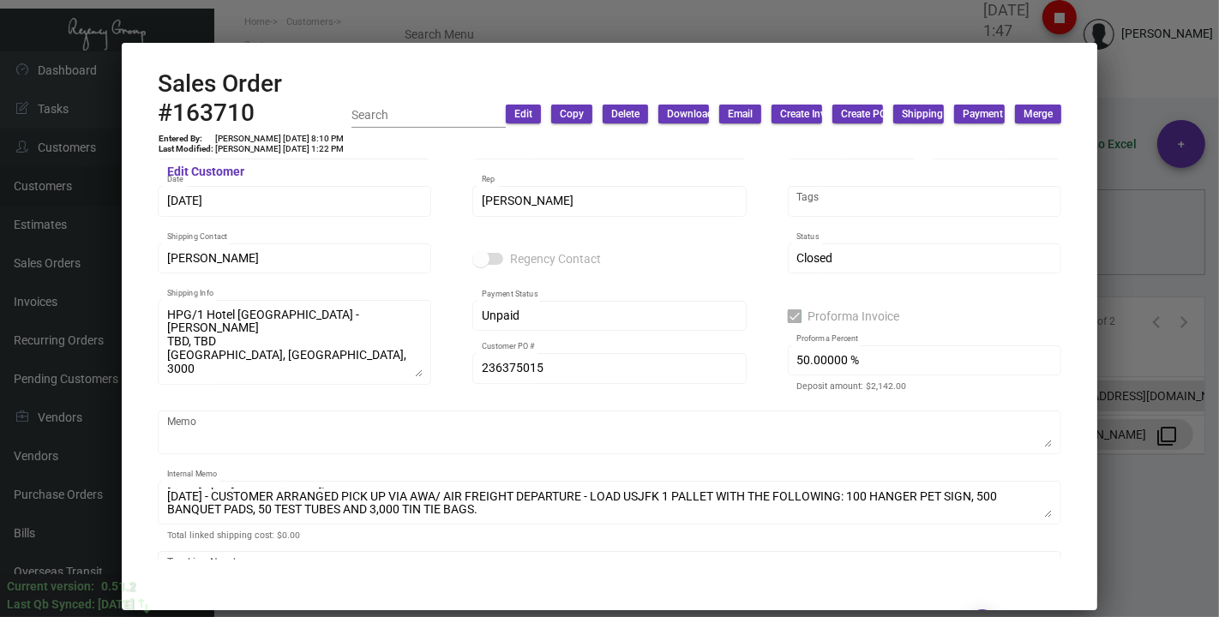
scroll to position [0, 0]
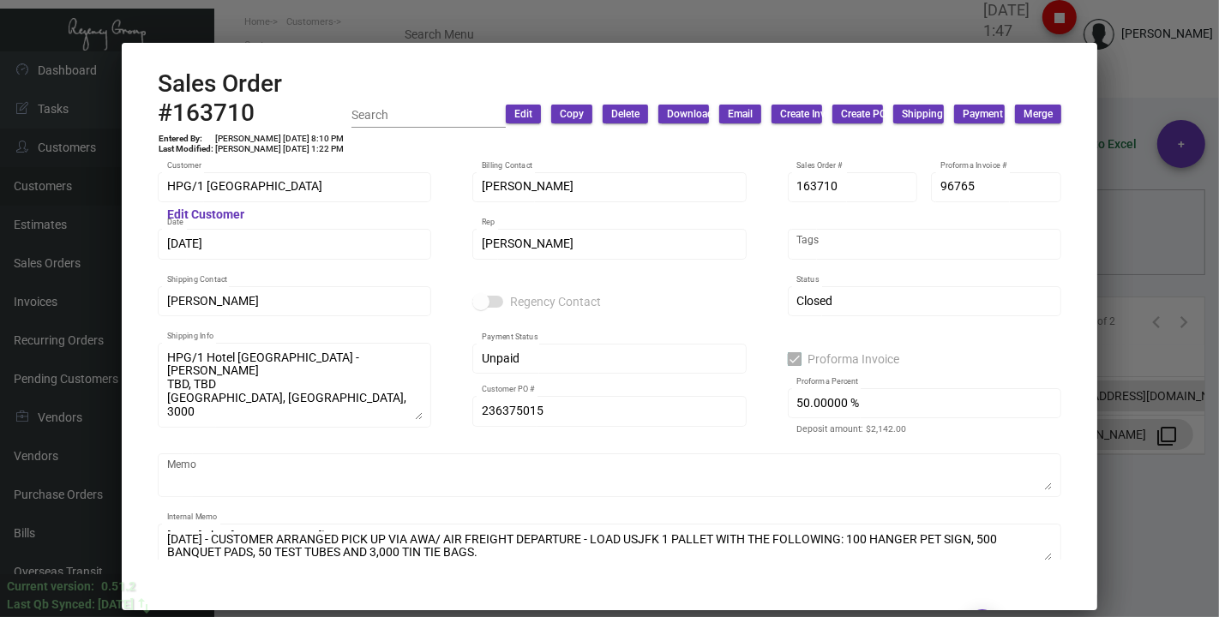
click at [376, 31] on div at bounding box center [609, 308] width 1219 height 617
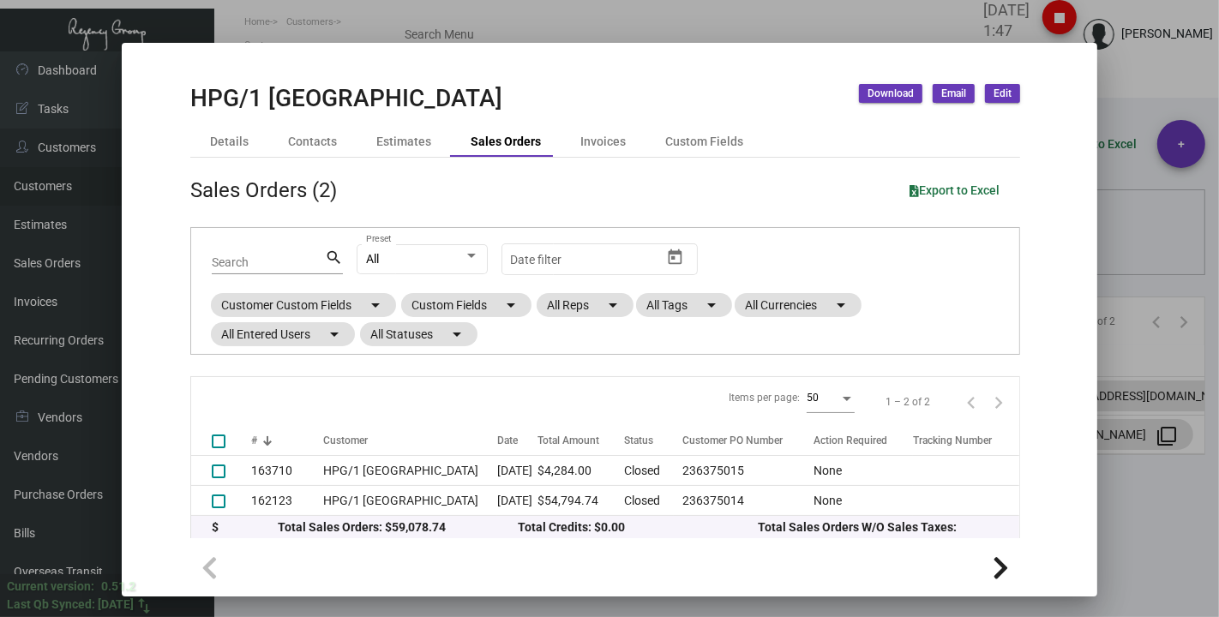
scroll to position [87, 0]
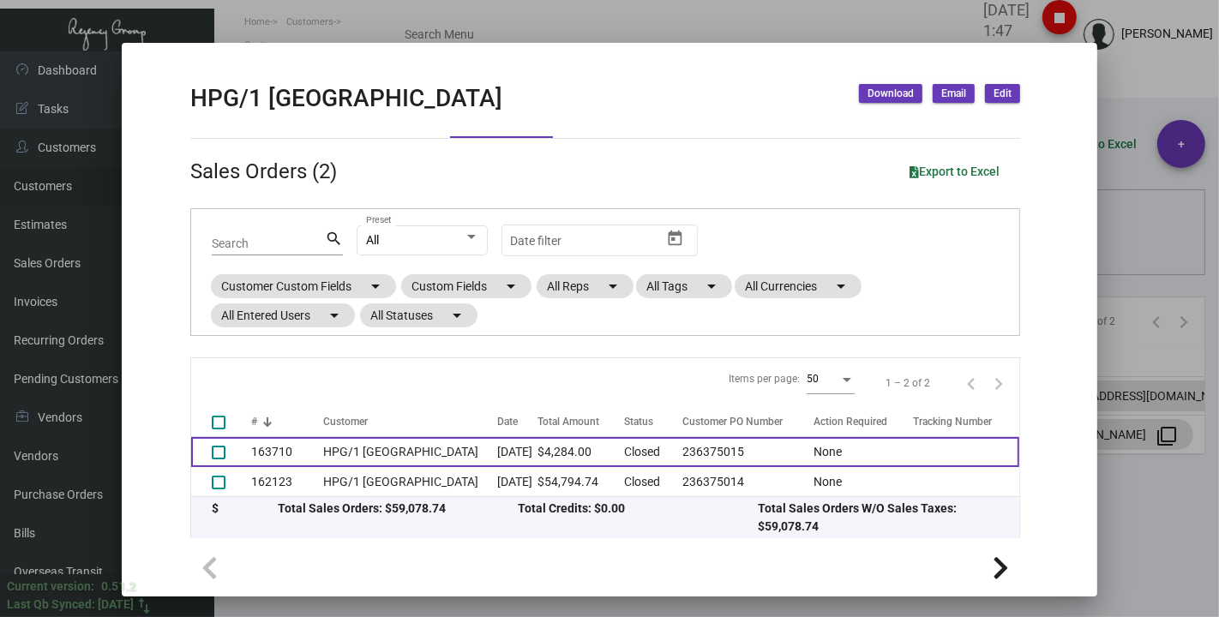
click at [351, 452] on td "HPG/1 [GEOGRAPHIC_DATA]" at bounding box center [410, 452] width 174 height 30
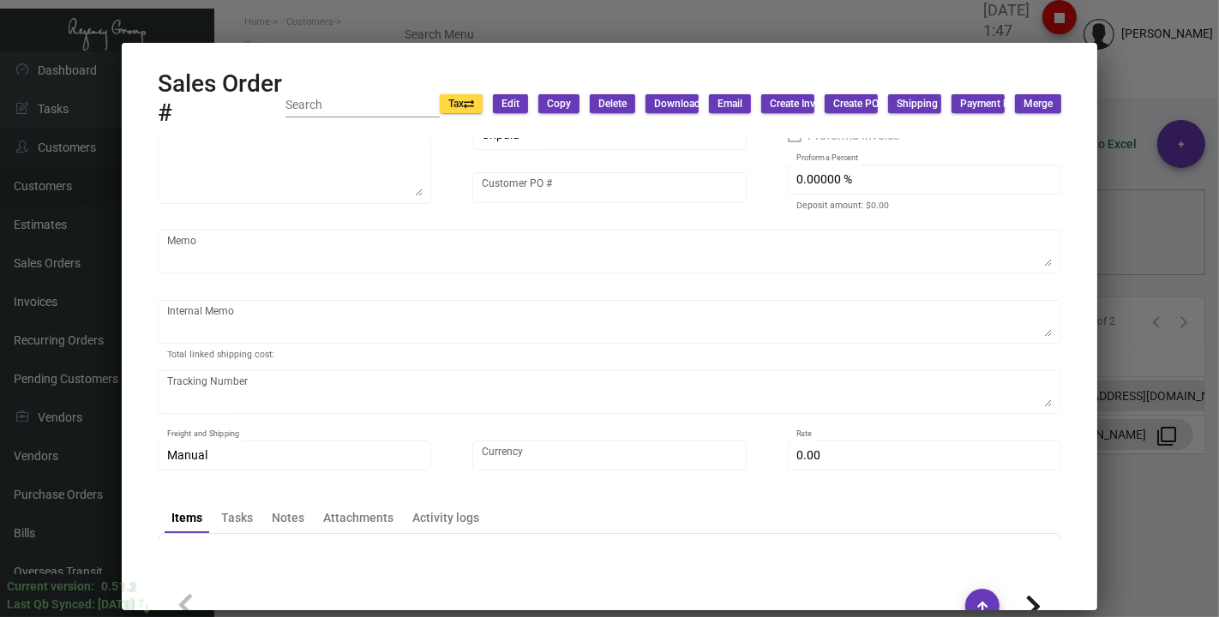
type input "HPG/1 [GEOGRAPHIC_DATA]"
type input "[PERSON_NAME]"
type input "163710"
type input "[DATE]"
type input "[PERSON_NAME]"
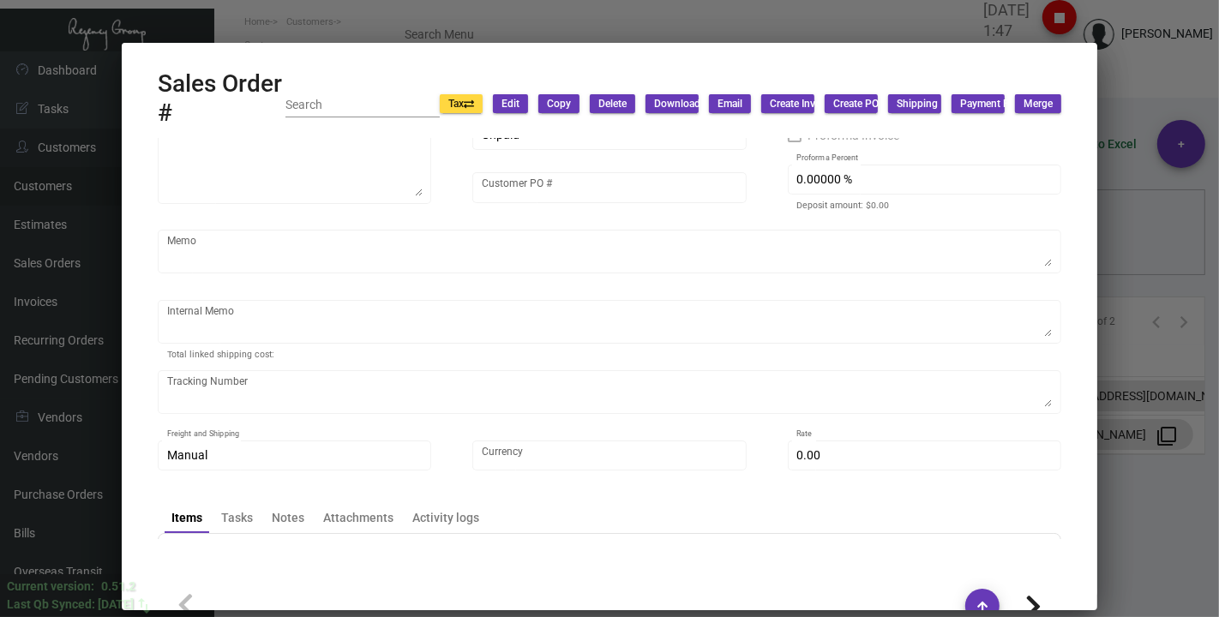
type input "[PERSON_NAME]"
type textarea "HPG/1 Hotel [GEOGRAPHIC_DATA] - [PERSON_NAME] TBD, TBD [GEOGRAPHIC_DATA], [GEOG…"
type input "236375015"
checkbox input "true"
type input "50.00000 %"
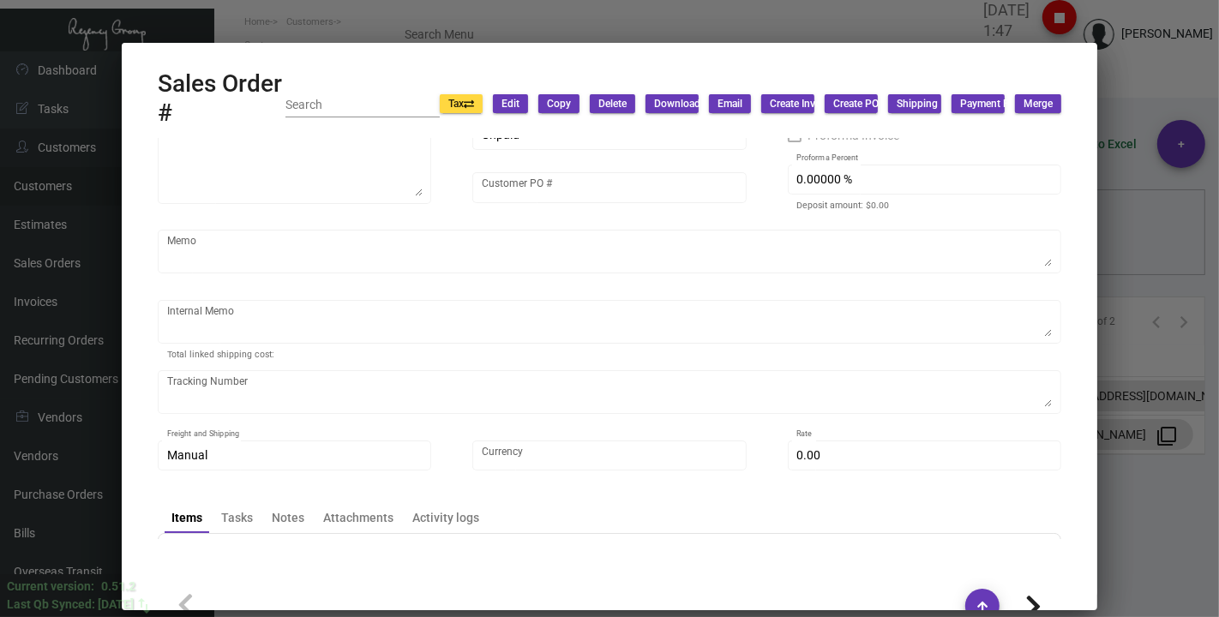
type textarea "[DATE] - per [PERSON_NAME], add 100 PET SIGNS [DATE] - CUSTOMER ARRANGED PICK U…"
type input "United States Dollar $"
type input "$ 95.00"
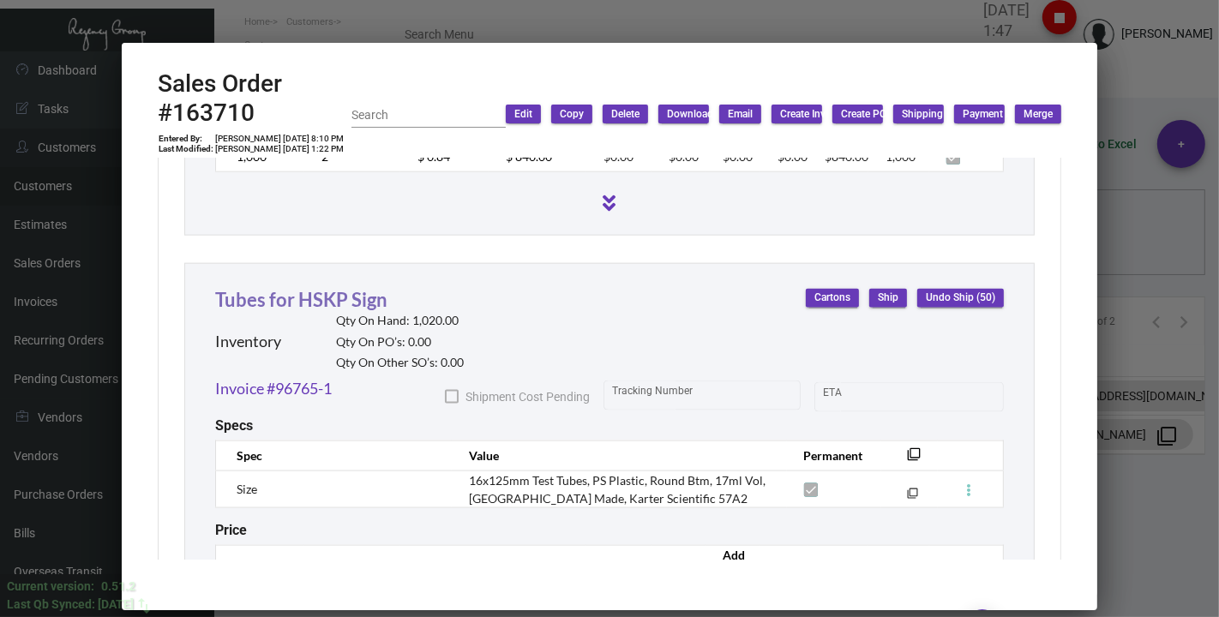
scroll to position [2013, 0]
